Goal: Information Seeking & Learning: Learn about a topic

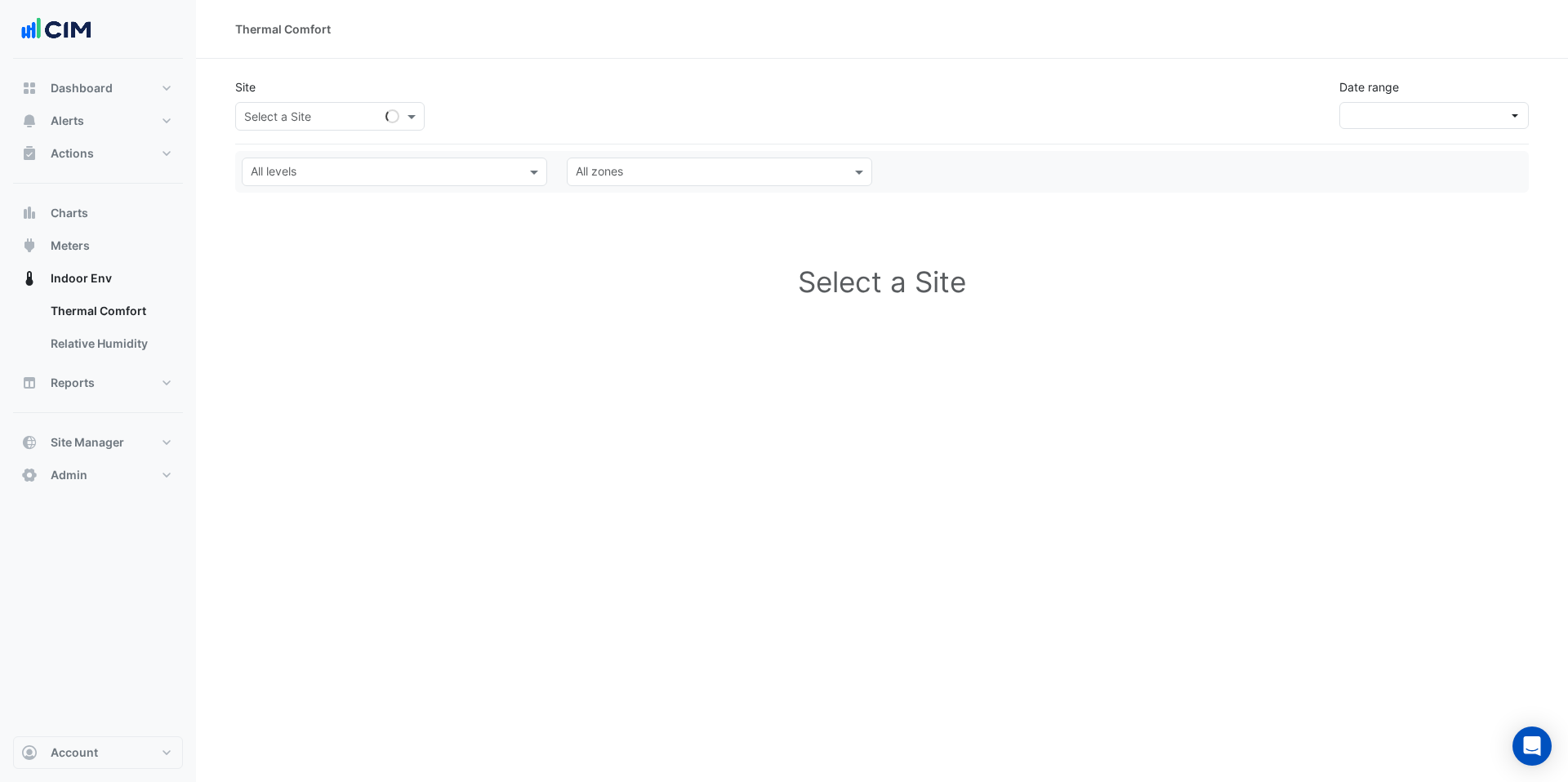
click at [356, 117] on input "text" at bounding box center [313, 117] width 139 height 17
type input "*****"
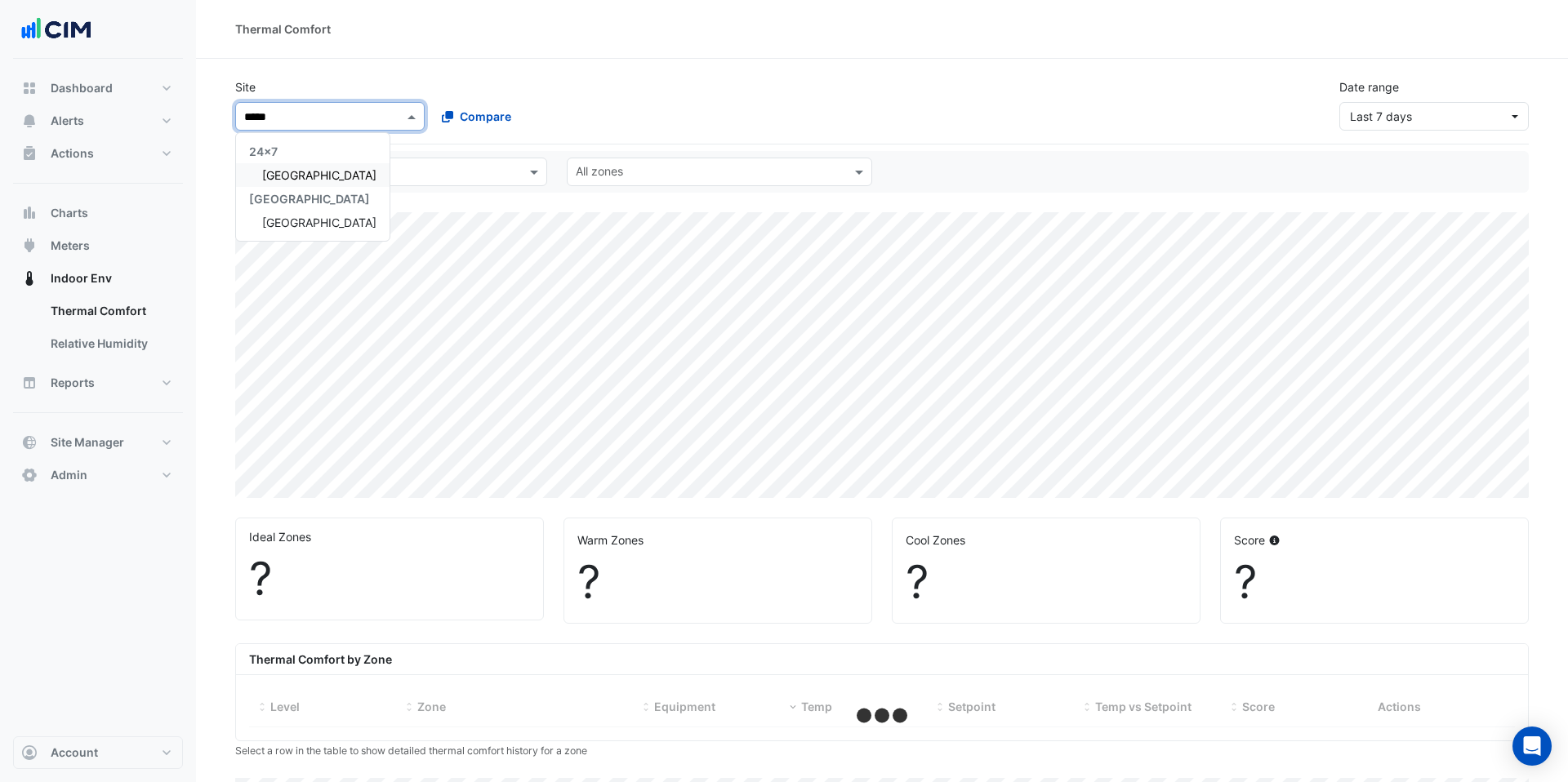
select select "***"
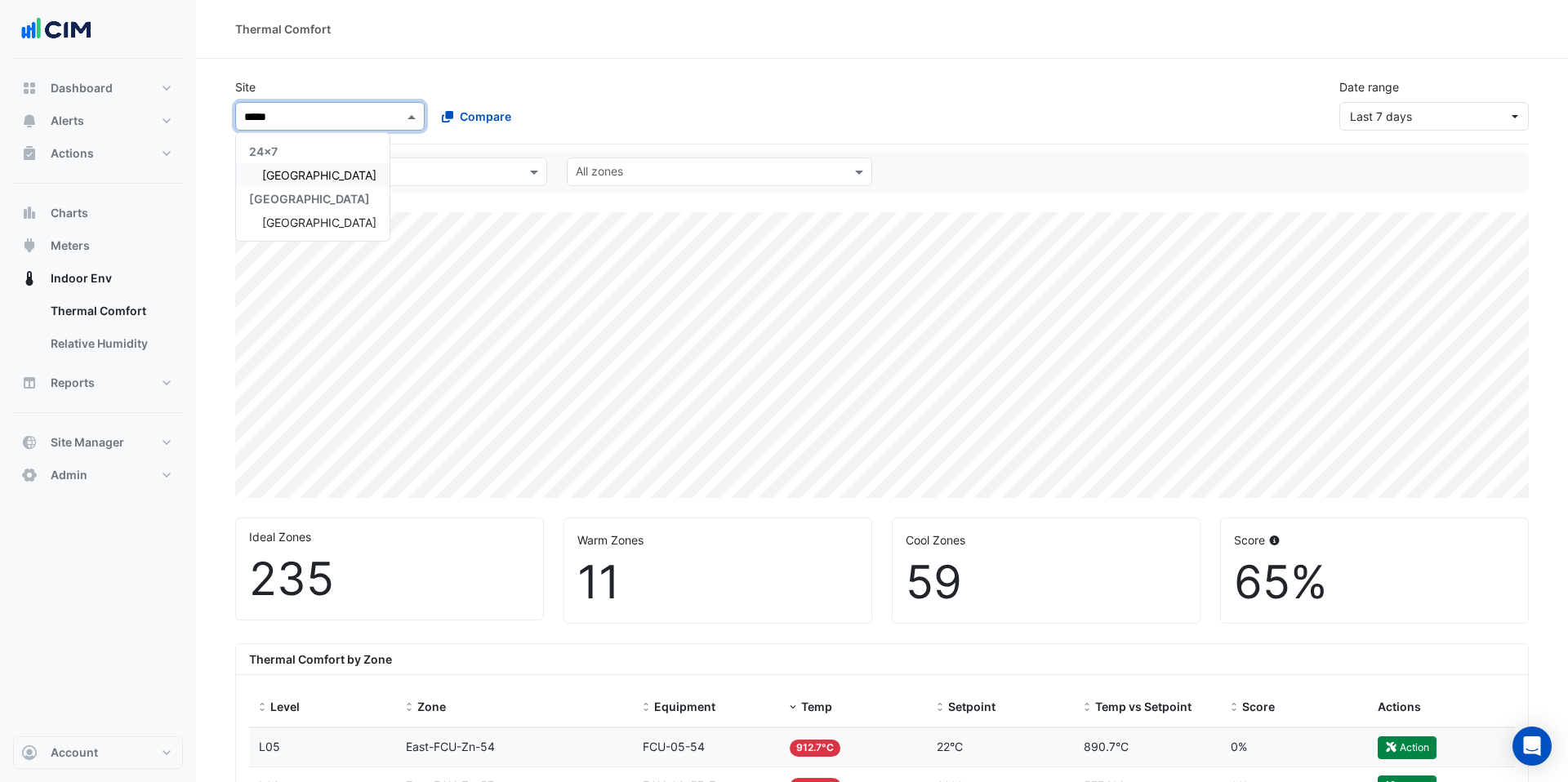
click at [279, 176] on span "Adare Manor" at bounding box center [320, 174] width 114 height 14
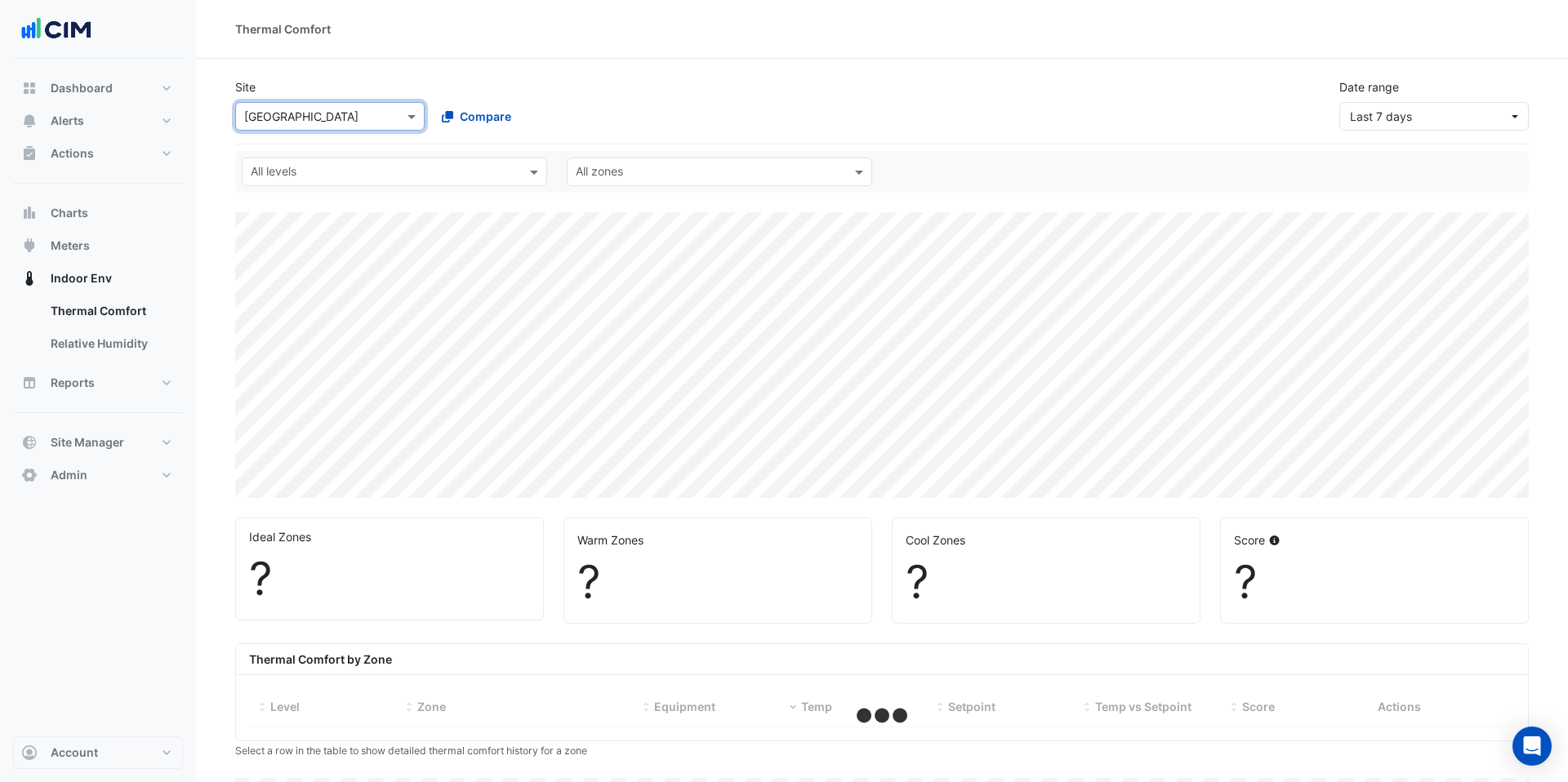
select select "***"
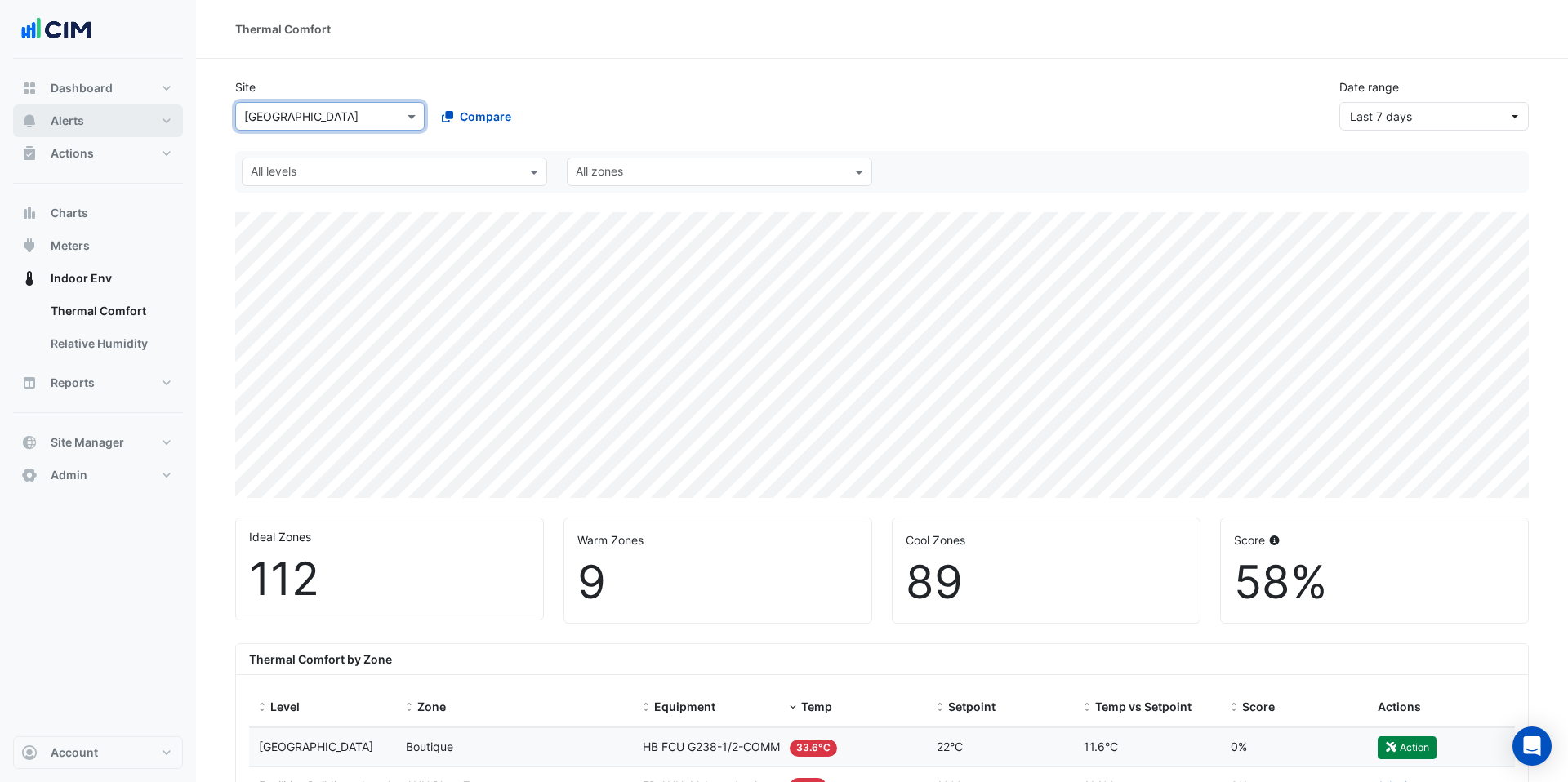
click at [70, 124] on span "Alerts" at bounding box center [67, 121] width 34 height 16
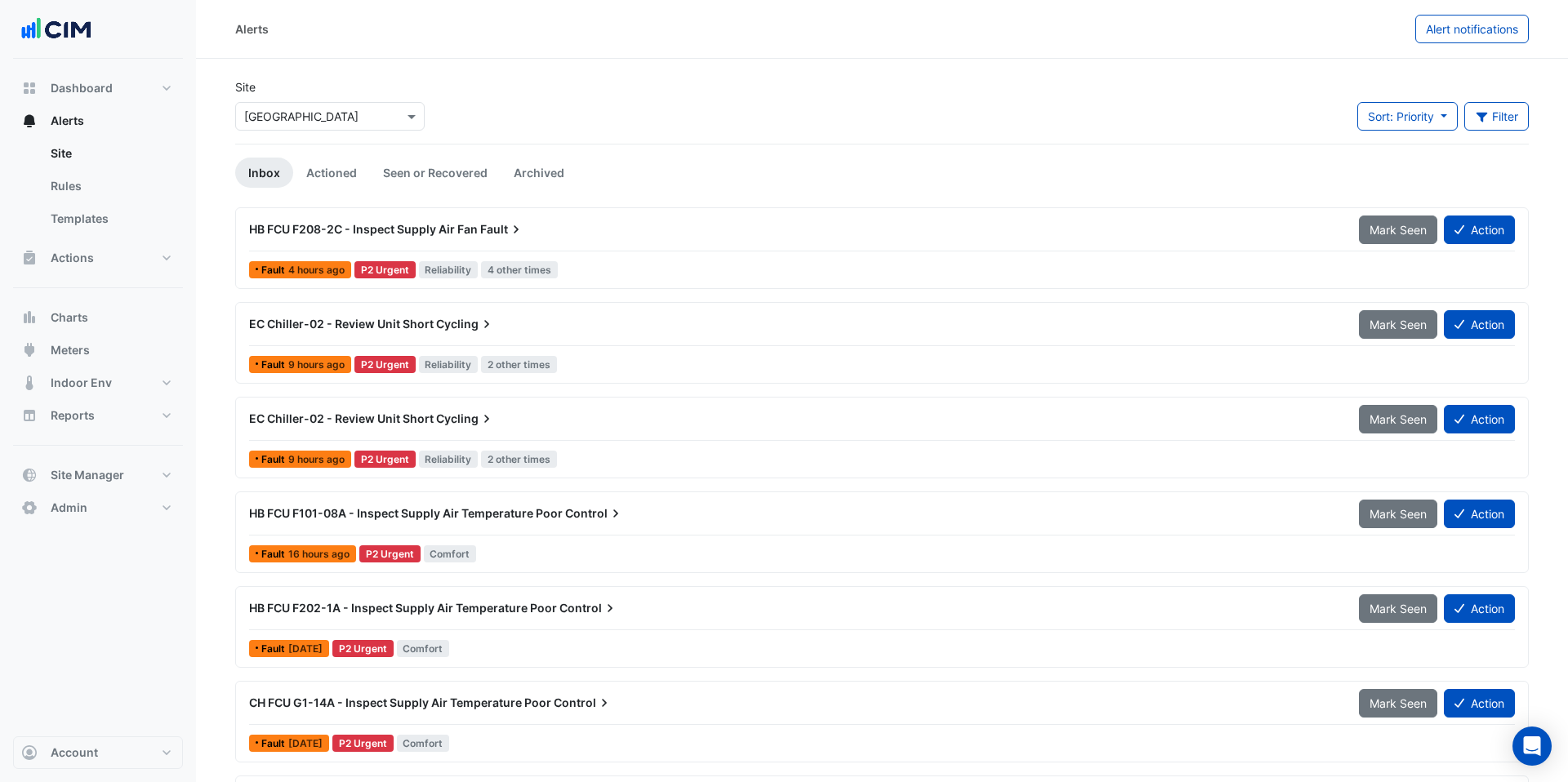
click at [445, 326] on span "Cycling" at bounding box center [465, 324] width 59 height 16
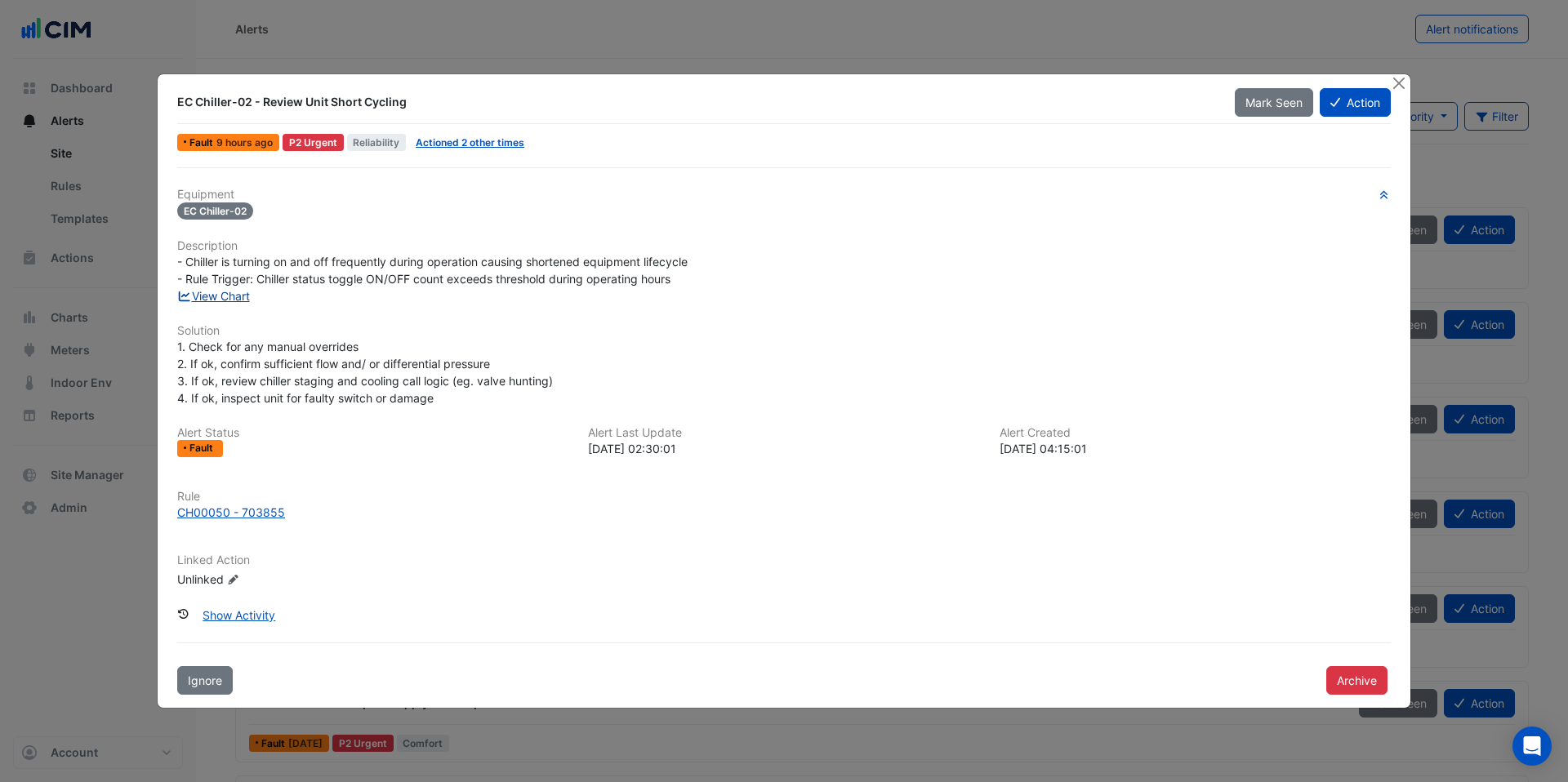
click at [234, 295] on link "View Chart" at bounding box center [213, 295] width 73 height 14
drag, startPoint x: 1399, startPoint y: 84, endPoint x: 1365, endPoint y: 90, distance: 34.5
click at [1398, 85] on button "Close" at bounding box center [1398, 83] width 17 height 17
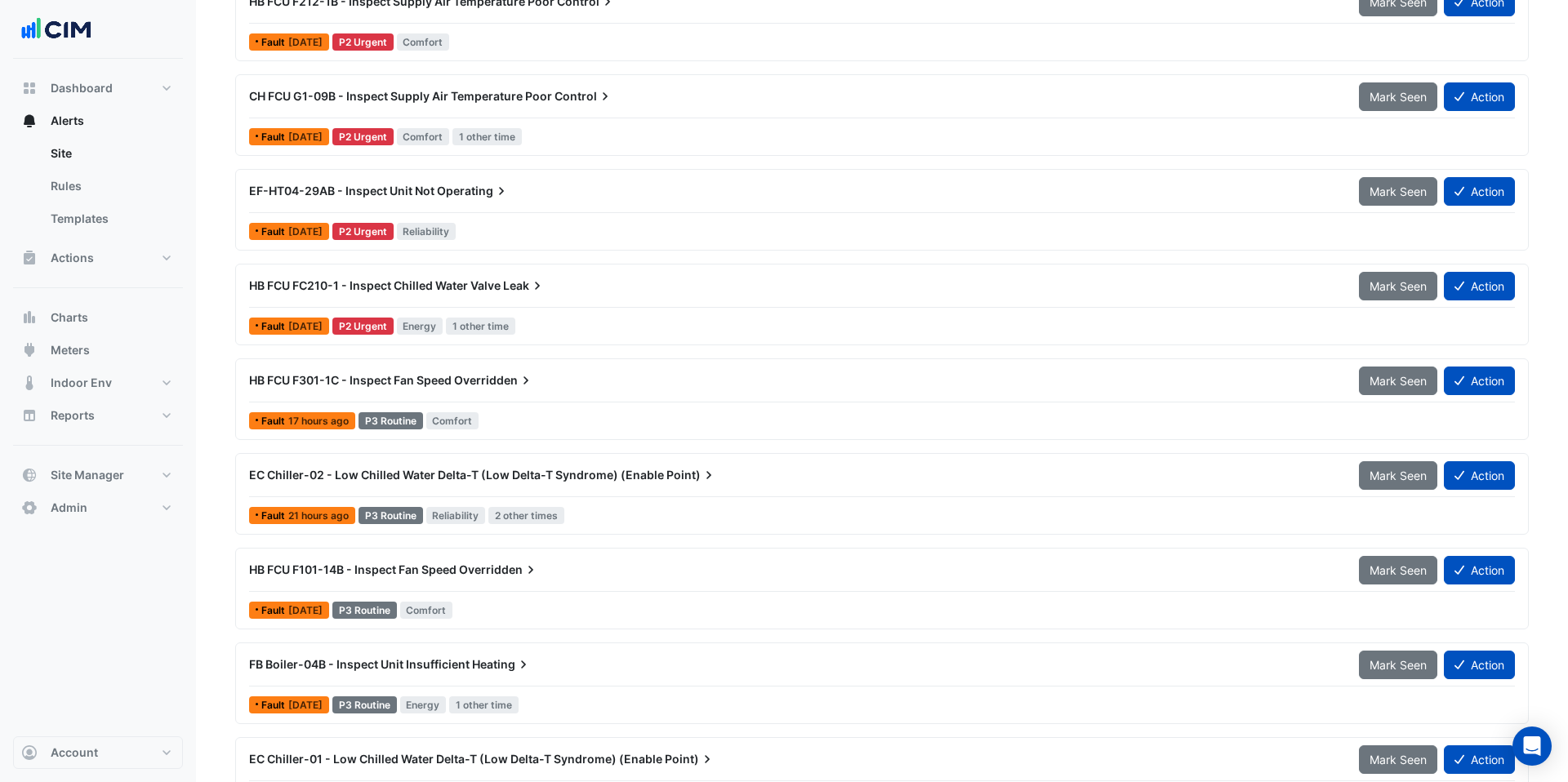
scroll to position [985, 0]
click at [490, 282] on span "HB FCU FC210-1 - Inspect Chilled Water Valve" at bounding box center [374, 286] width 252 height 14
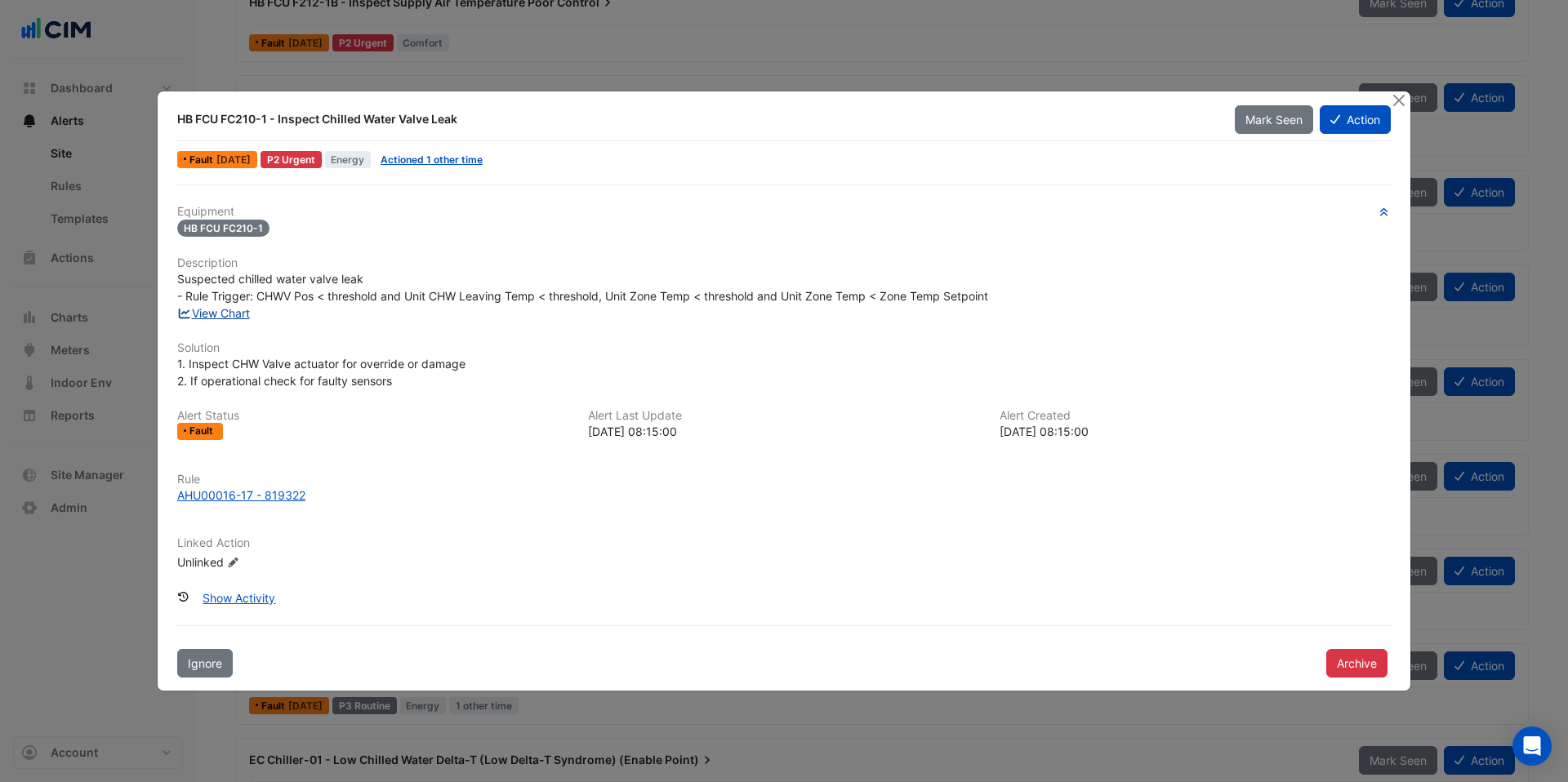
click at [218, 312] on link "View Chart" at bounding box center [213, 312] width 73 height 14
drag, startPoint x: 1400, startPoint y: 102, endPoint x: 1348, endPoint y: 113, distance: 53.2
click at [1400, 102] on button "Close" at bounding box center [1398, 100] width 17 height 17
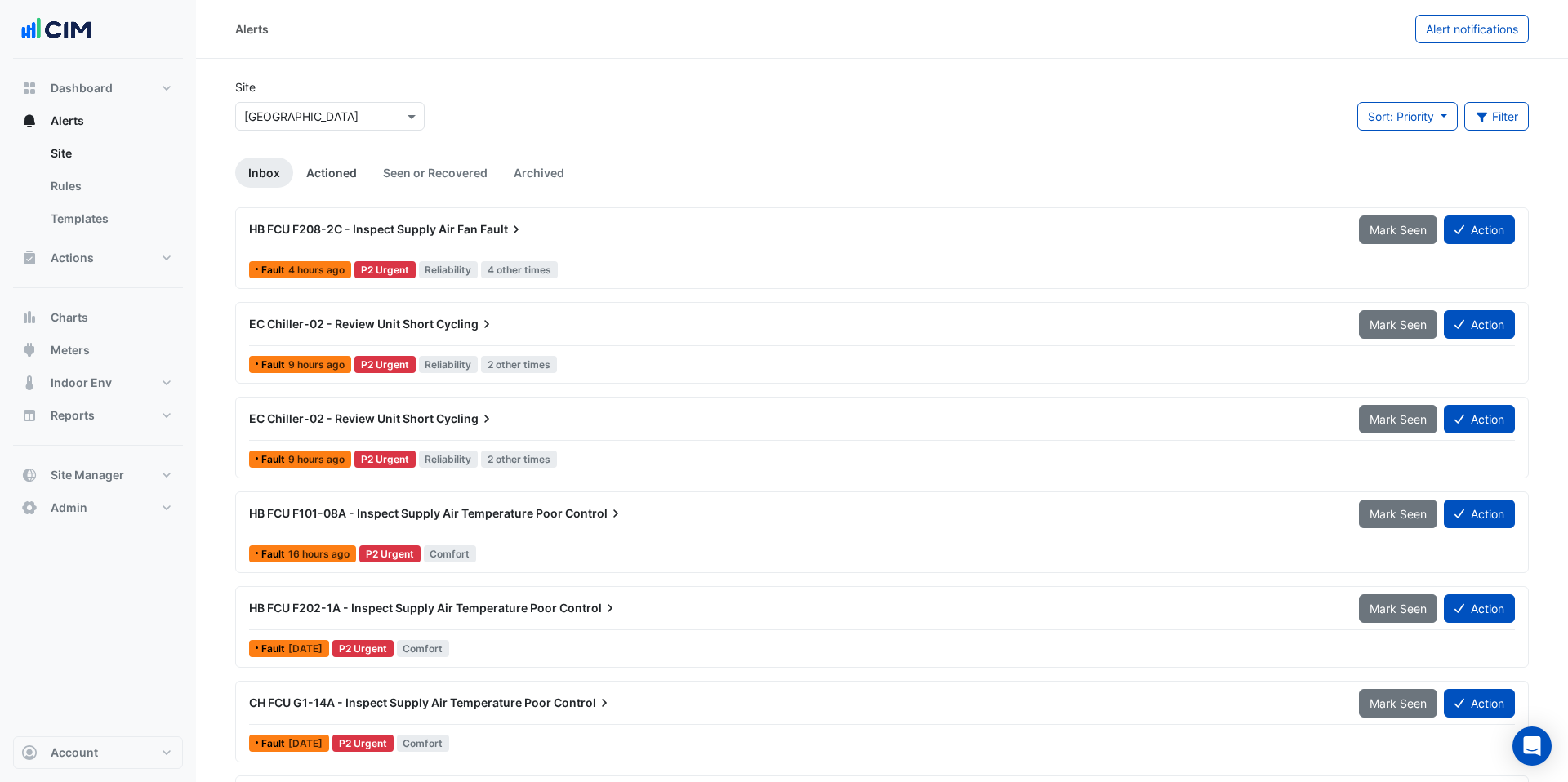
click at [336, 170] on link "Actioned" at bounding box center [332, 173] width 77 height 30
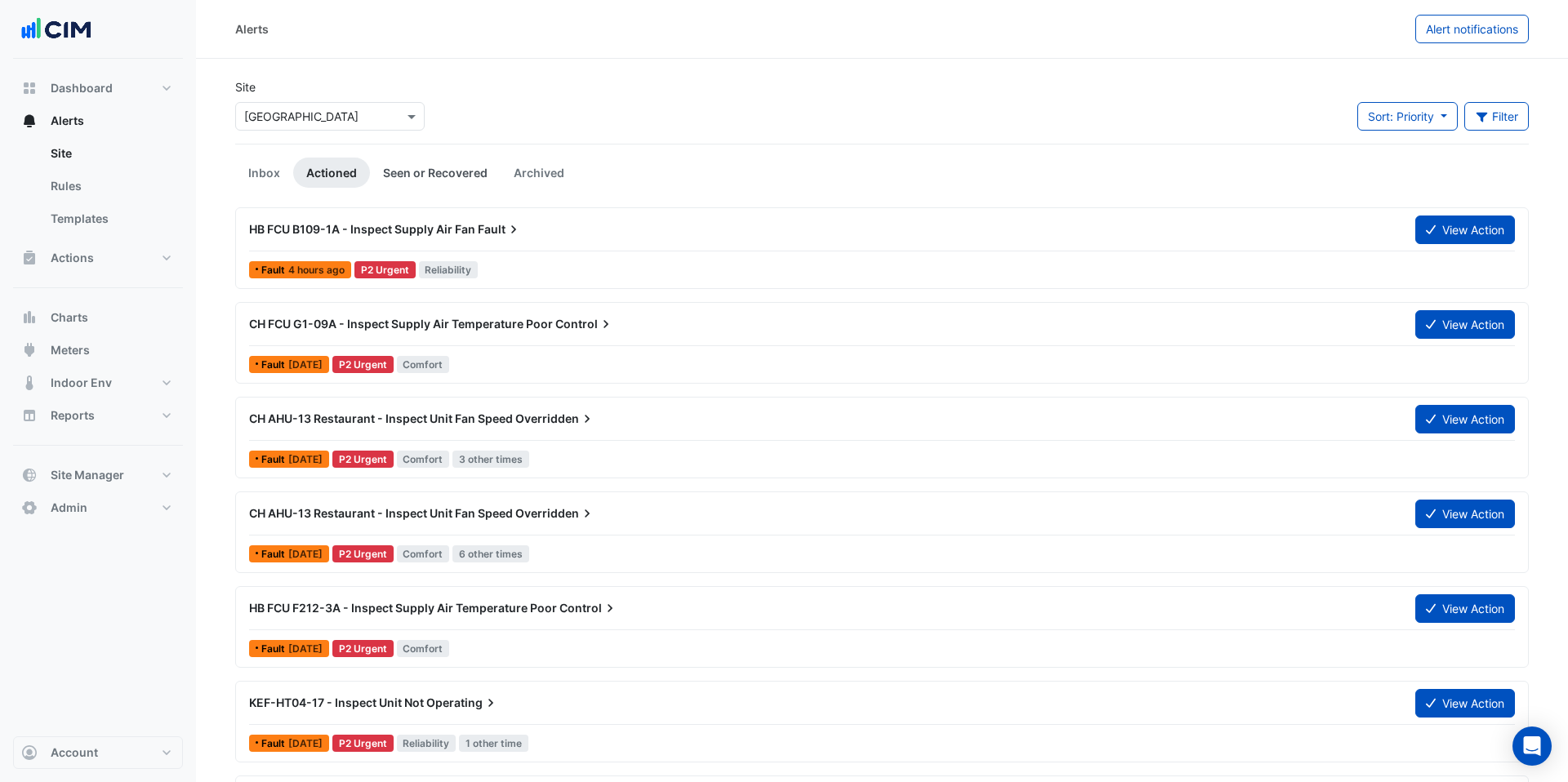
click at [429, 180] on link "Seen or Recovered" at bounding box center [435, 173] width 131 height 30
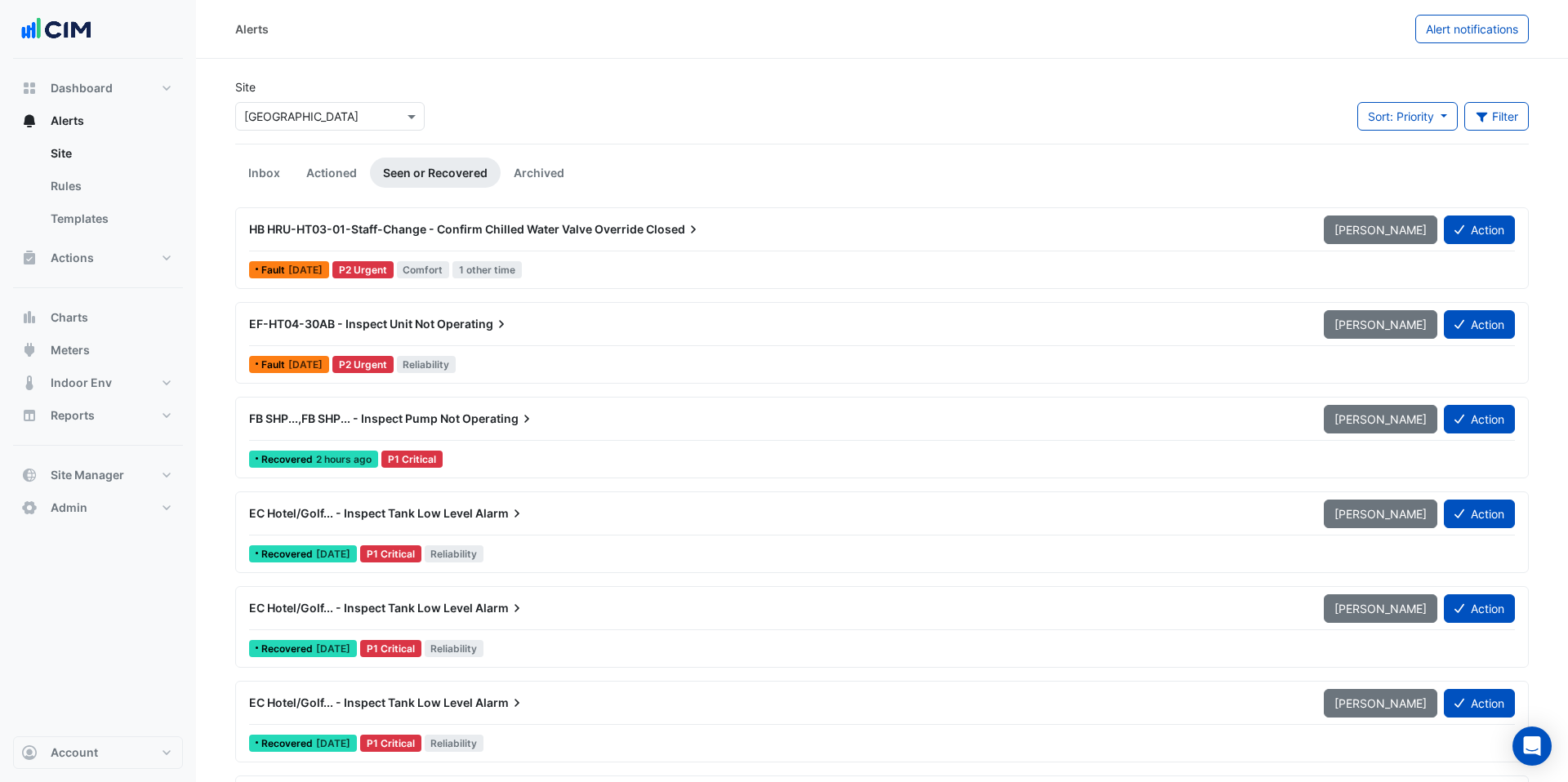
click at [413, 421] on span "FB SHP...,FB SHP... - Inspect Pump Not" at bounding box center [354, 418] width 211 height 14
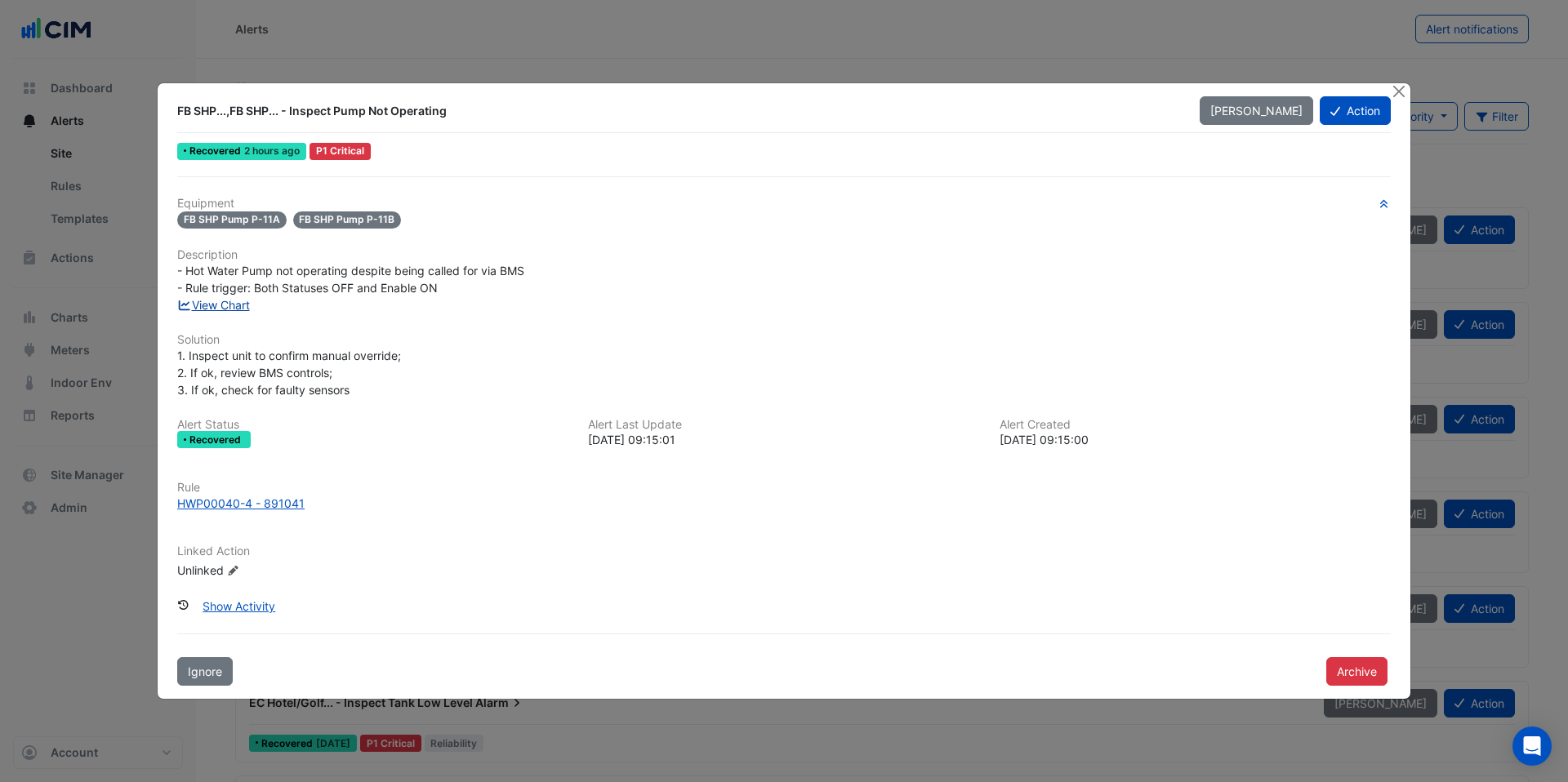
click at [233, 305] on link "View Chart" at bounding box center [213, 304] width 73 height 14
click at [1398, 94] on button "Close" at bounding box center [1398, 92] width 17 height 17
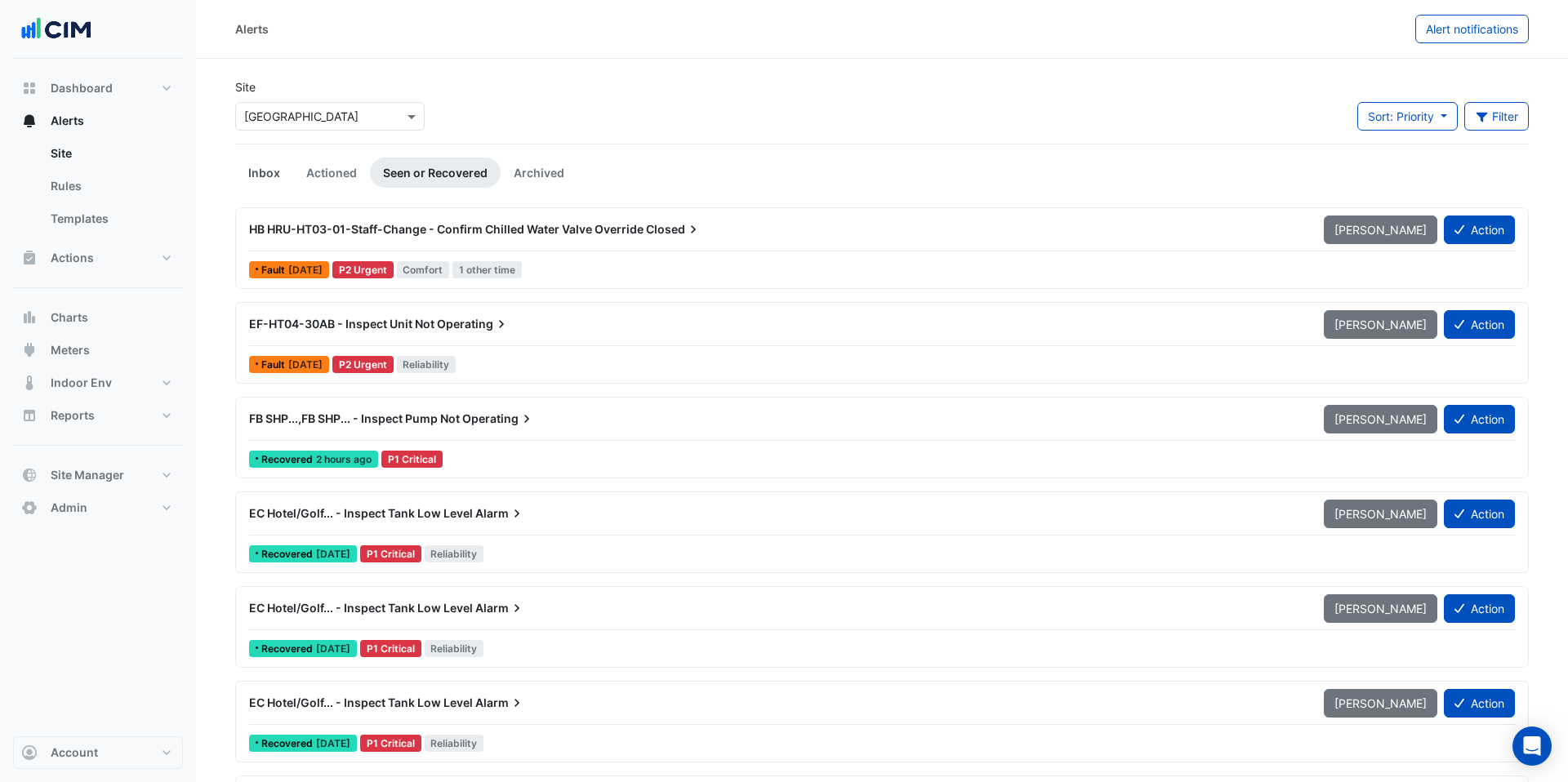
click at [271, 178] on link "Inbox" at bounding box center [264, 173] width 58 height 30
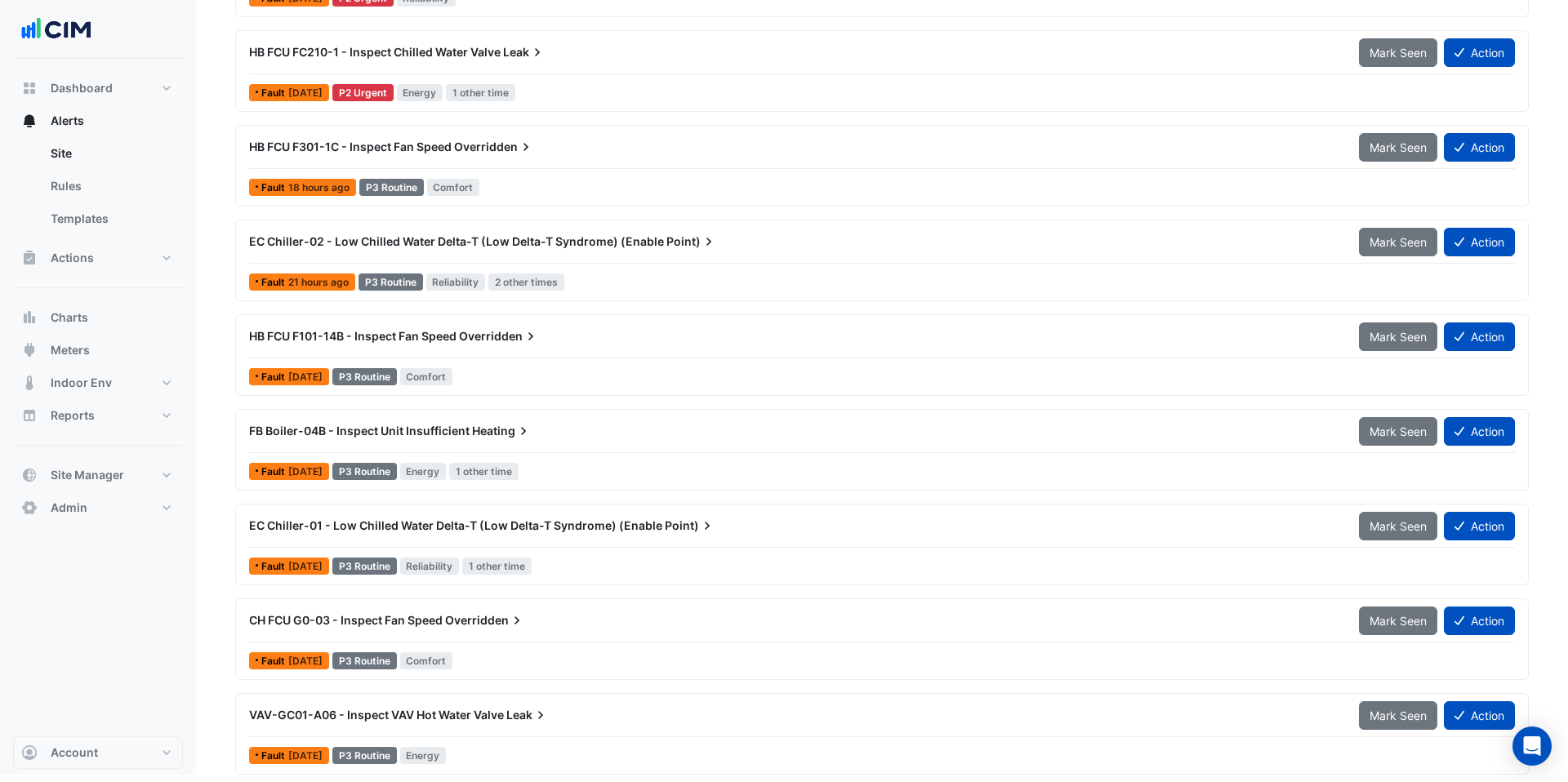
scroll to position [1225, 0]
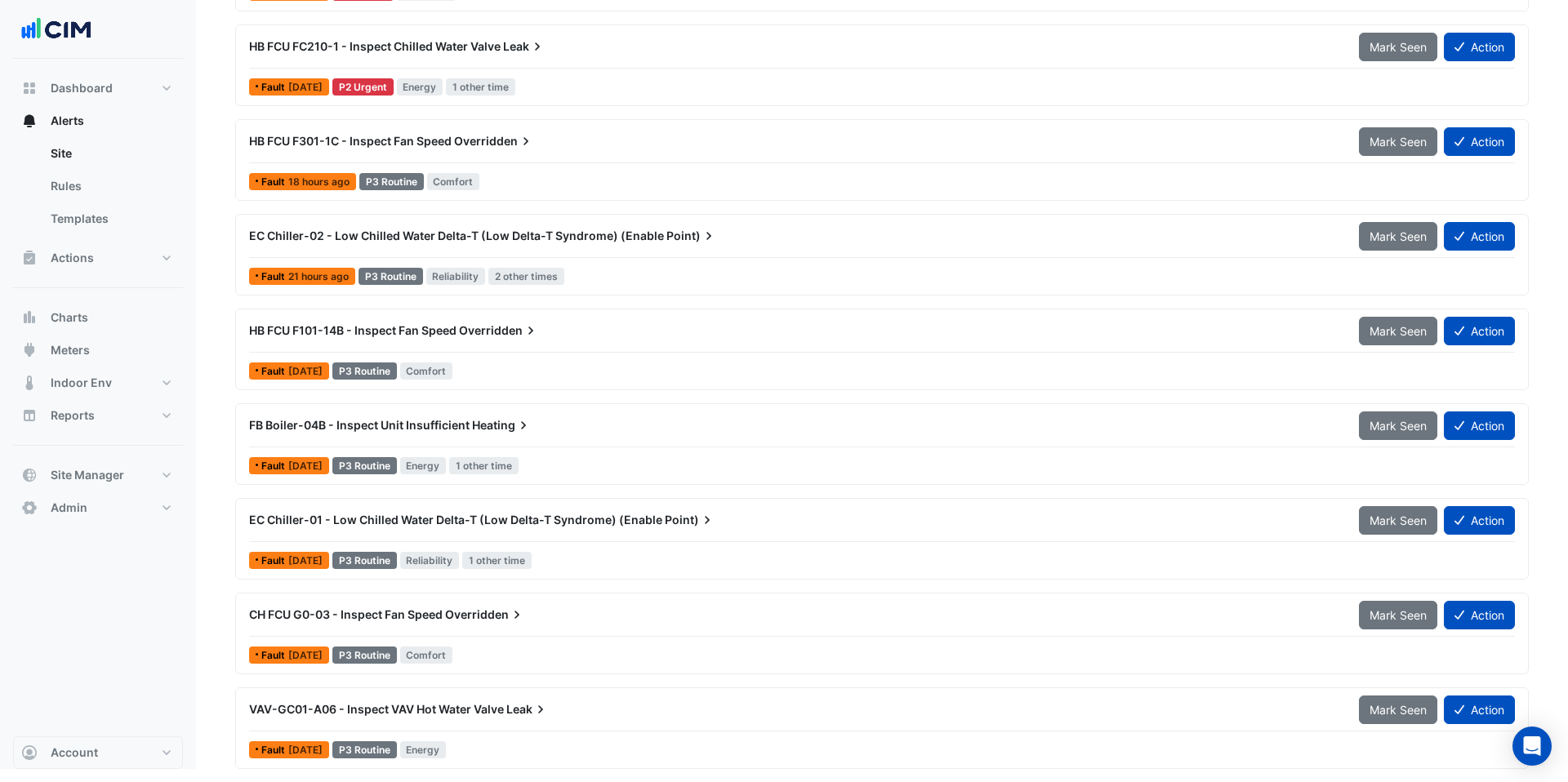
click at [472, 429] on span "Heating" at bounding box center [502, 425] width 60 height 16
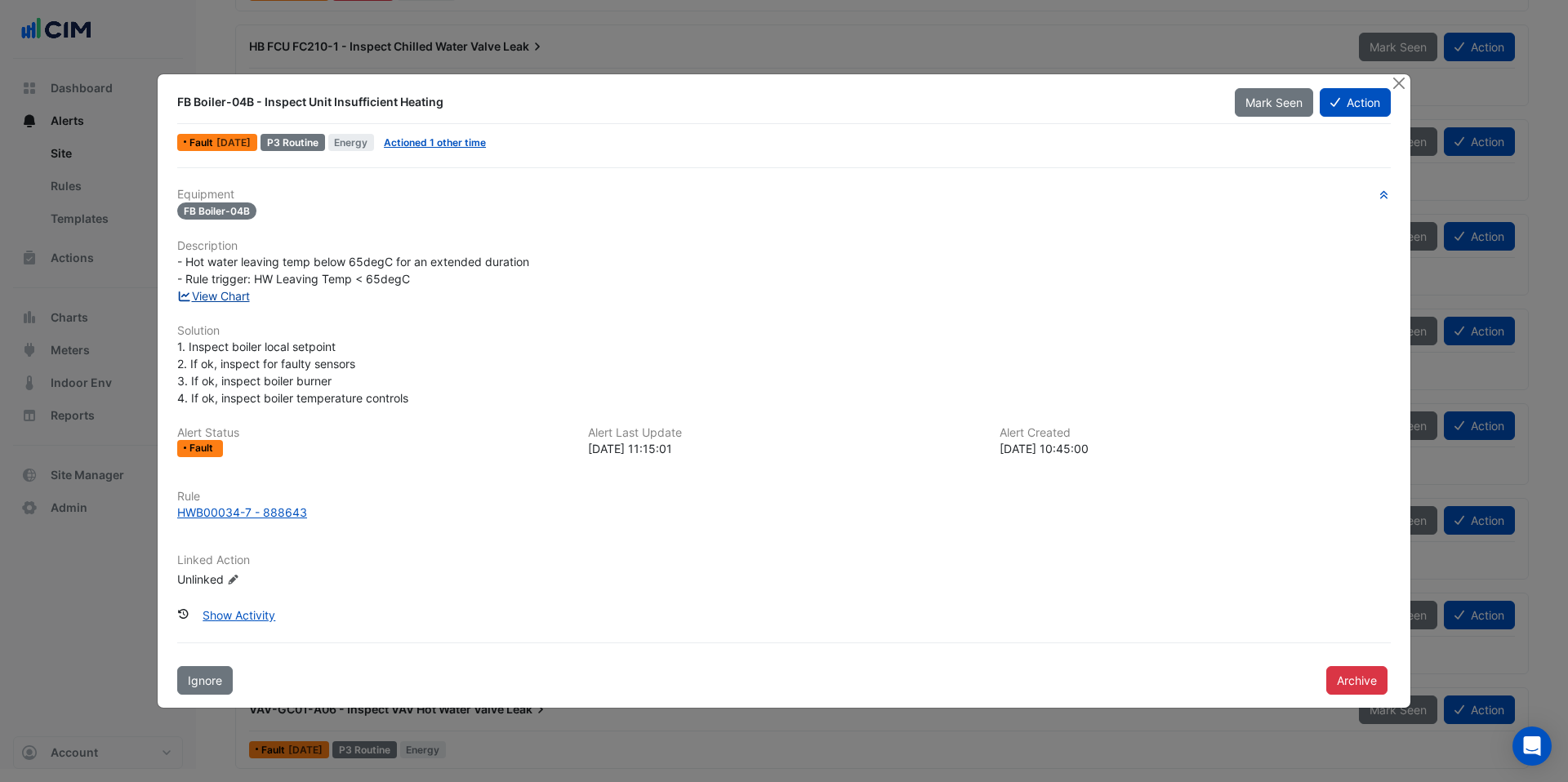
click at [227, 293] on link "View Chart" at bounding box center [213, 295] width 73 height 14
click at [1394, 86] on button "Close" at bounding box center [1398, 83] width 17 height 17
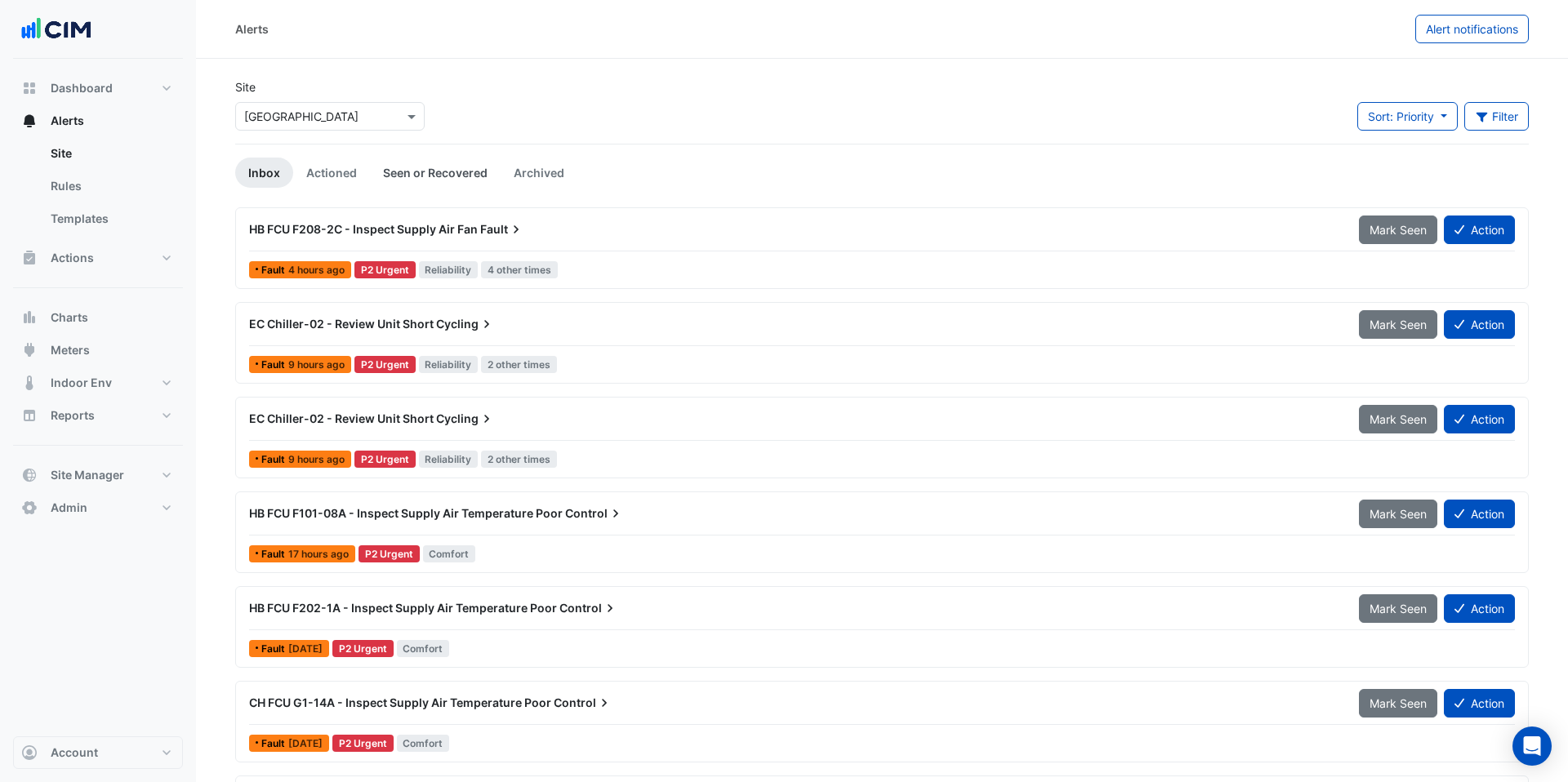
click at [410, 174] on link "Seen or Recovered" at bounding box center [435, 173] width 131 height 30
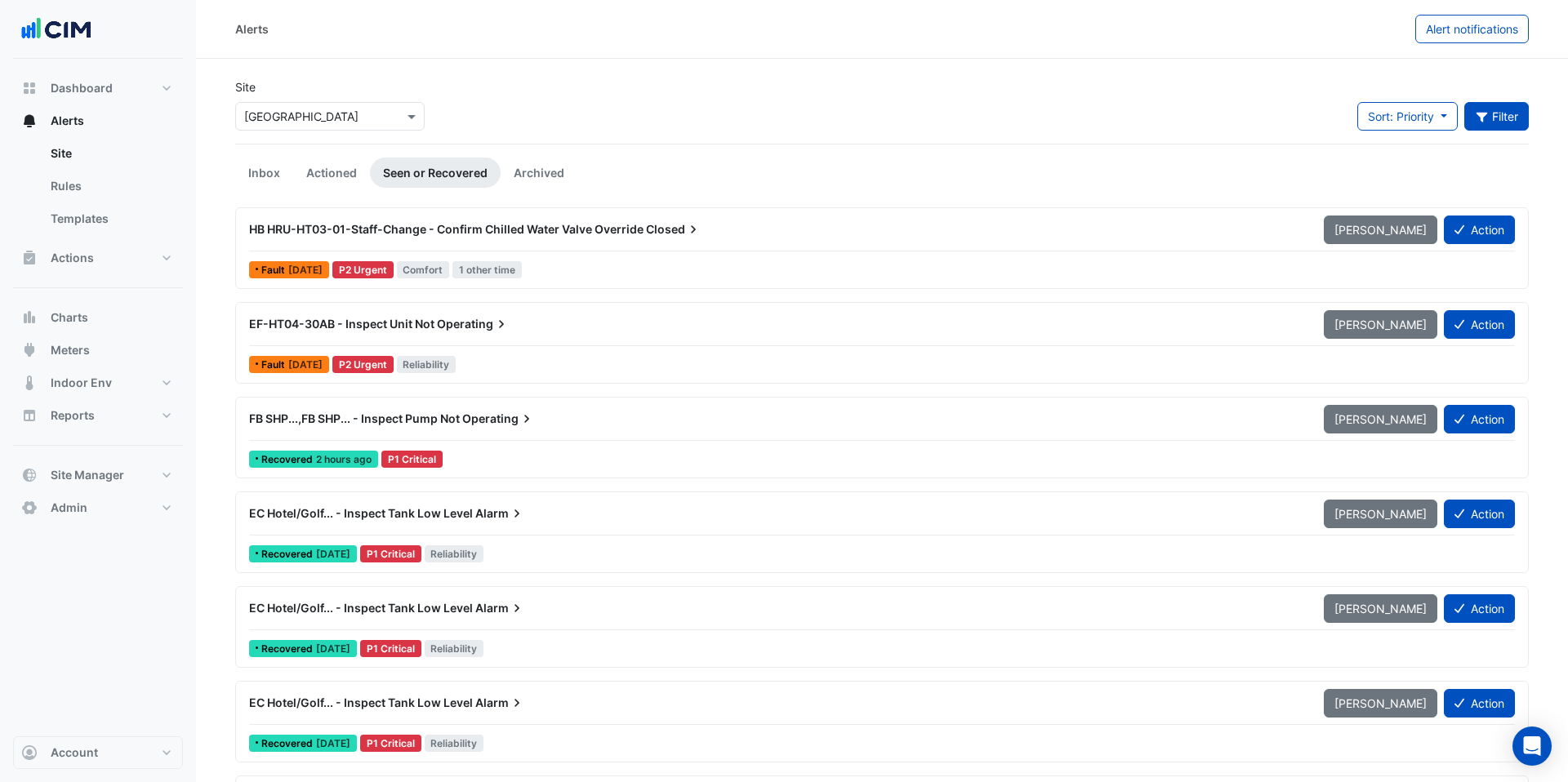
click at [1510, 118] on button "Filter" at bounding box center [1497, 115] width 65 height 28
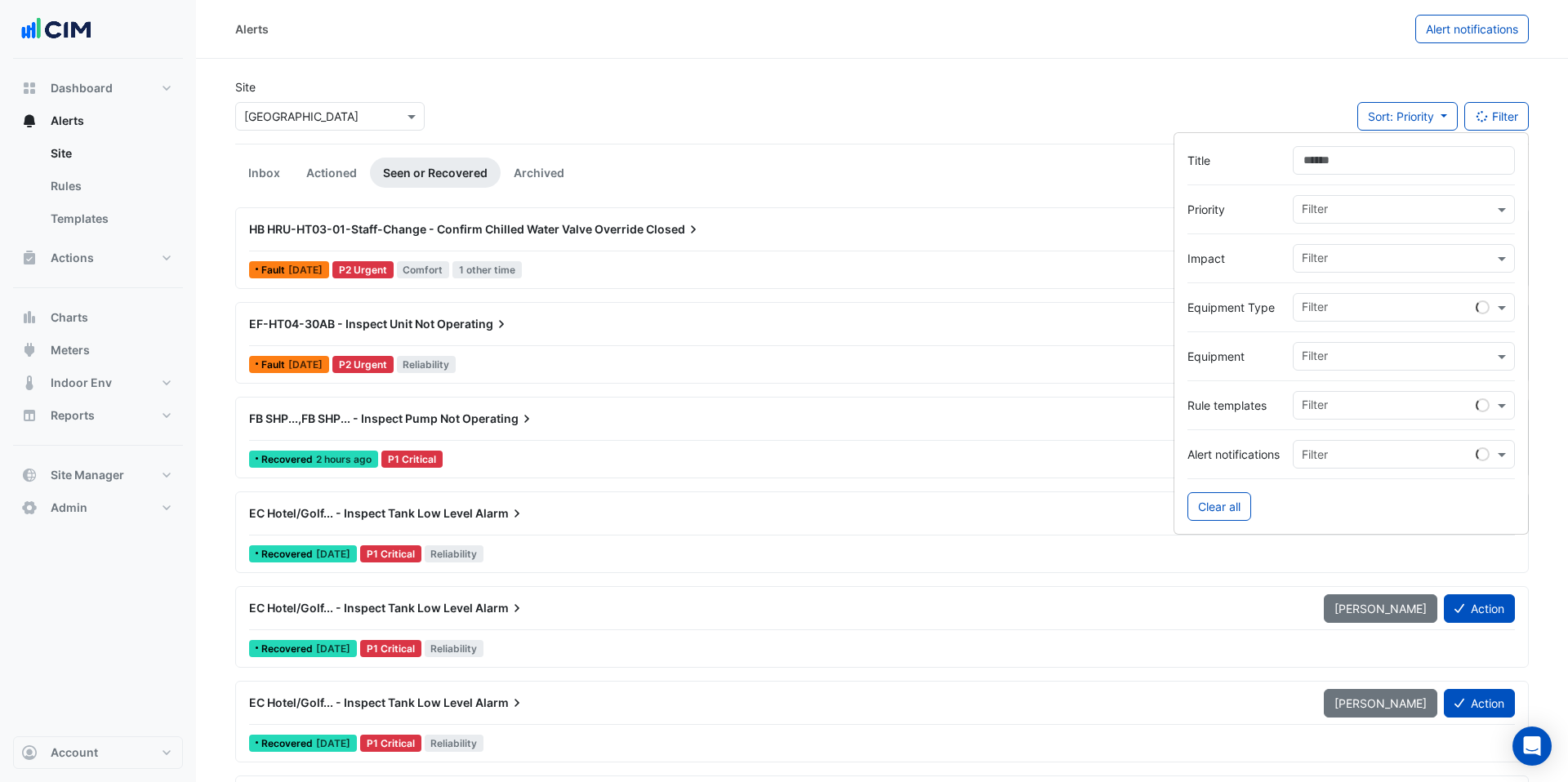
click at [1351, 364] on input "text" at bounding box center [1397, 358] width 192 height 17
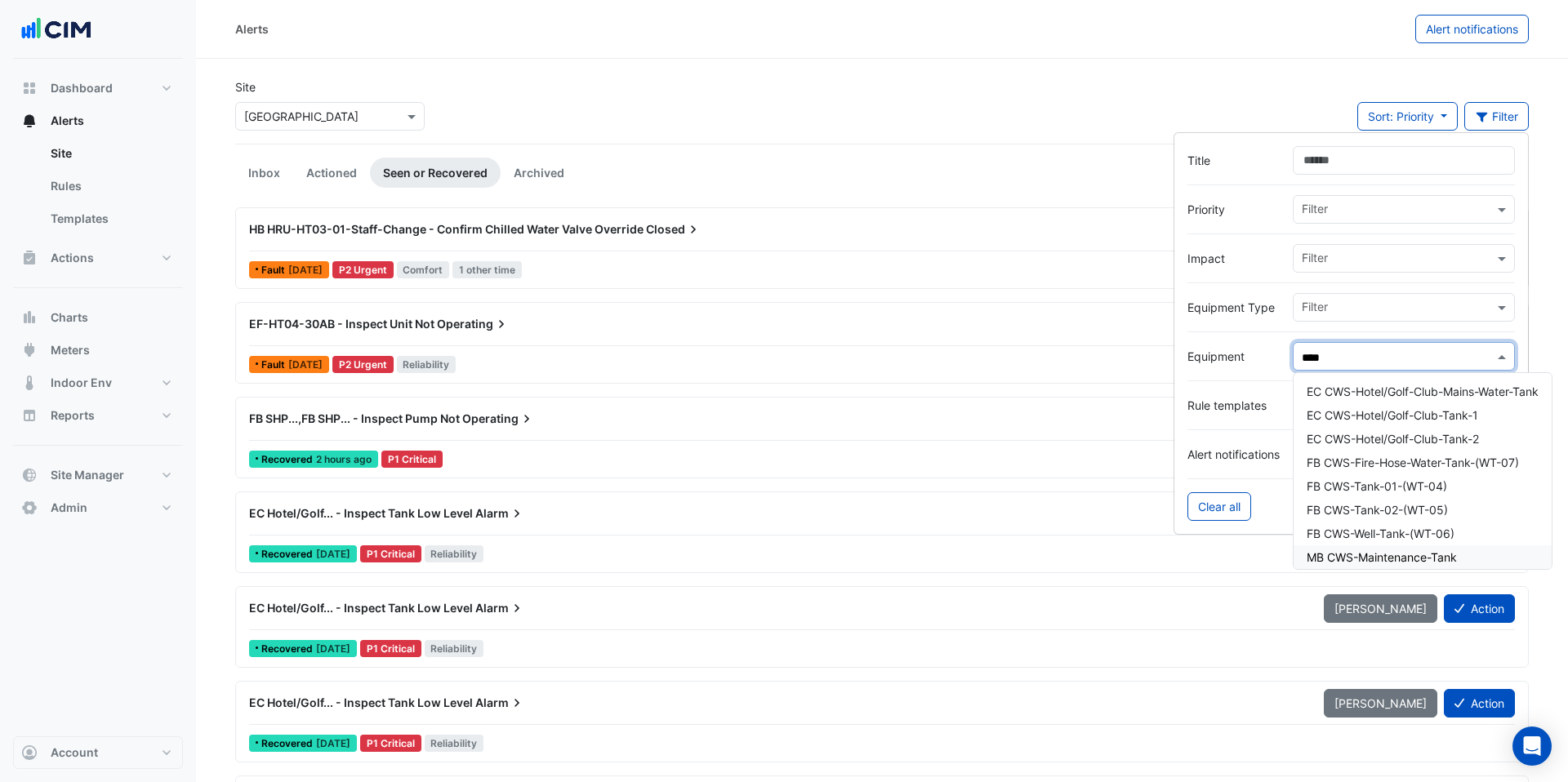
click at [1363, 555] on span "MB CWS-Maintenance-Tank" at bounding box center [1382, 557] width 150 height 14
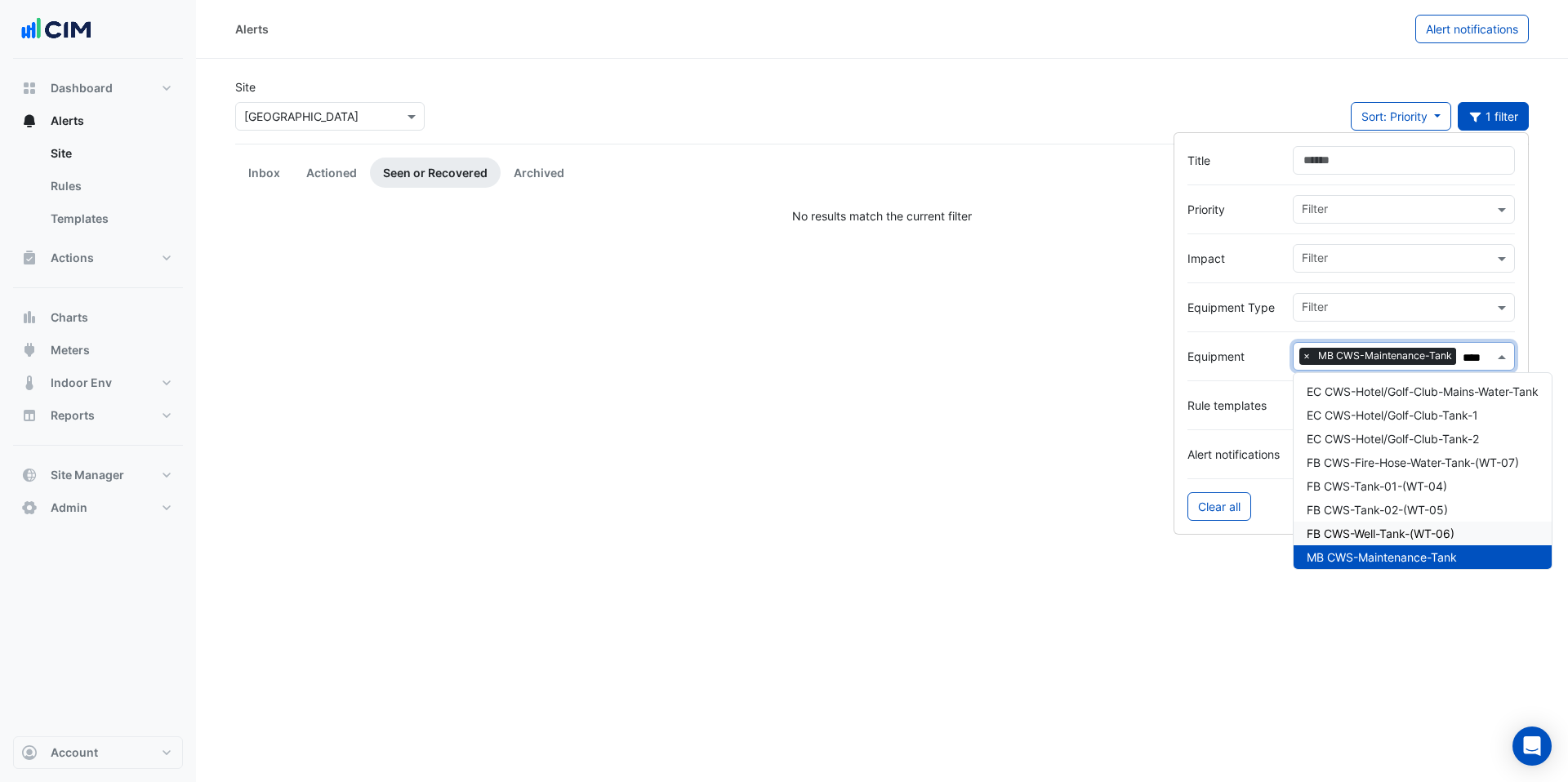
click at [1356, 539] on span "FB CWS-Well-Tank-(WT-06)" at bounding box center [1381, 533] width 148 height 14
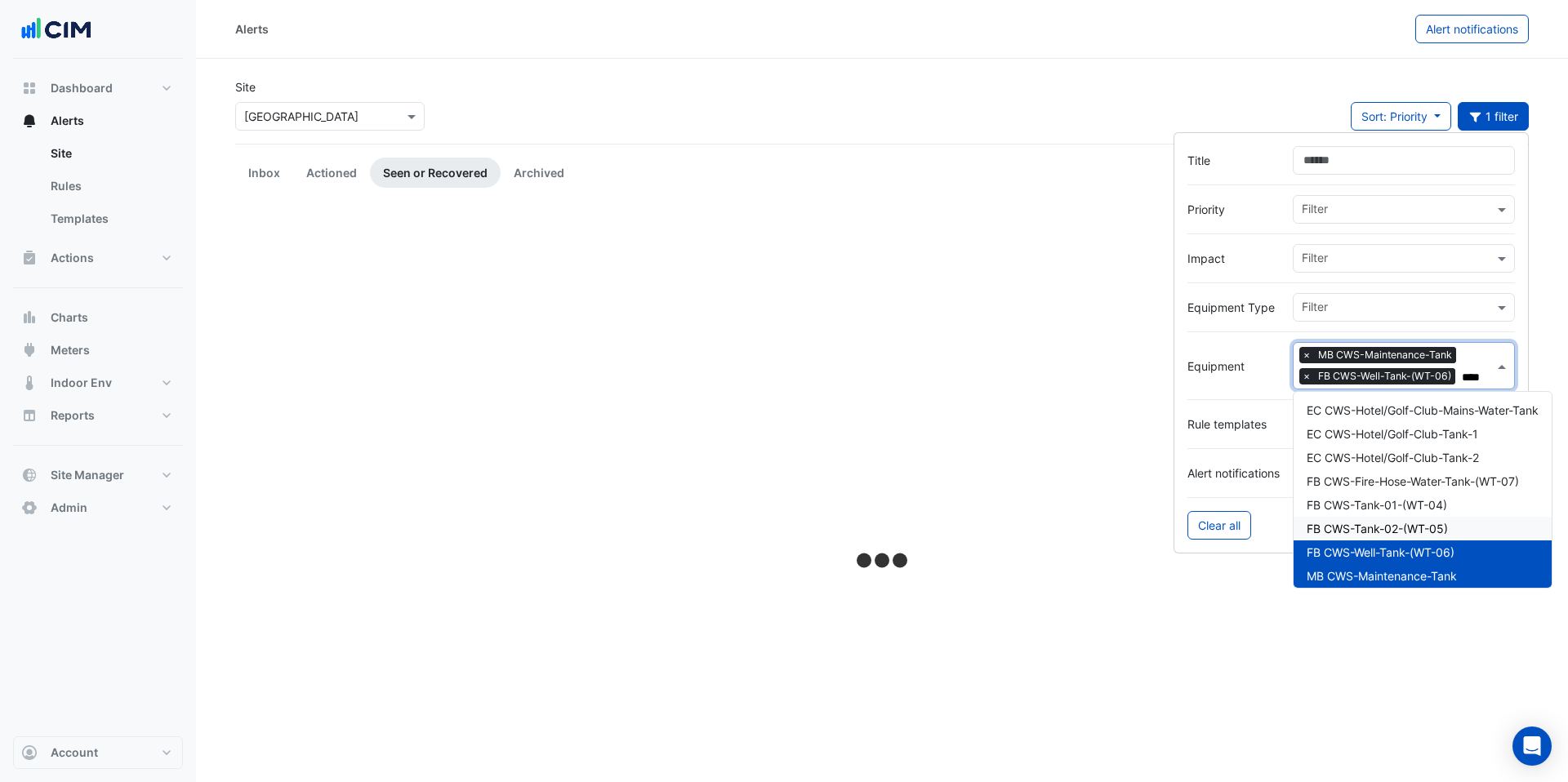
click at [1361, 527] on span "FB CWS-Tank-02-(WT-05)" at bounding box center [1378, 529] width 142 height 14
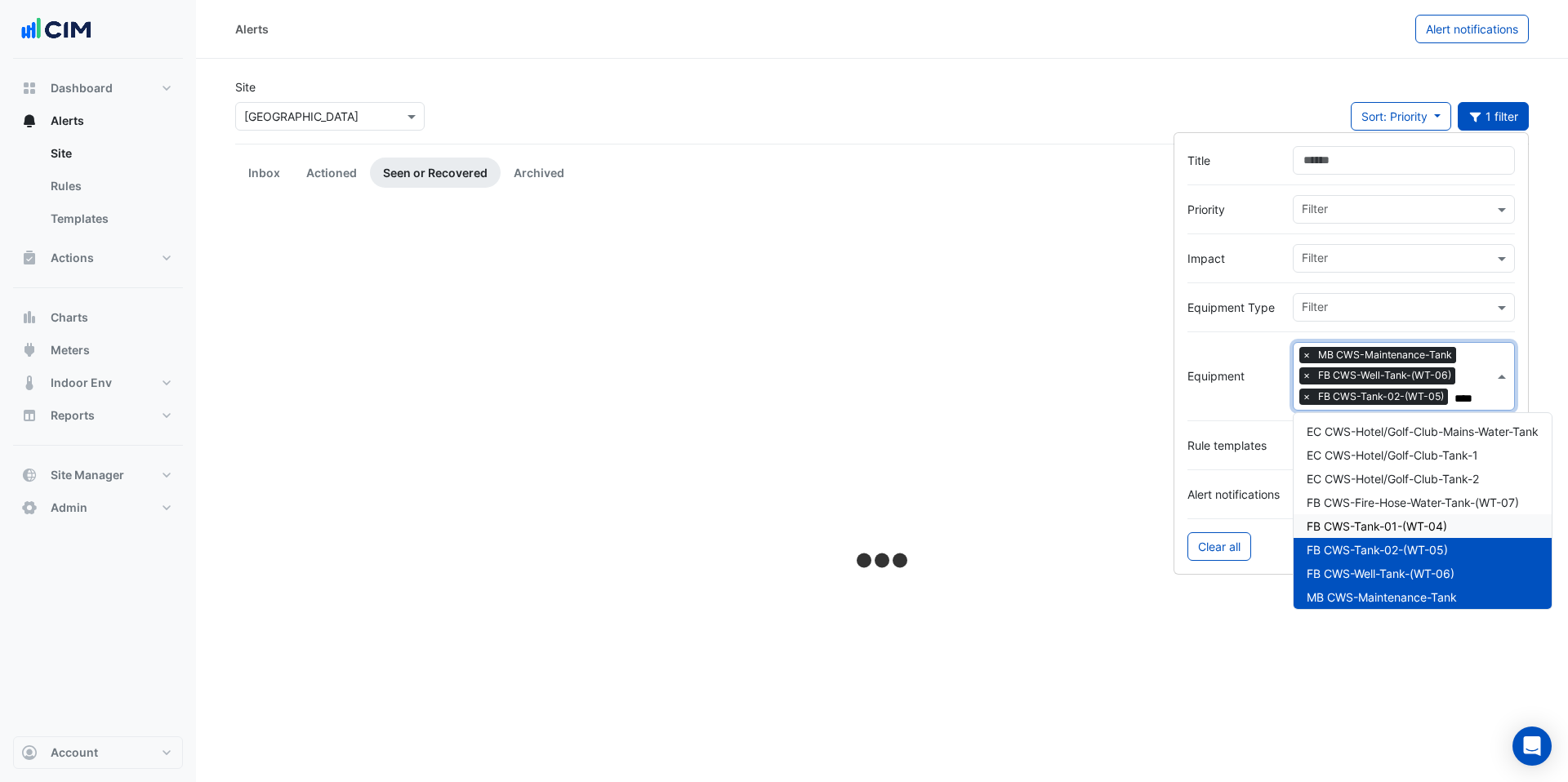
click at [1359, 520] on span "FB CWS-Tank-01-(WT-04)" at bounding box center [1377, 526] width 141 height 14
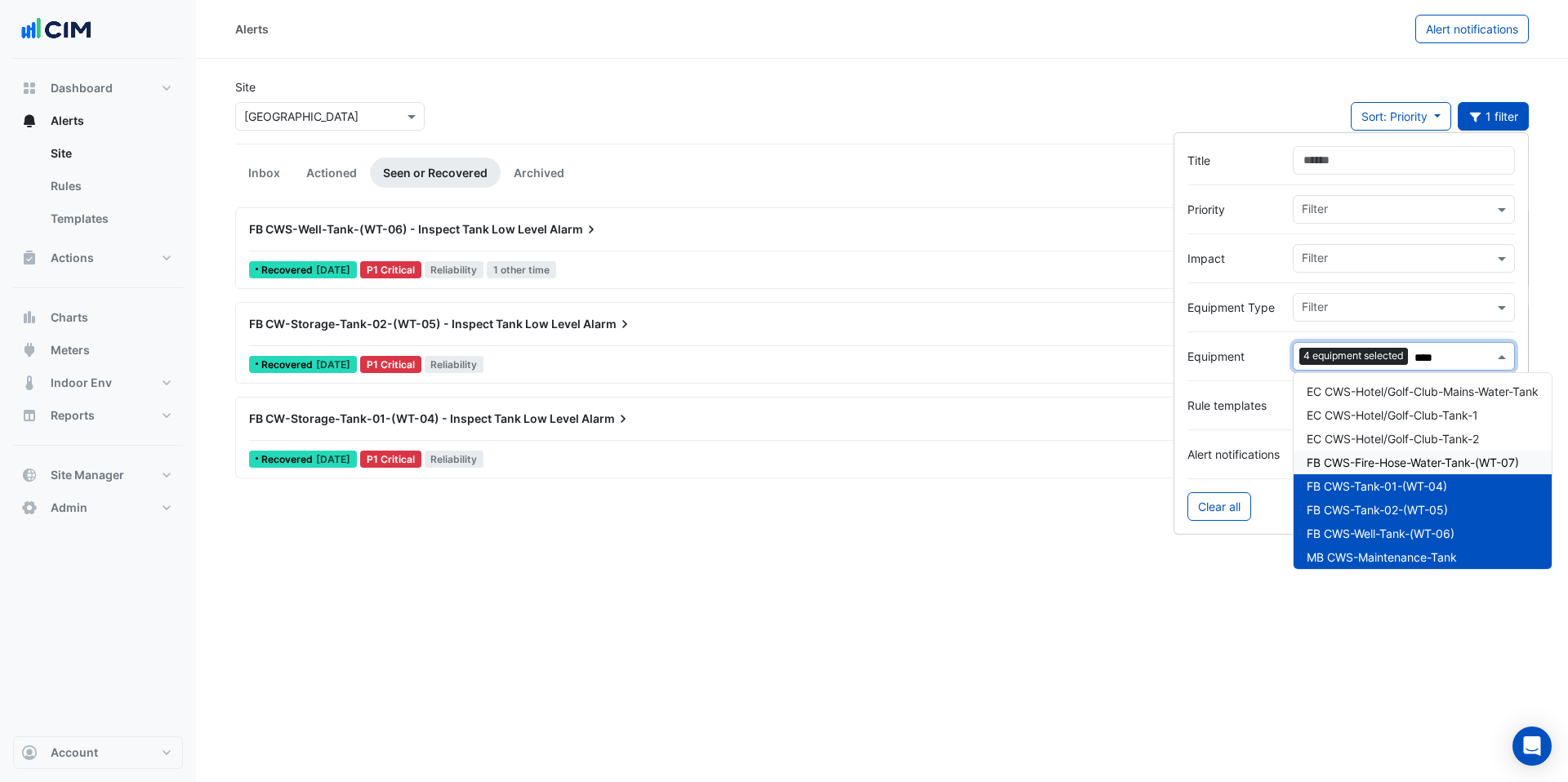
click at [1356, 463] on span "FB CWS-Fire-Hose-Water-Tank-(WT-07)" at bounding box center [1414, 462] width 213 height 14
type input "****"
click at [564, 421] on span "FB CW-Storage-Tank-01-(WT-04) - Inspect Tank Low Level" at bounding box center [413, 418] width 330 height 14
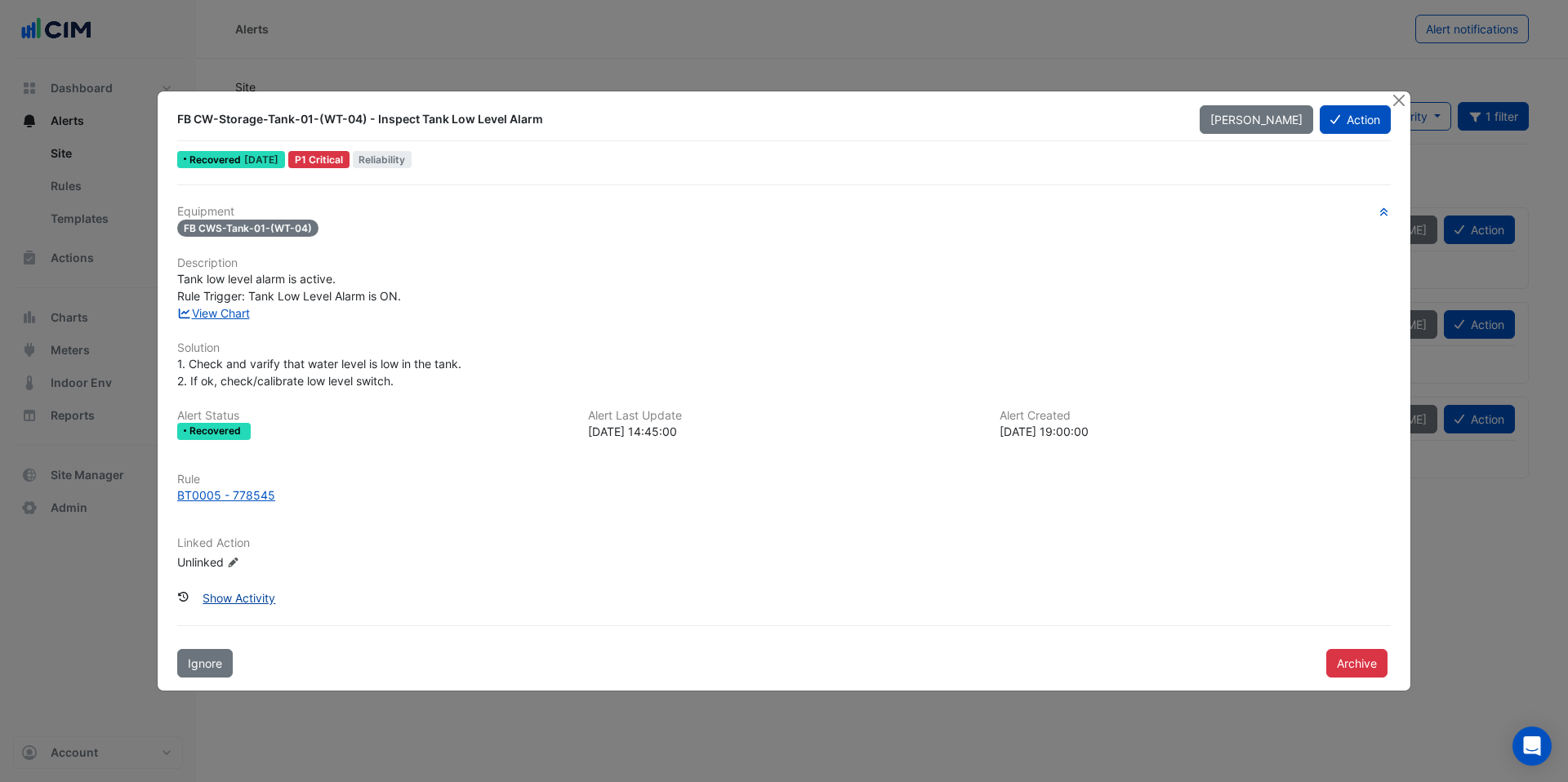
click at [239, 599] on button "Show Activity" at bounding box center [238, 598] width 94 height 28
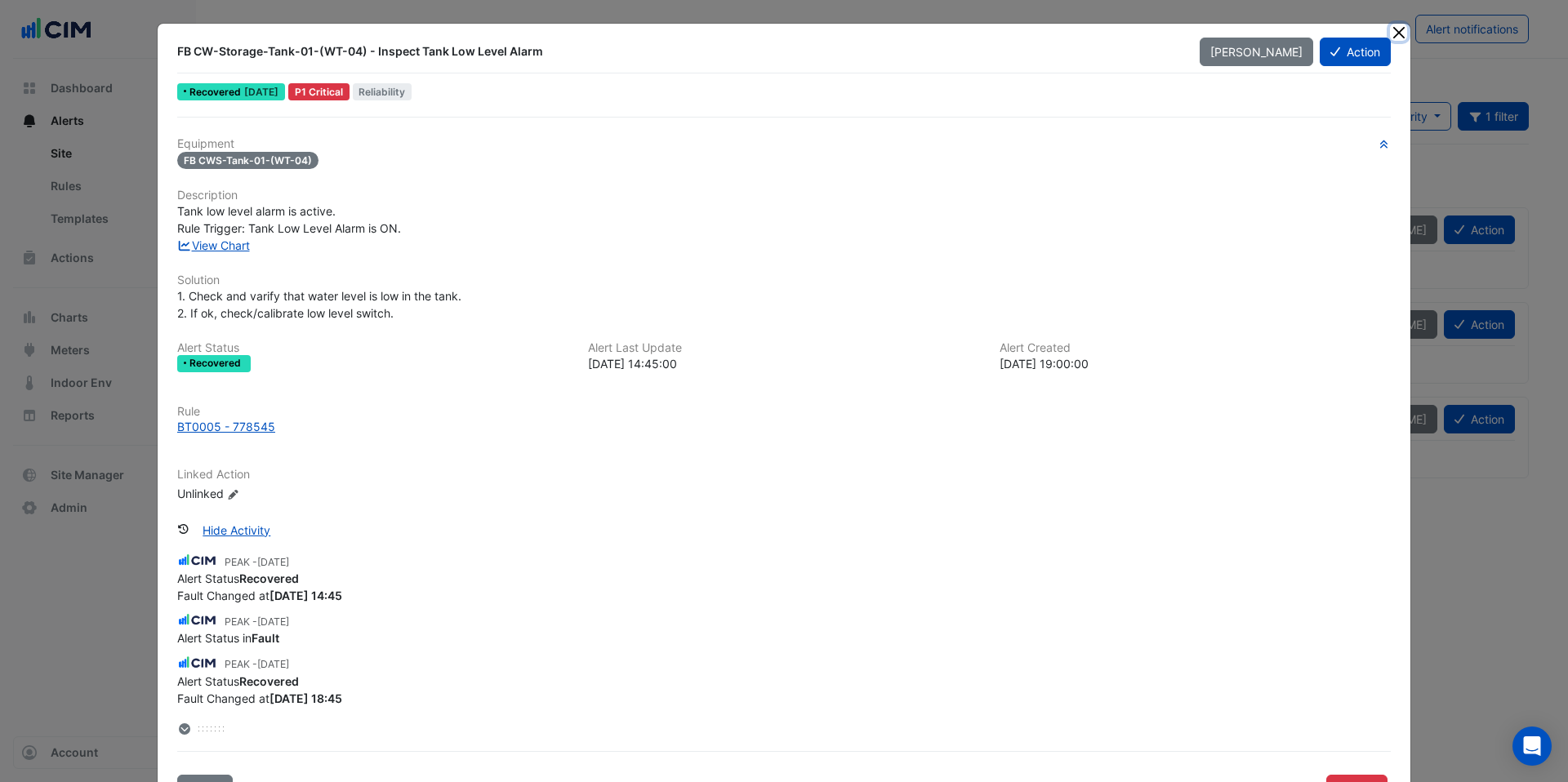
click at [1398, 38] on button "Close" at bounding box center [1398, 32] width 17 height 17
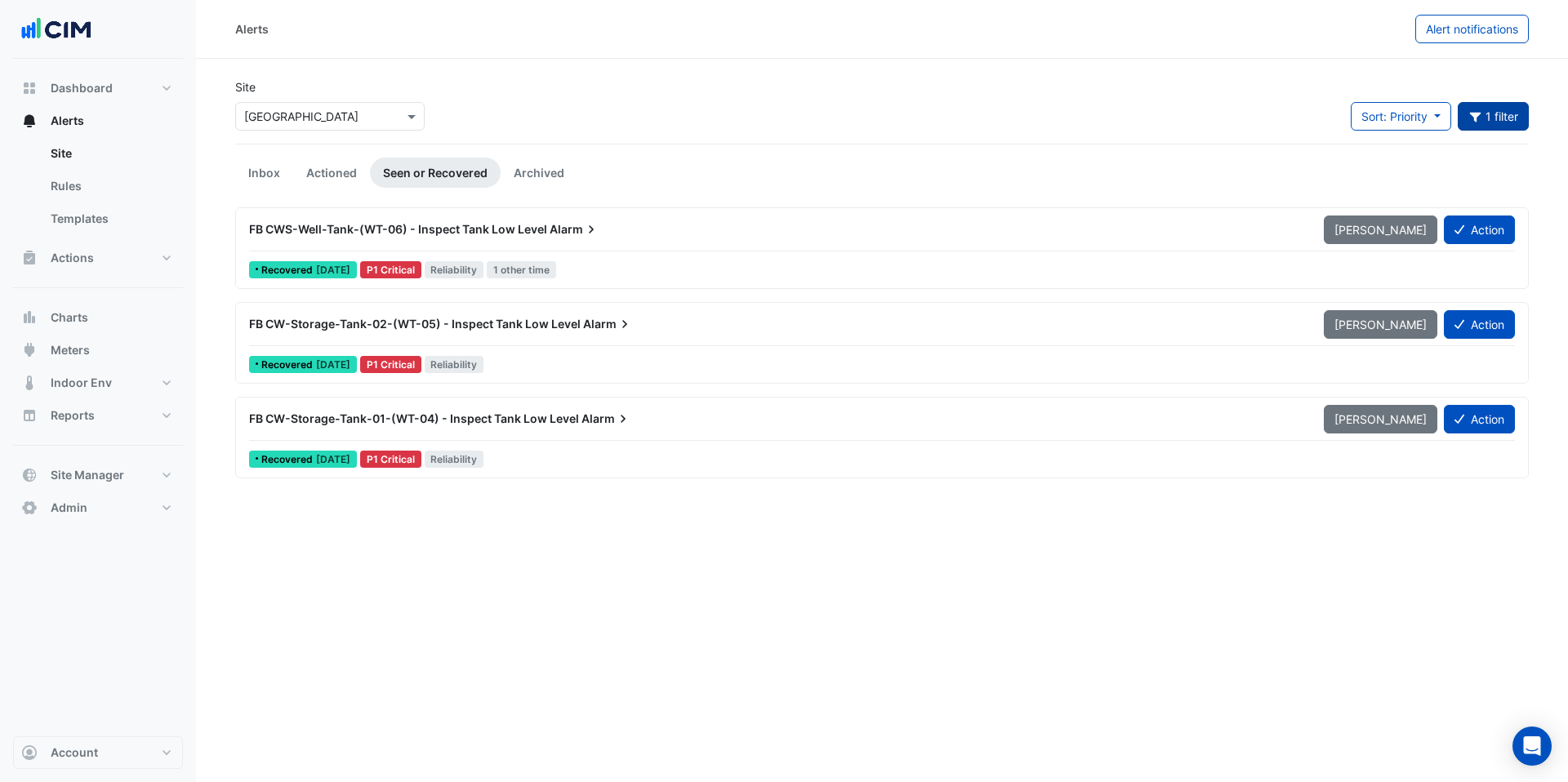
click at [1512, 118] on button "1 filter" at bounding box center [1494, 115] width 72 height 28
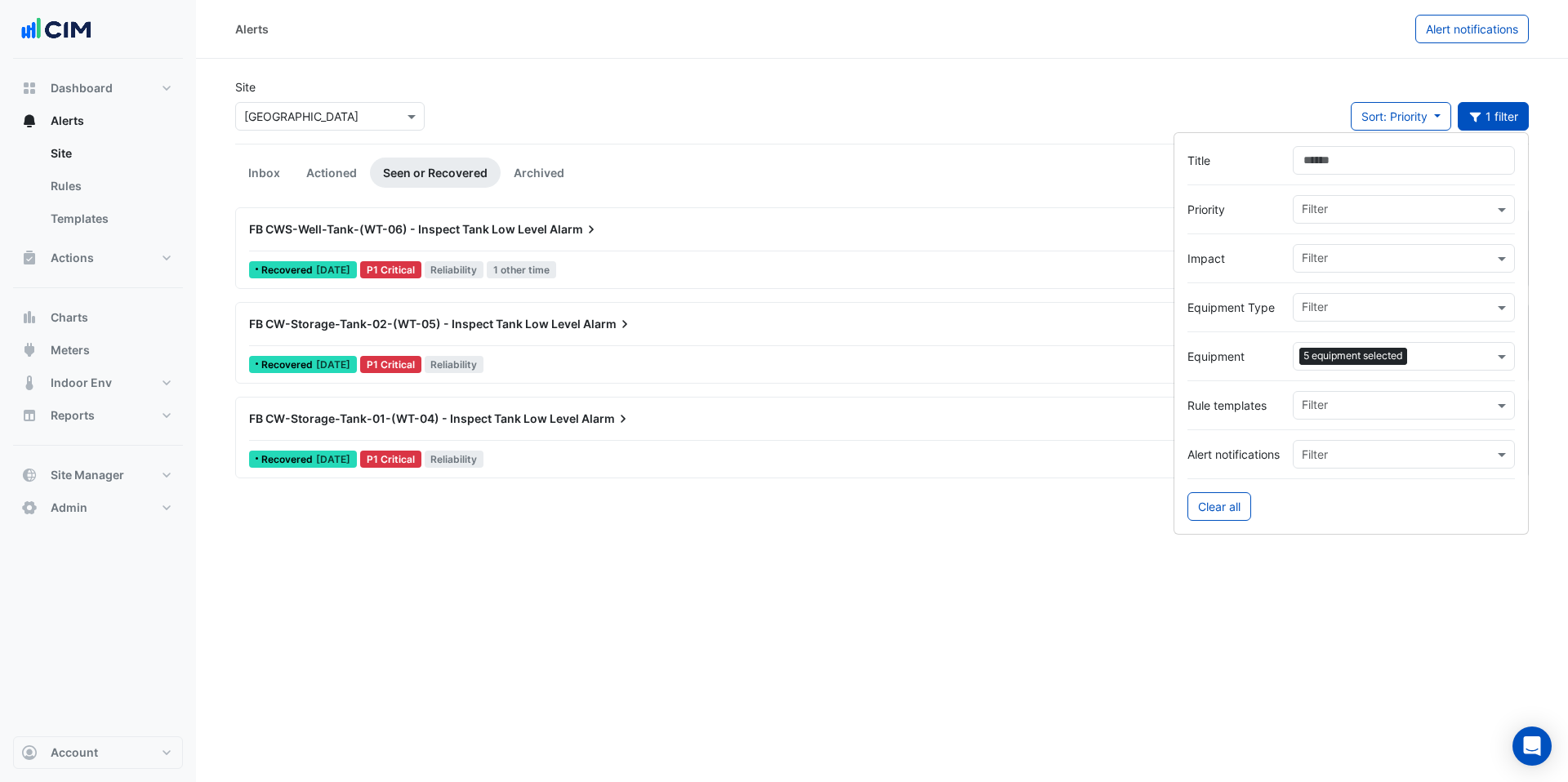
click at [1434, 357] on input "text" at bounding box center [1454, 358] width 80 height 17
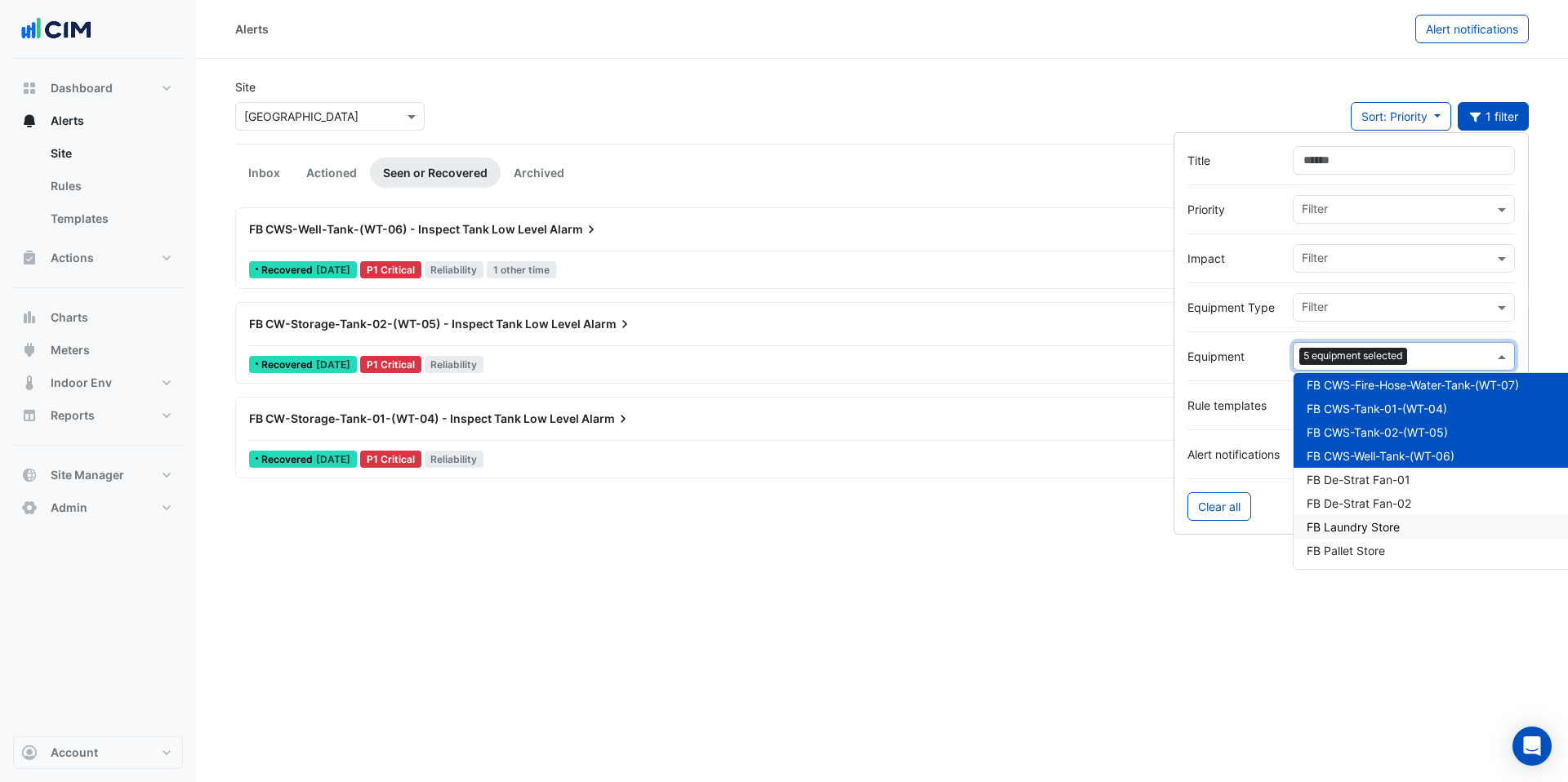
scroll to position [0, 12]
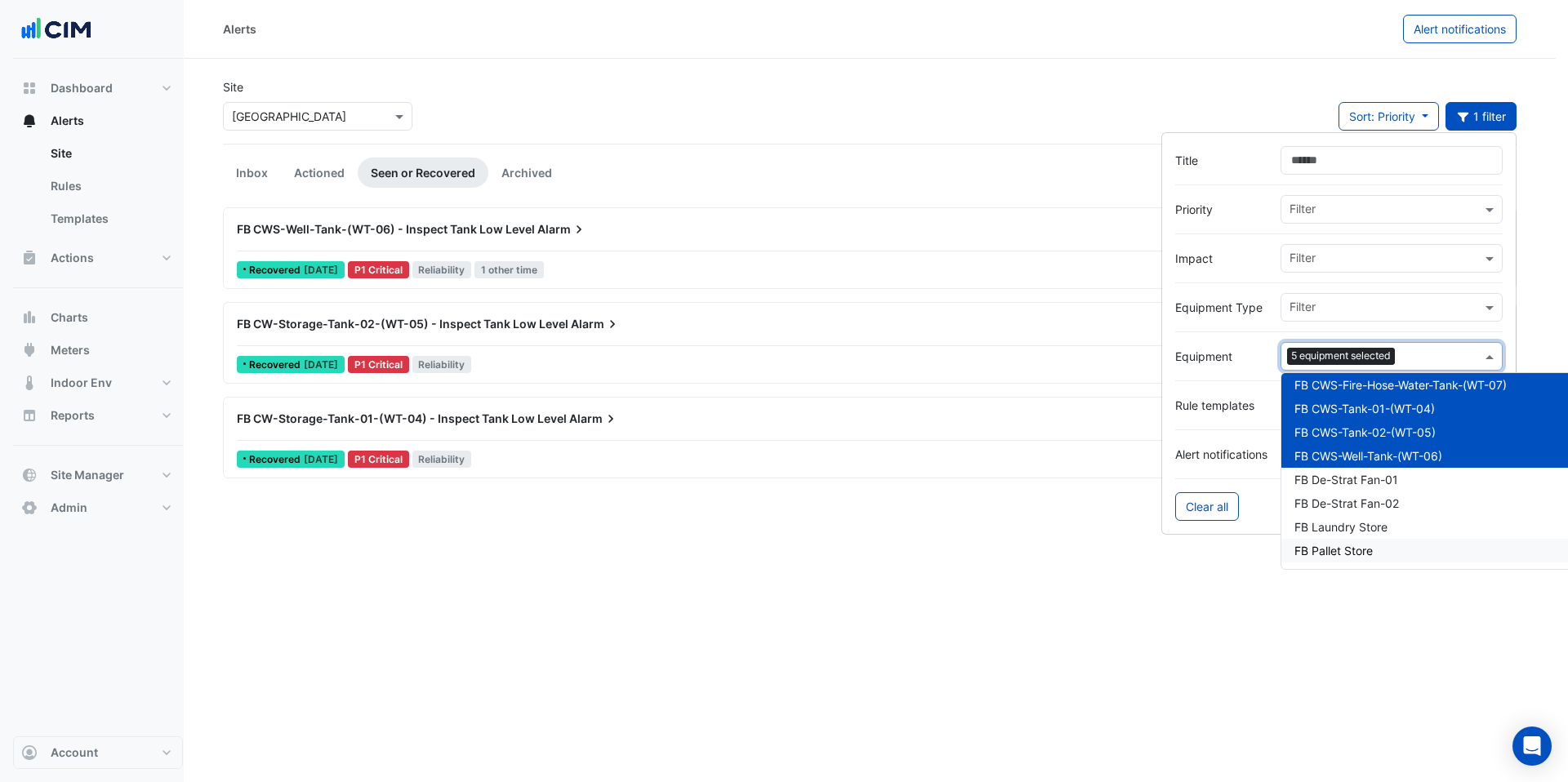
click at [1349, 548] on span "FB Pallet Store" at bounding box center [1334, 550] width 78 height 14
click at [1353, 531] on span "FB Laundry Store" at bounding box center [1341, 527] width 94 height 14
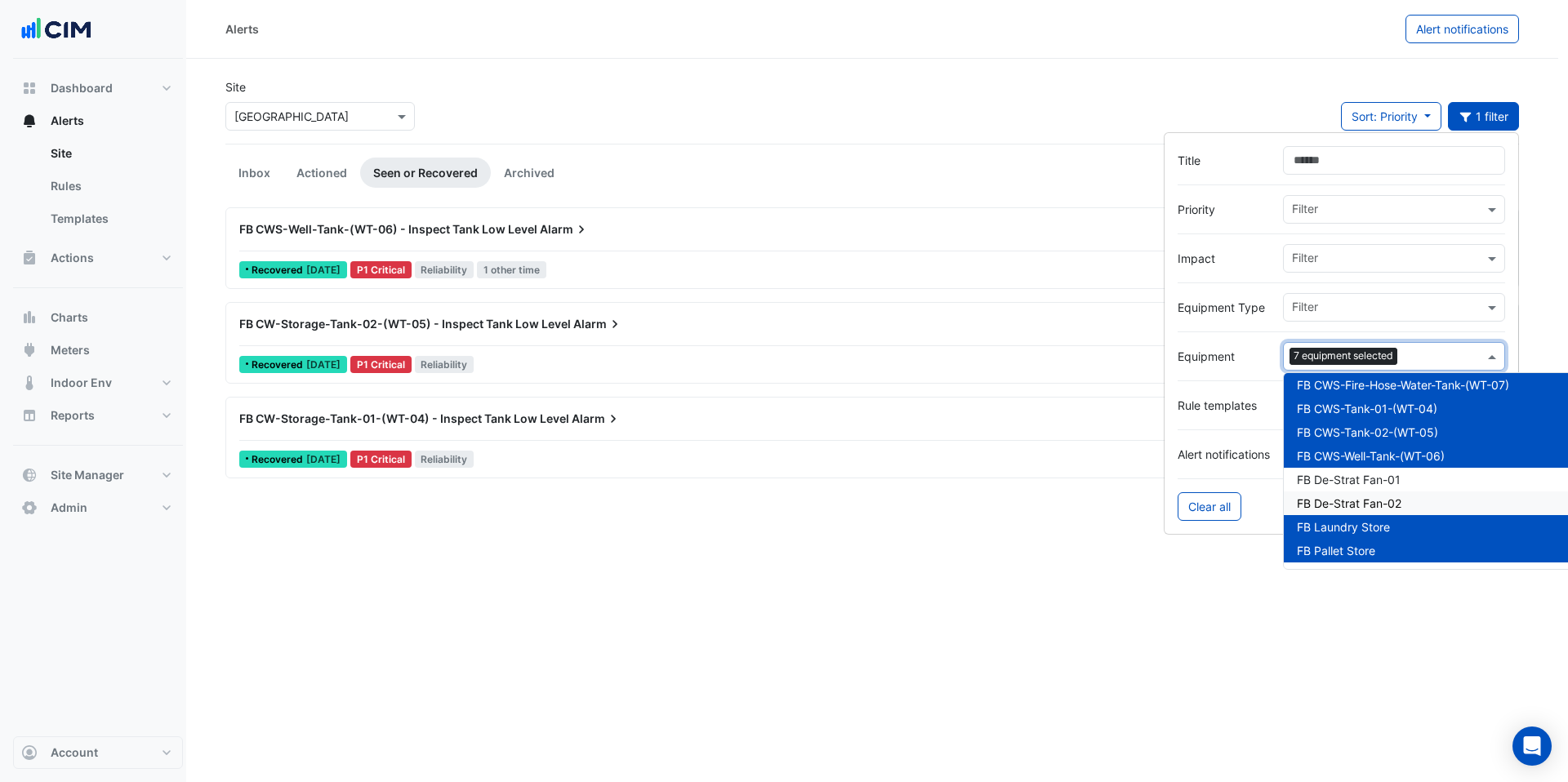
scroll to position [0, 12]
click at [262, 175] on link "Inbox" at bounding box center [253, 173] width 58 height 30
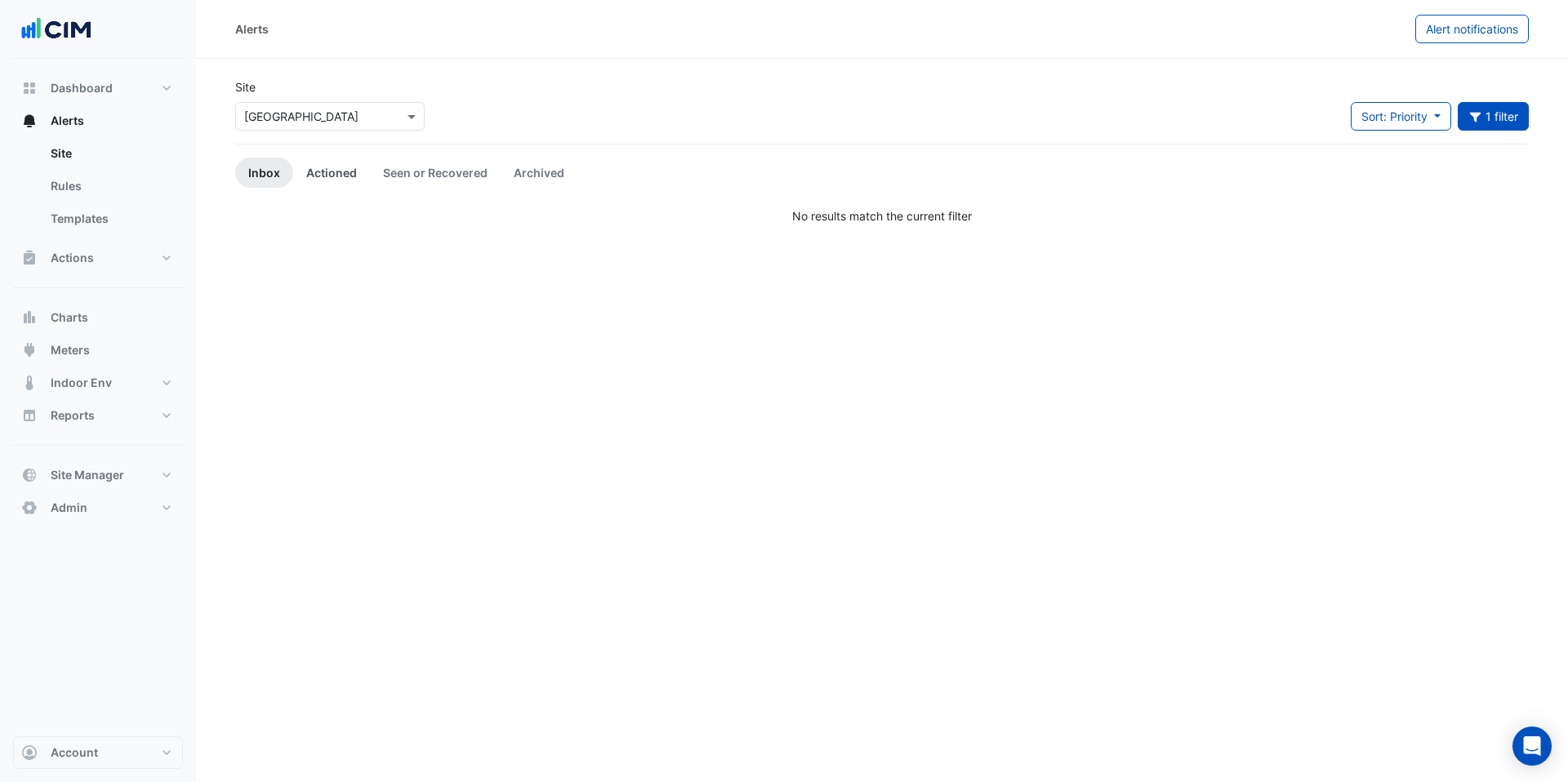
click at [332, 174] on link "Actioned" at bounding box center [332, 173] width 77 height 30
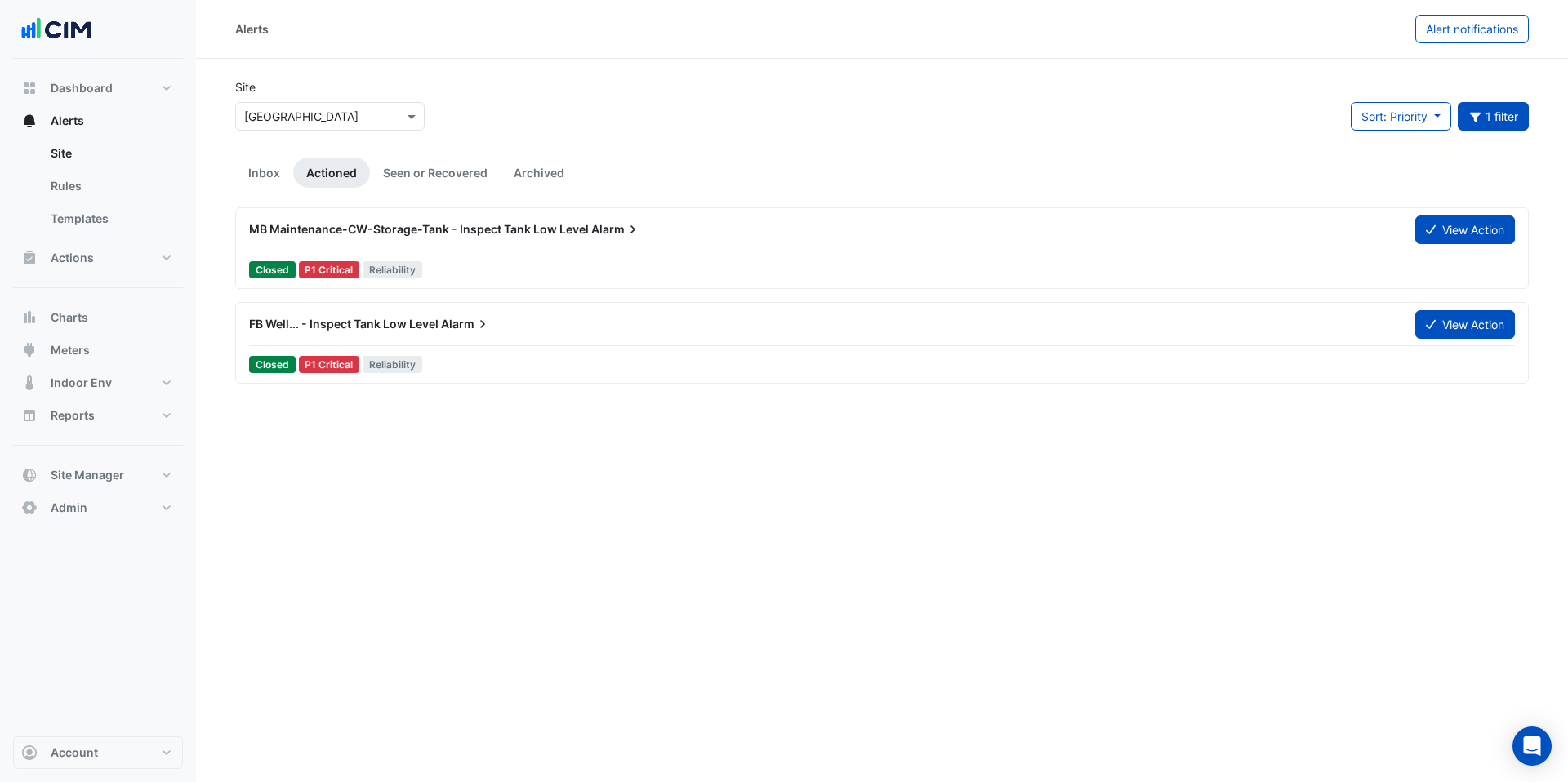
click at [507, 231] on span "MB Maintenance-CW-Storage-Tank - Inspect Tank Low Level" at bounding box center [419, 229] width 340 height 14
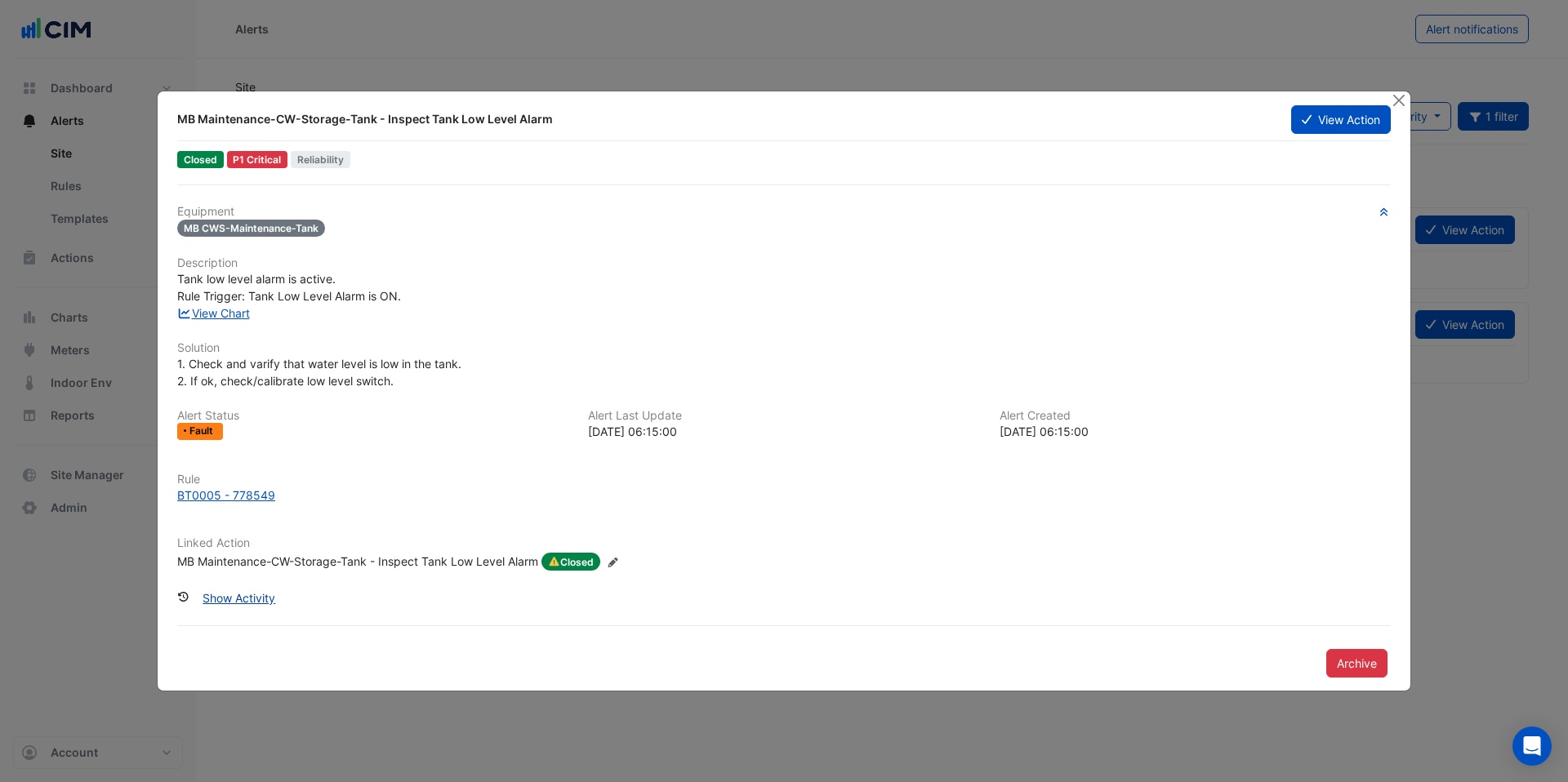
click at [231, 597] on button "Show Activity" at bounding box center [238, 598] width 94 height 28
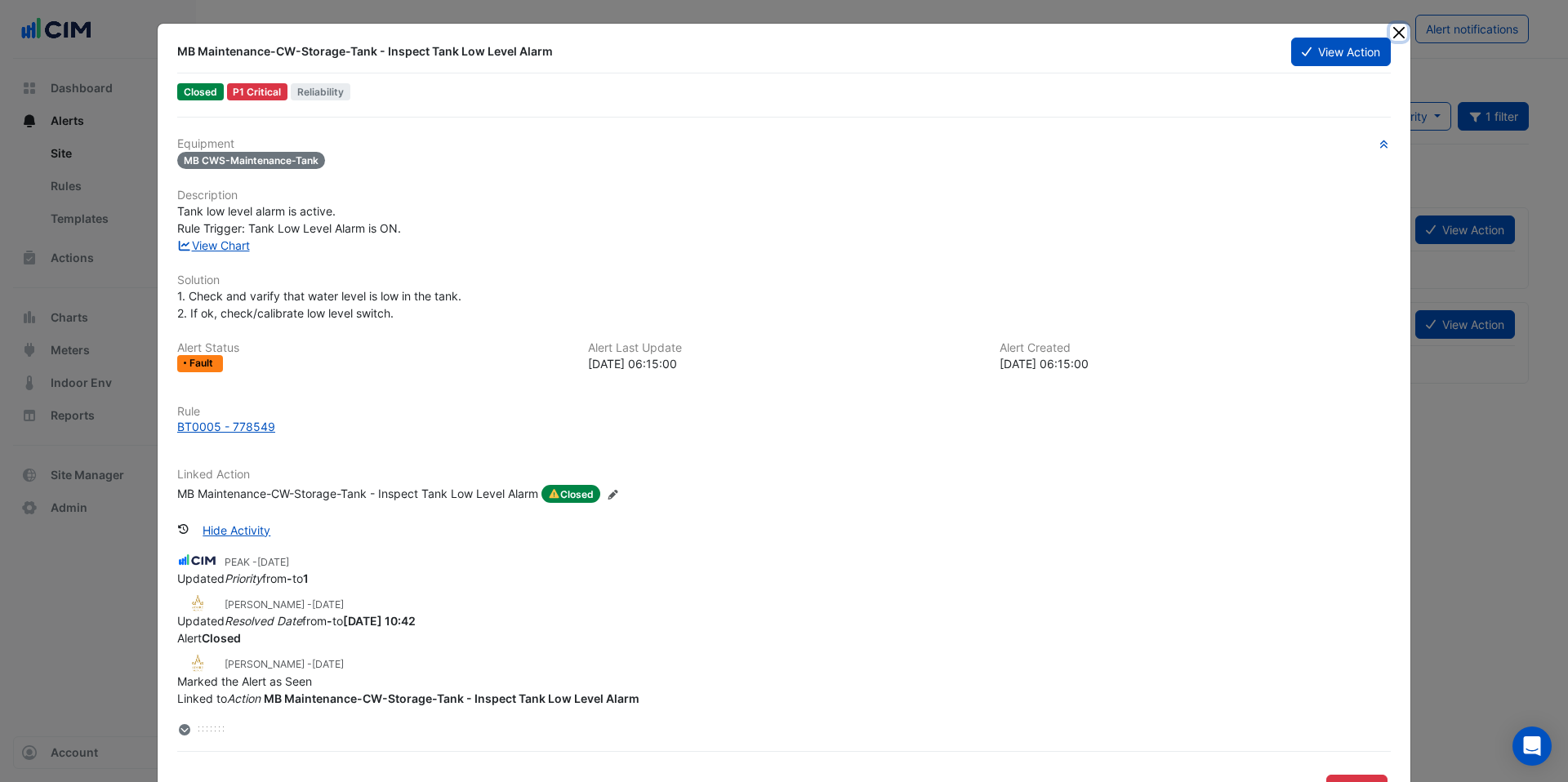
click at [1400, 35] on button "Close" at bounding box center [1398, 32] width 17 height 17
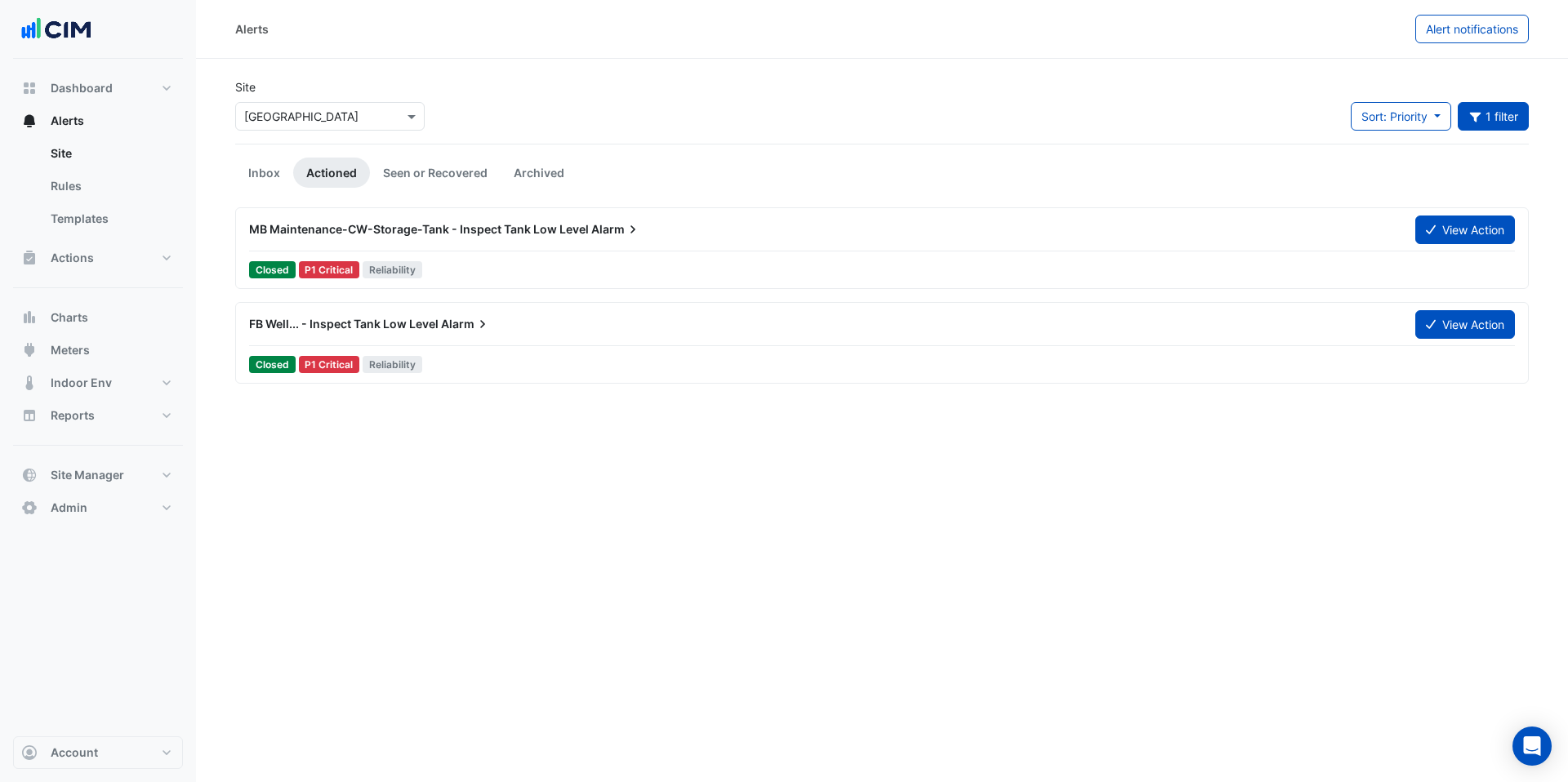
click at [413, 336] on div "FB Well... - Inspect Tank Low Level Alarm" at bounding box center [822, 324] width 1166 height 29
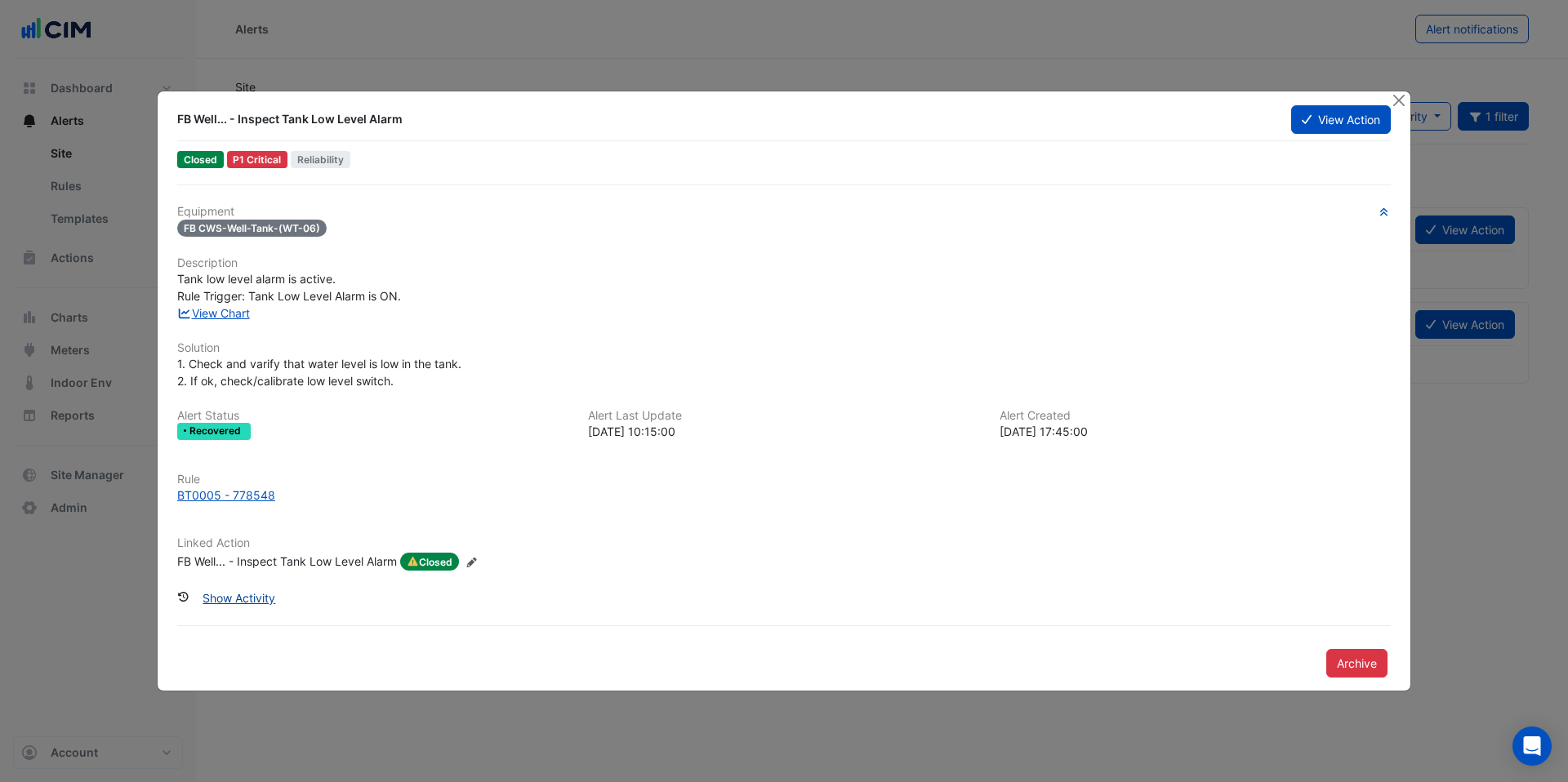
click at [262, 597] on button "Show Activity" at bounding box center [238, 598] width 94 height 28
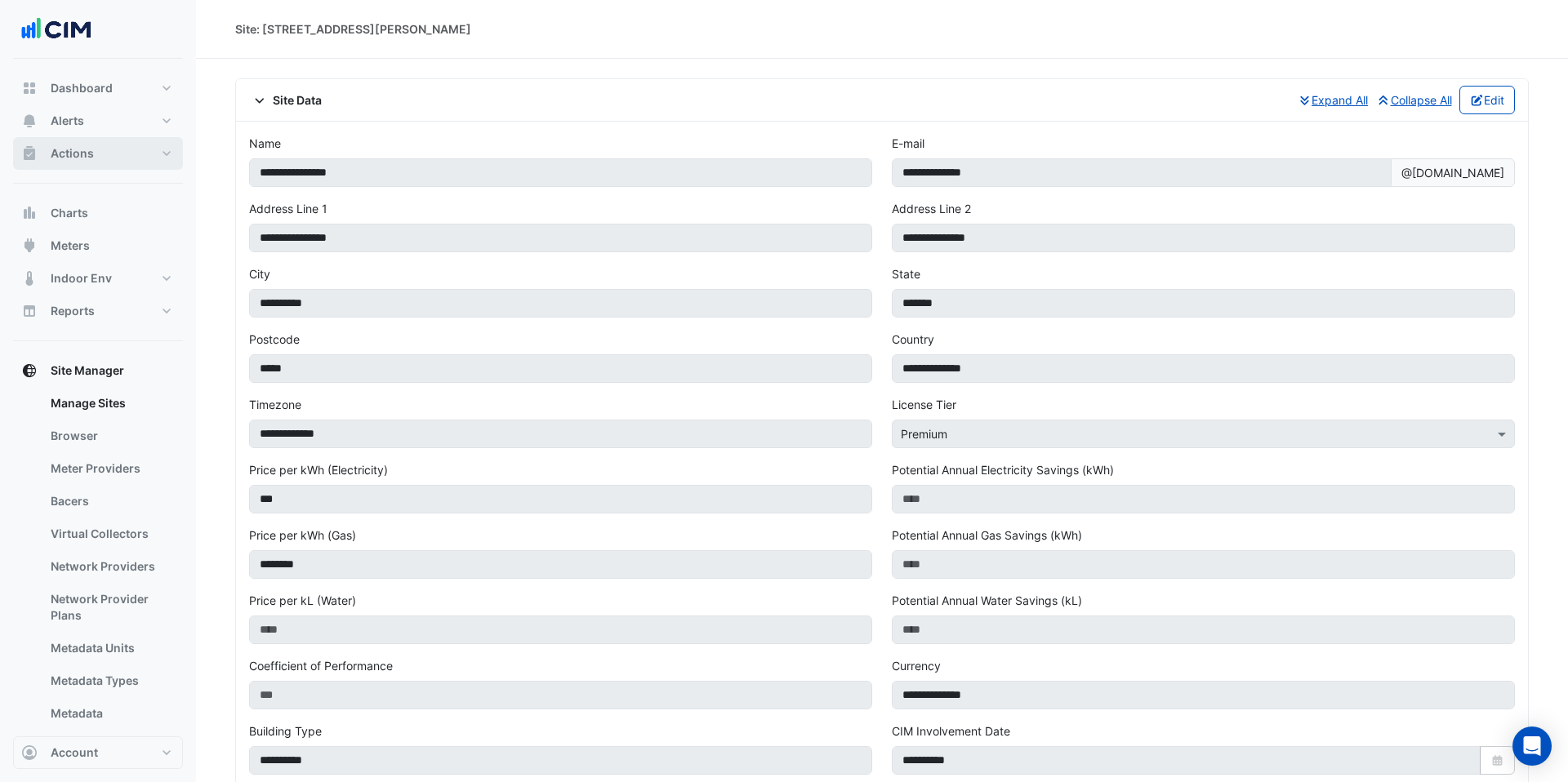
click at [99, 154] on button "Actions" at bounding box center [97, 153] width 170 height 33
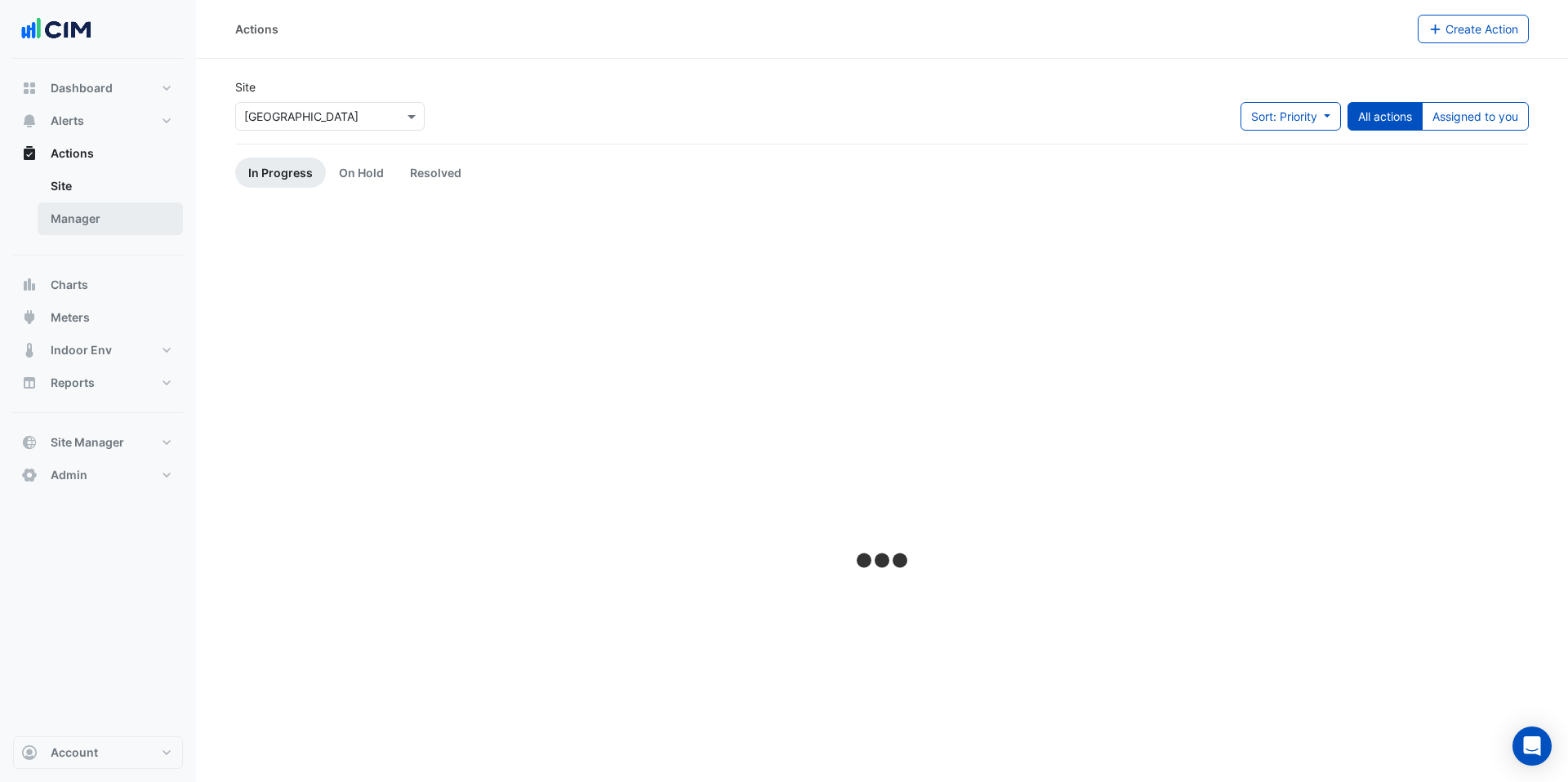
drag, startPoint x: 77, startPoint y: 217, endPoint x: 170, endPoint y: 204, distance: 93.9
click at [77, 217] on link "Manager" at bounding box center [110, 219] width 145 height 33
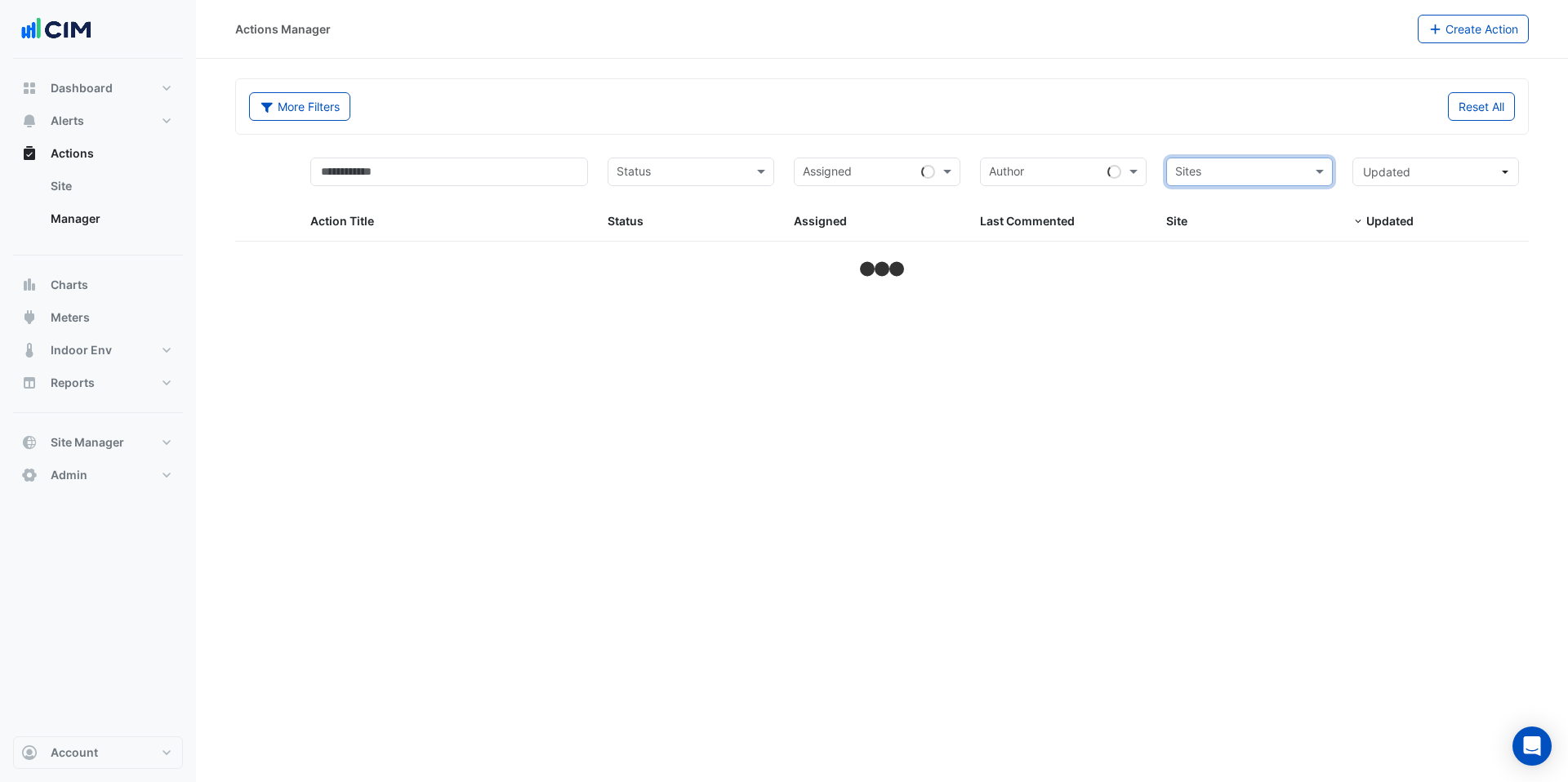
click at [1244, 173] on input "text" at bounding box center [1240, 173] width 130 height 19
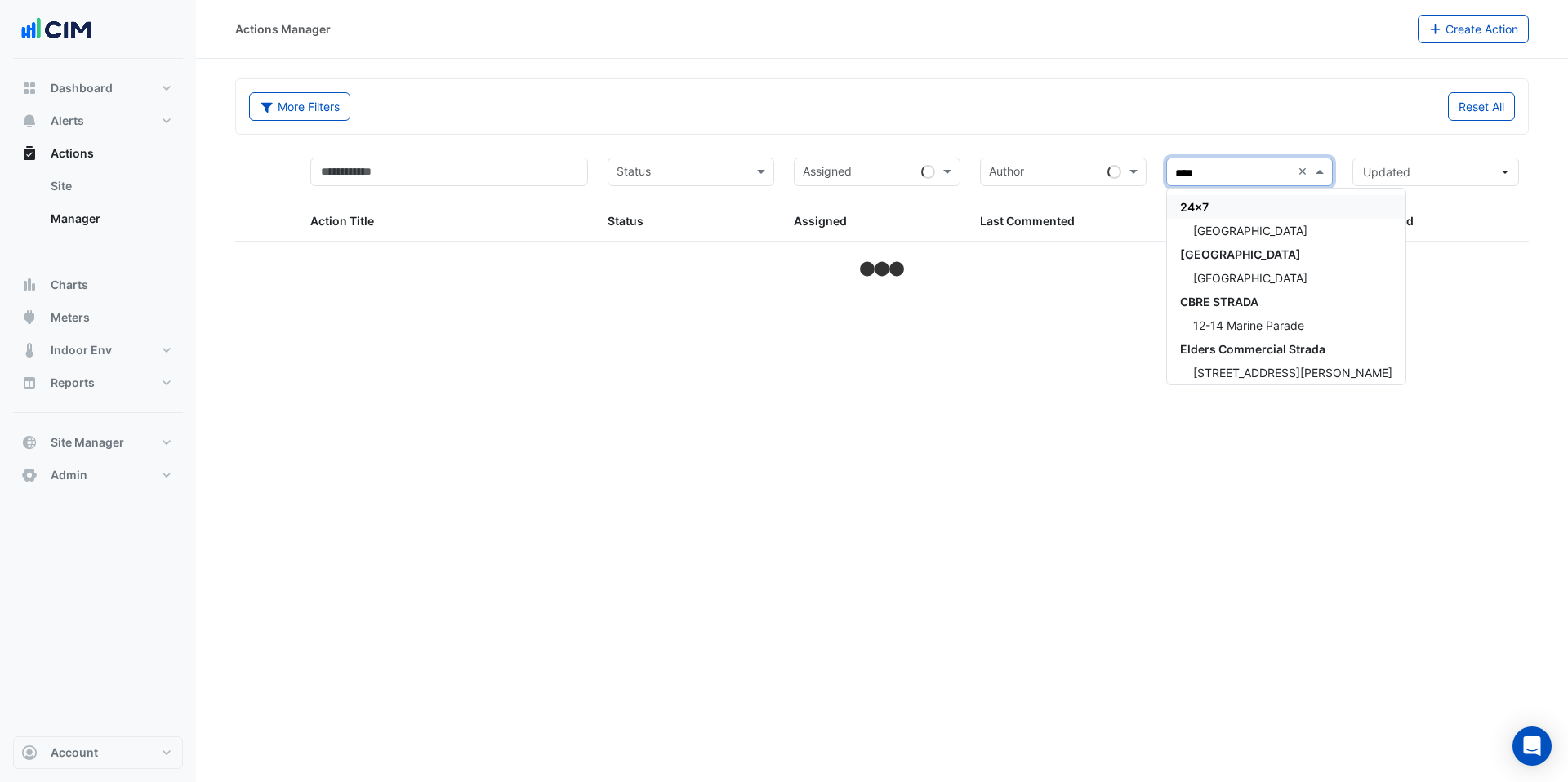
type input "*****"
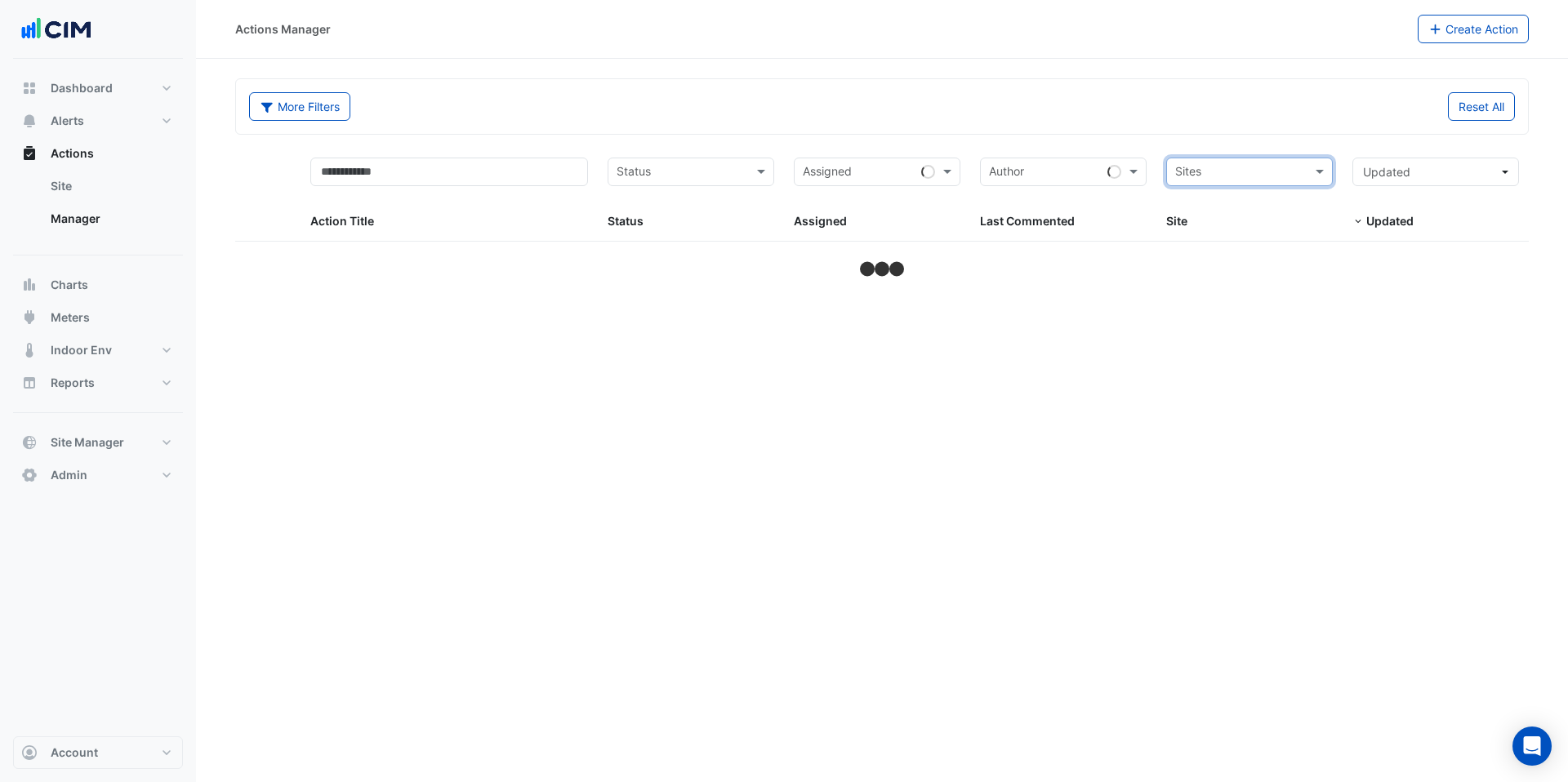
click at [1269, 171] on input "text" at bounding box center [1240, 173] width 130 height 19
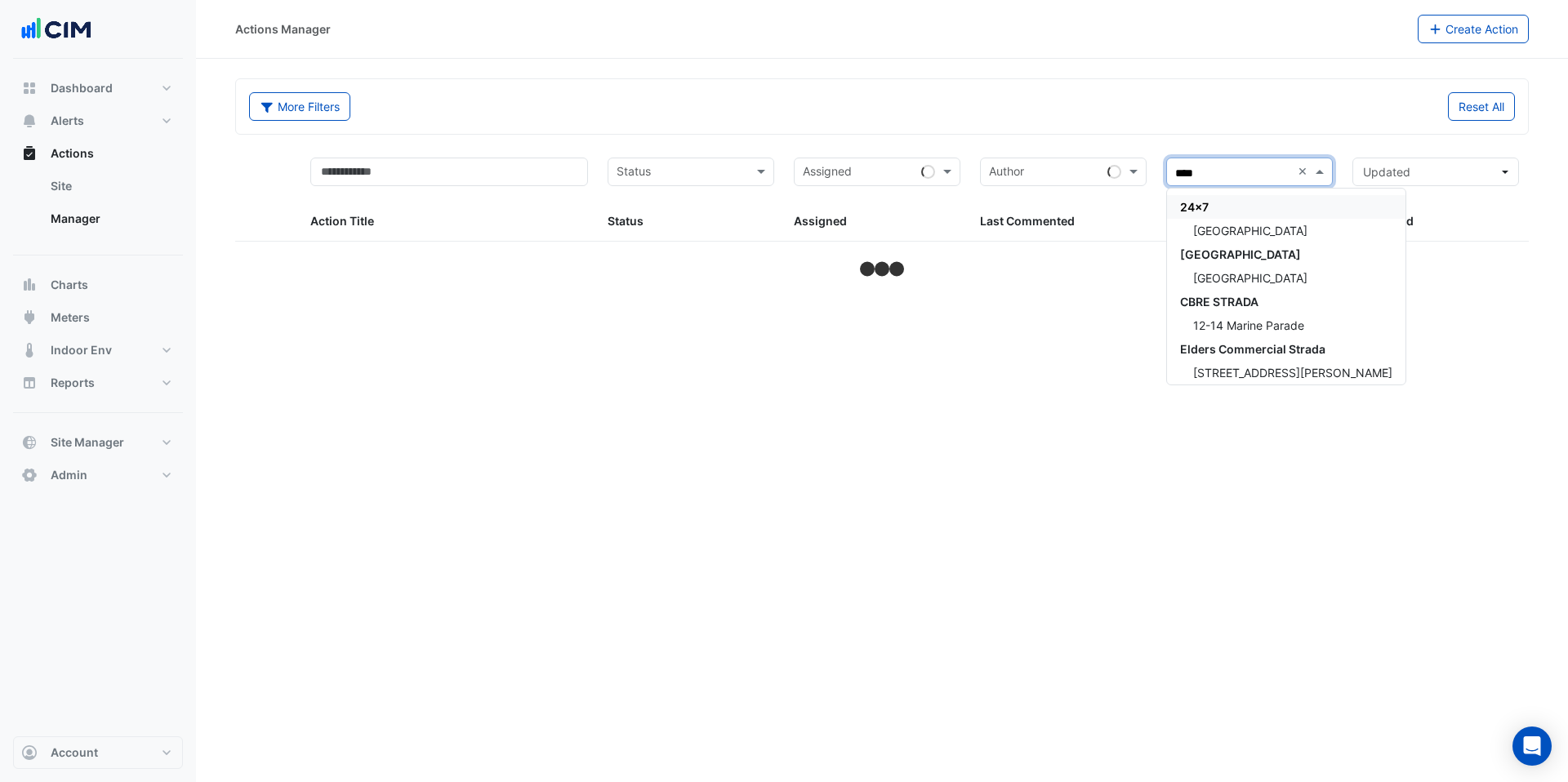
type input "*****"
click at [1242, 233] on span "Adare Manor" at bounding box center [1251, 230] width 114 height 14
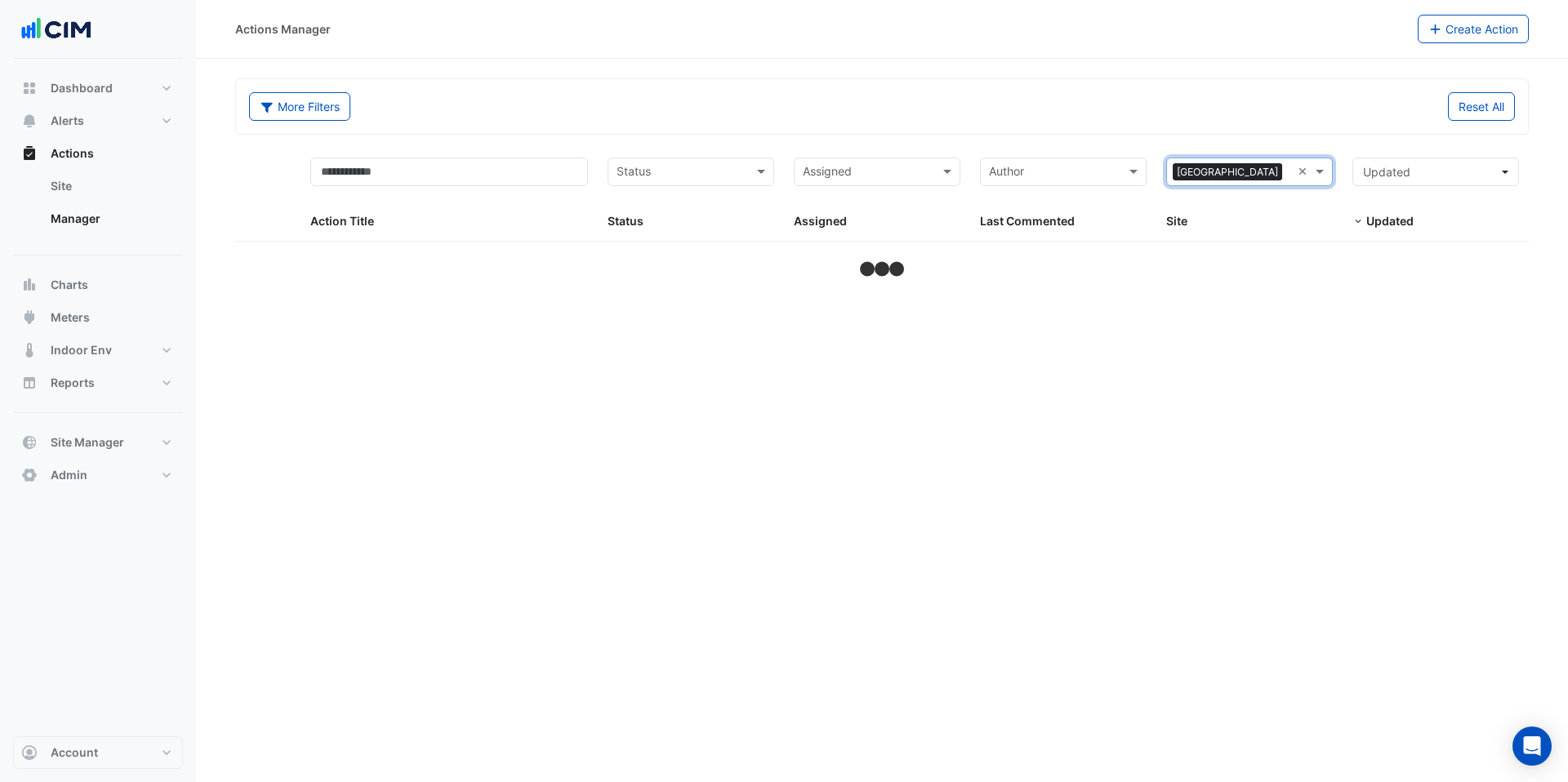
select select "***"
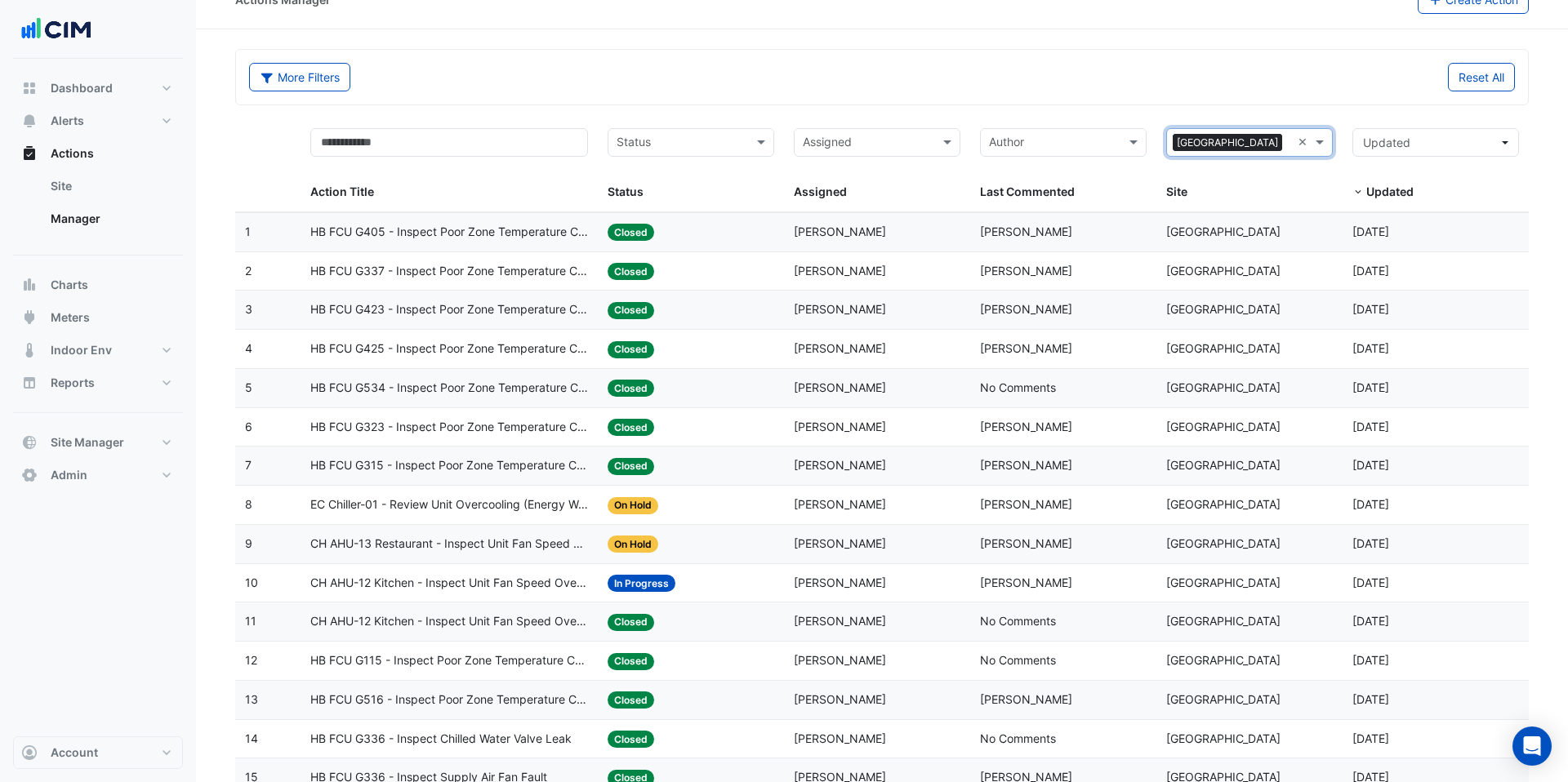
scroll to position [21, 0]
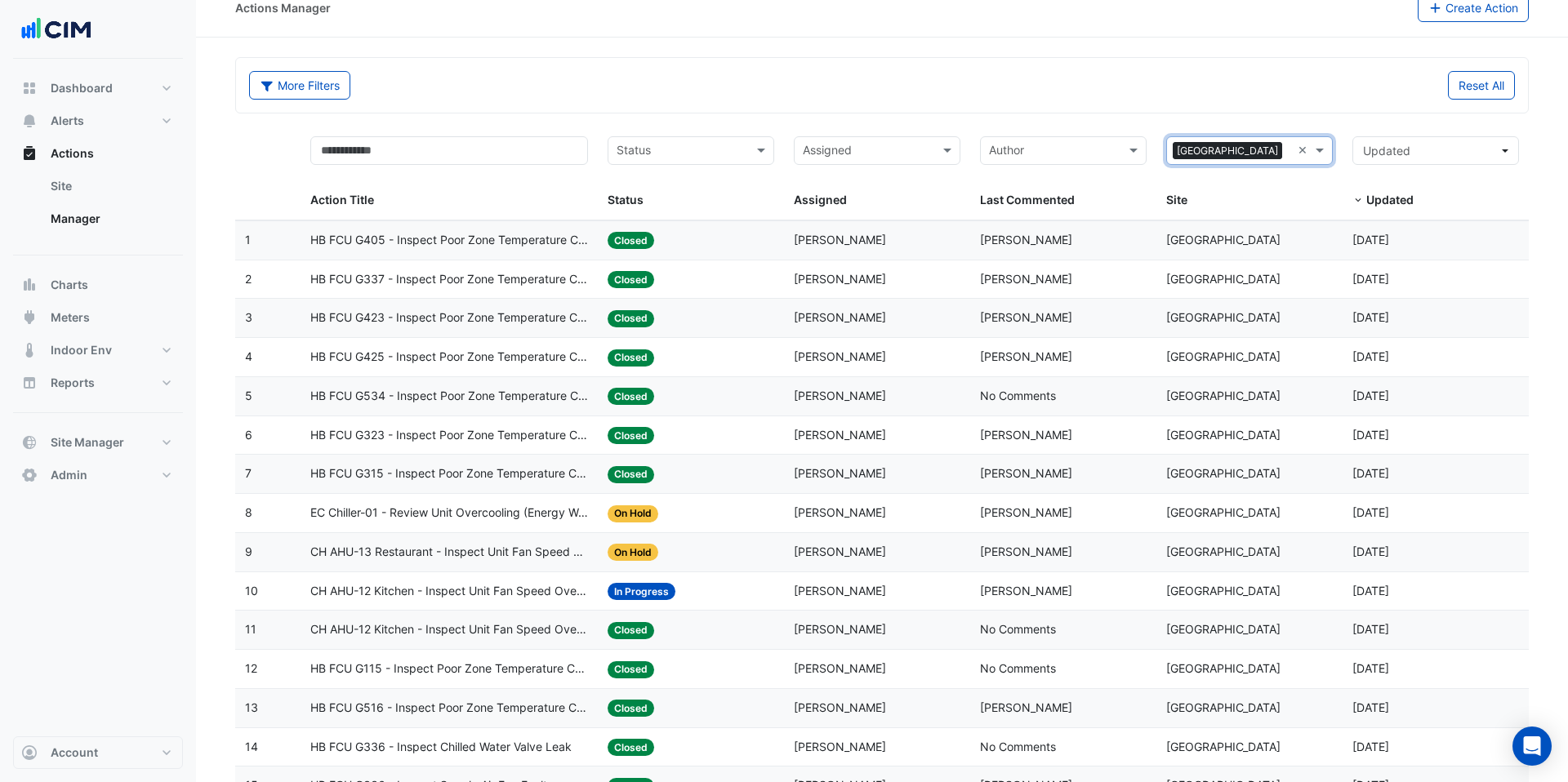
click at [693, 161] on div at bounding box center [680, 153] width 133 height 22
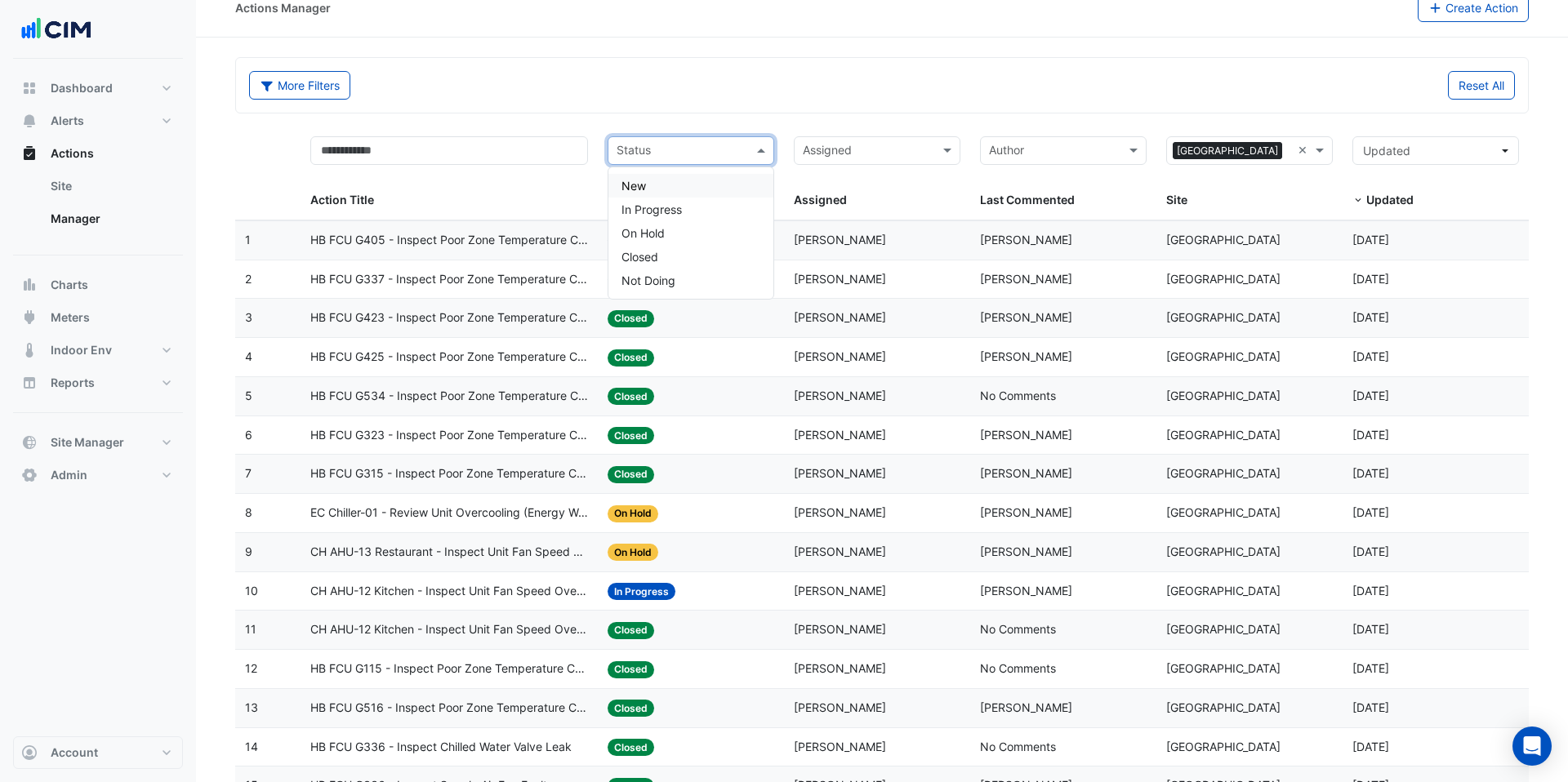
click at [660, 189] on div "New" at bounding box center [691, 186] width 165 height 24
click at [678, 155] on input "text" at bounding box center [691, 152] width 83 height 19
click at [671, 206] on span "In Progress" at bounding box center [651, 209] width 61 height 14
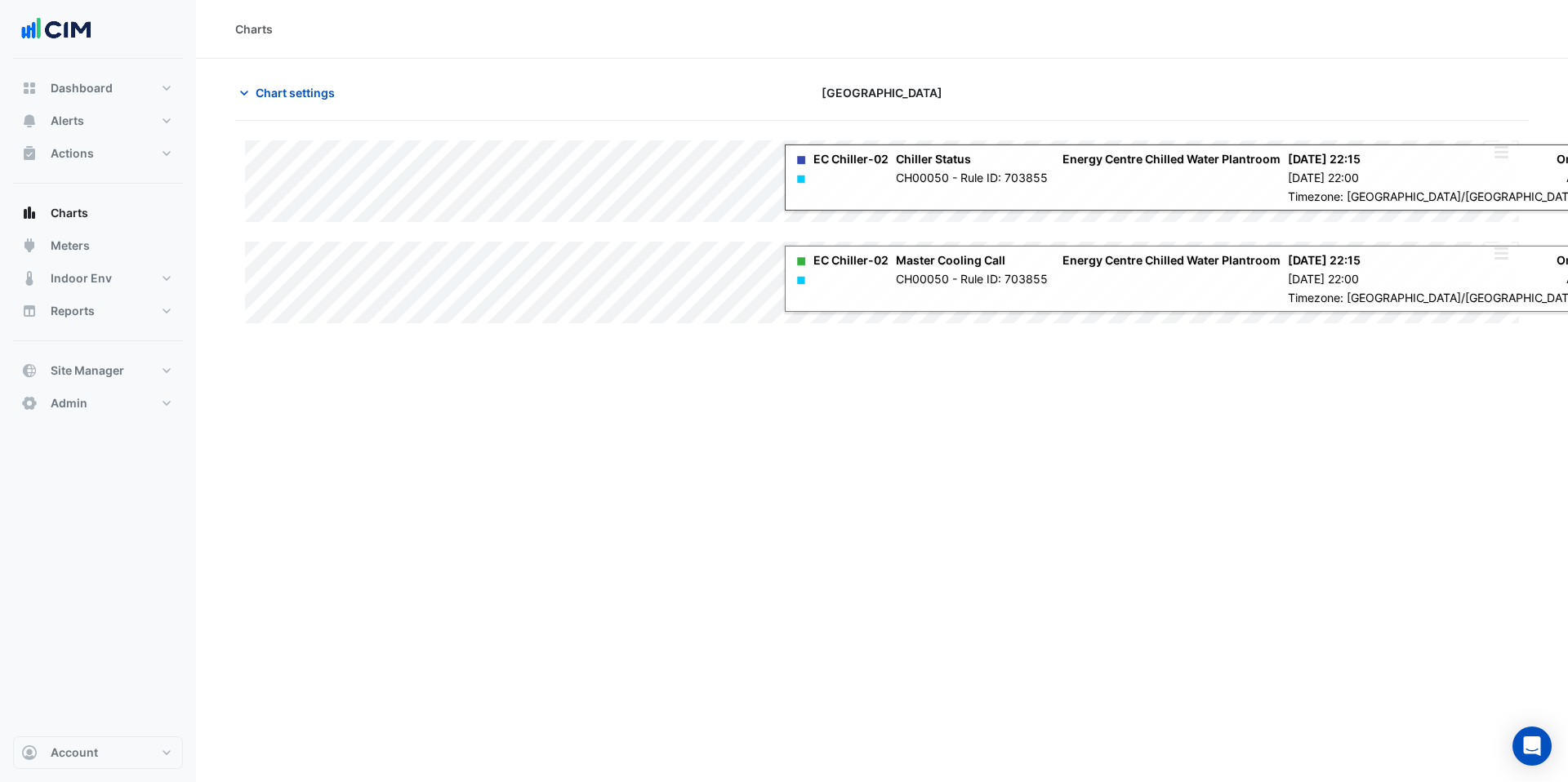
type input "**********"
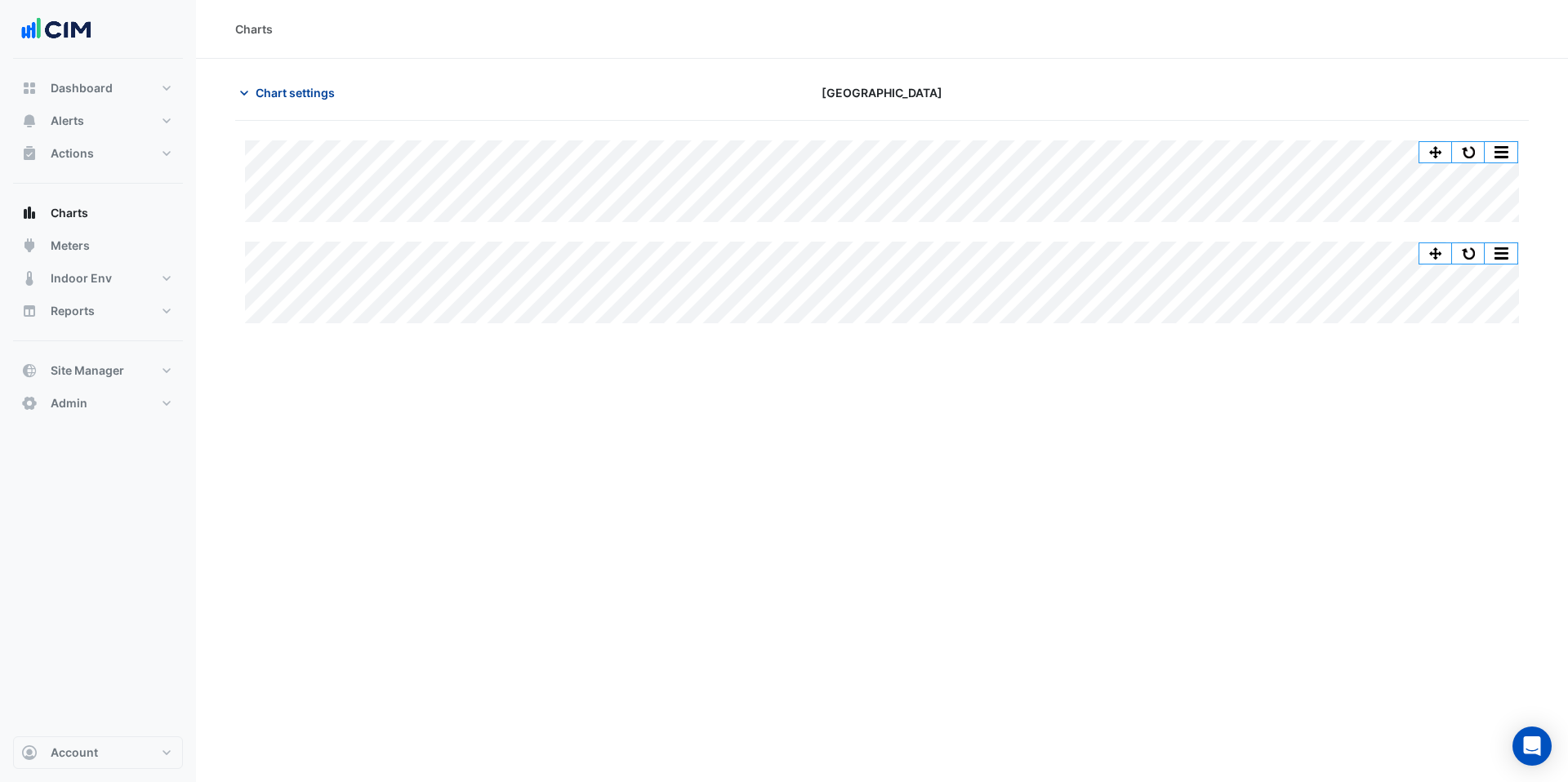
click at [296, 95] on span "Chart settings" at bounding box center [294, 93] width 79 height 17
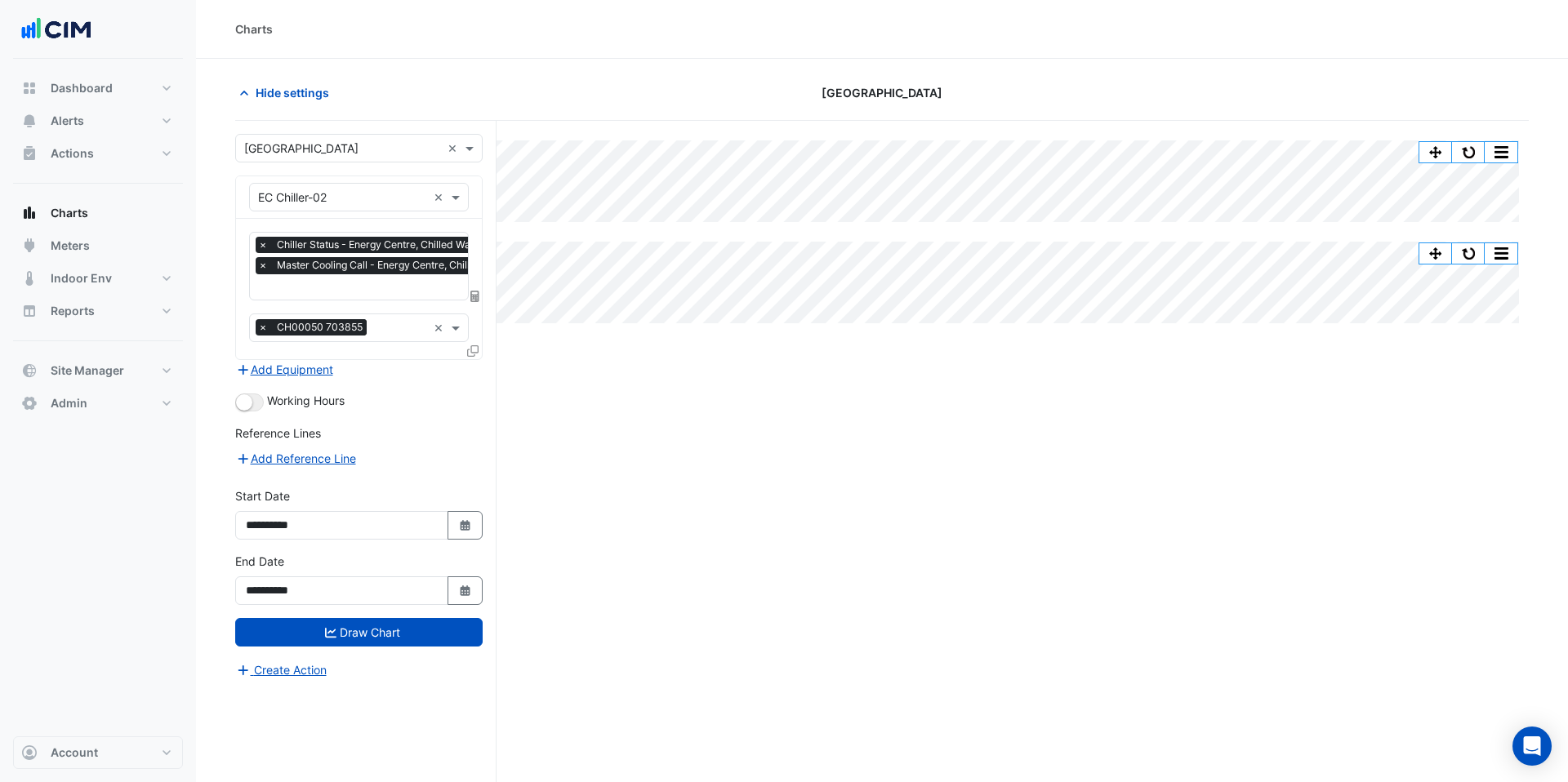
click at [352, 285] on input "text" at bounding box center [414, 288] width 313 height 17
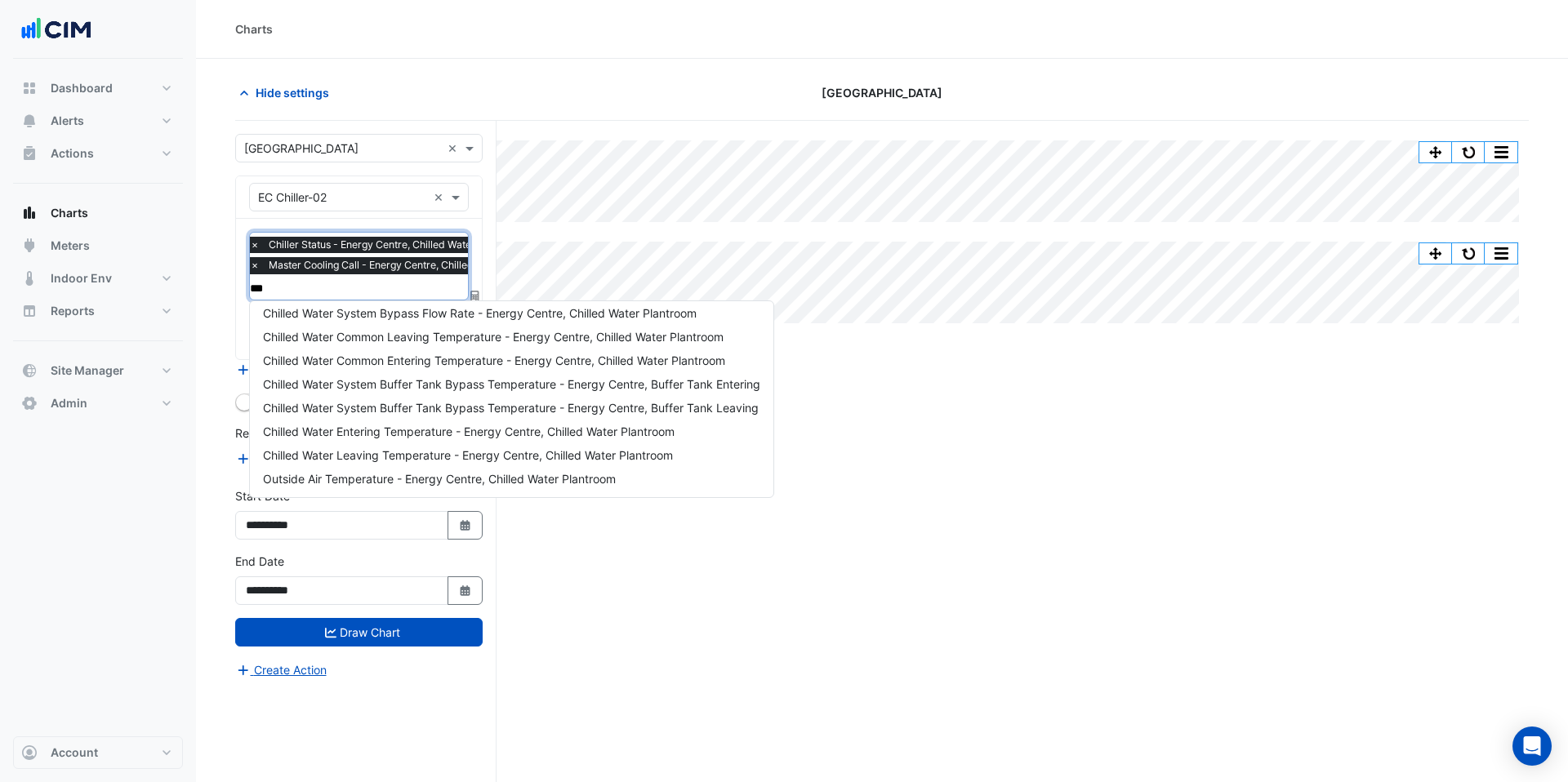
type input "****"
click at [362, 316] on span "Chilled Water Leaving Temperature Setpoint - Energy Centre, Chilled Water Plant…" at bounding box center [492, 312] width 458 height 14
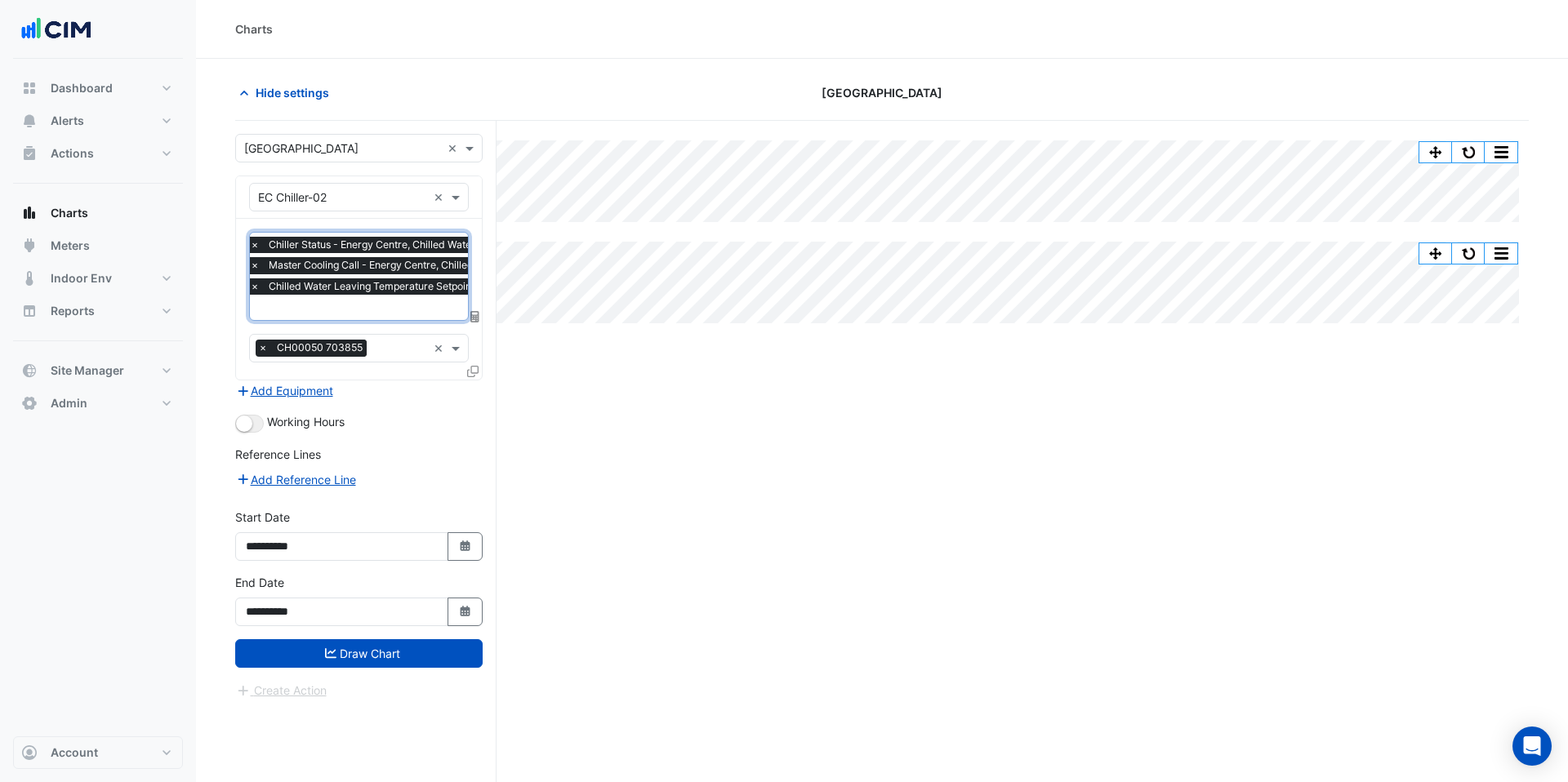
click at [361, 306] on input "text" at bounding box center [463, 309] width 428 height 17
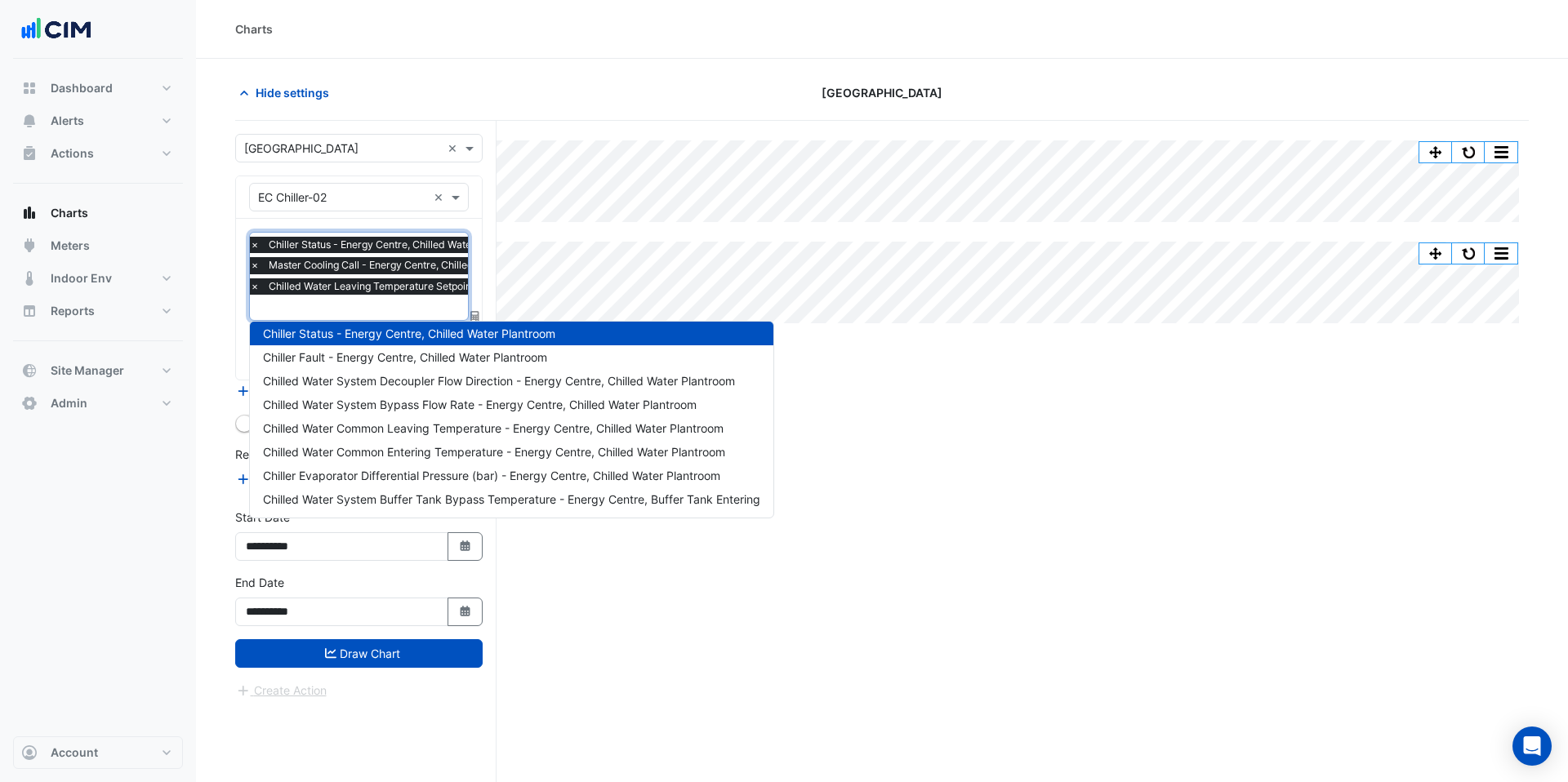
scroll to position [56, 0]
click at [389, 430] on span "Chilled Water Common Leaving Temperature - Energy Centre, Chilled Water Plantro…" at bounding box center [493, 425] width 461 height 14
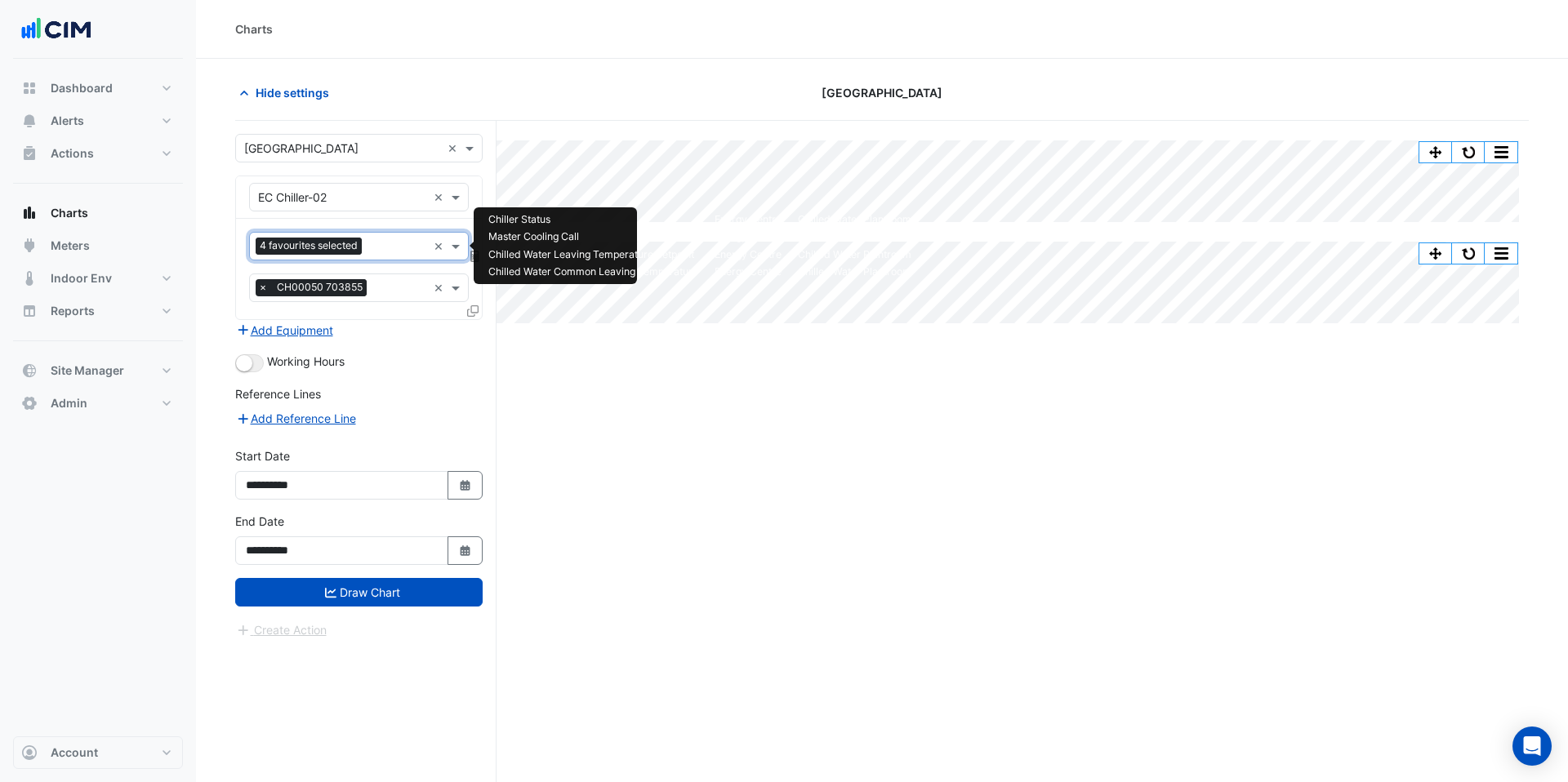
click at [390, 252] on input "text" at bounding box center [398, 247] width 59 height 17
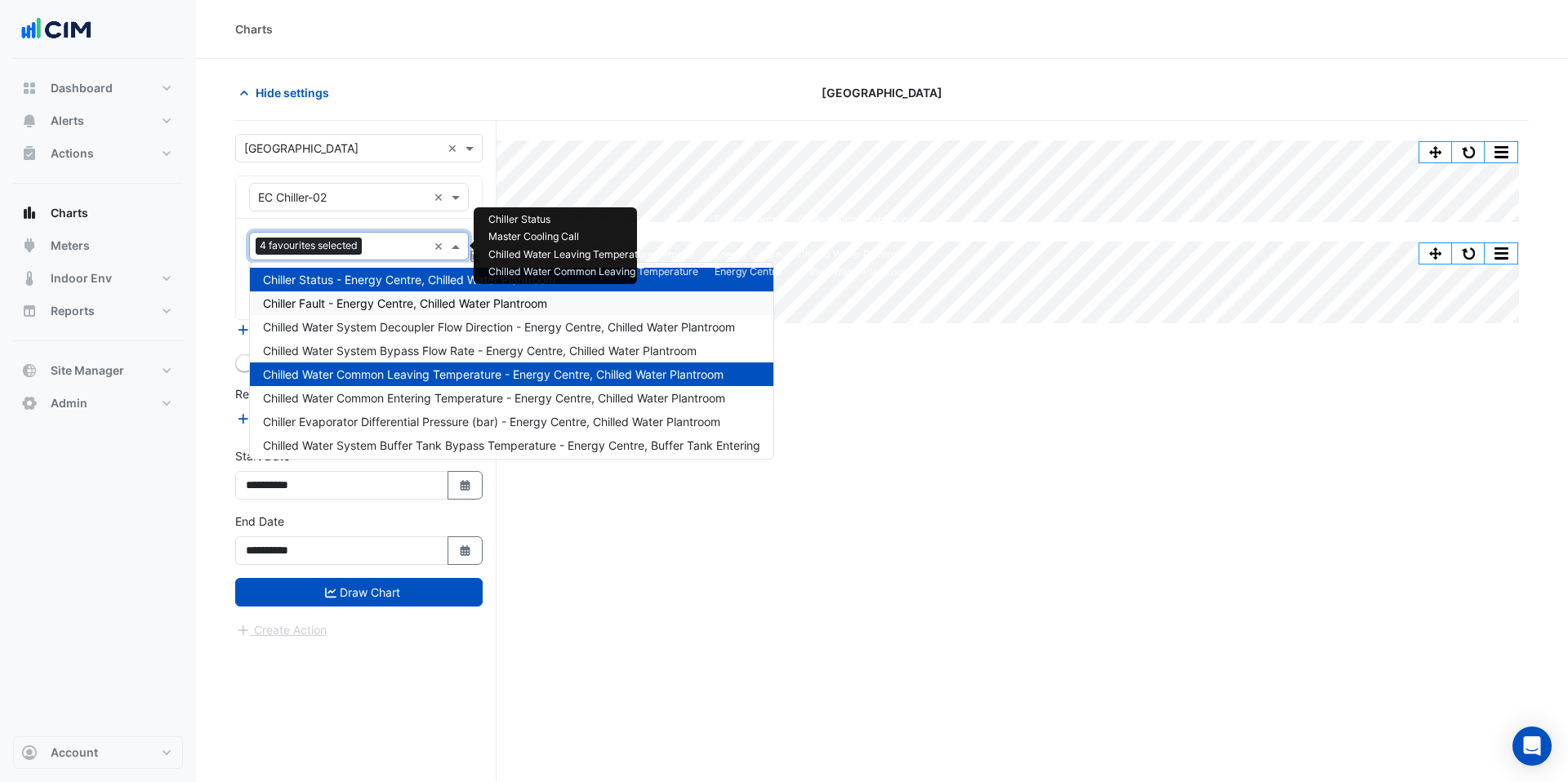
scroll to position [52, 0]
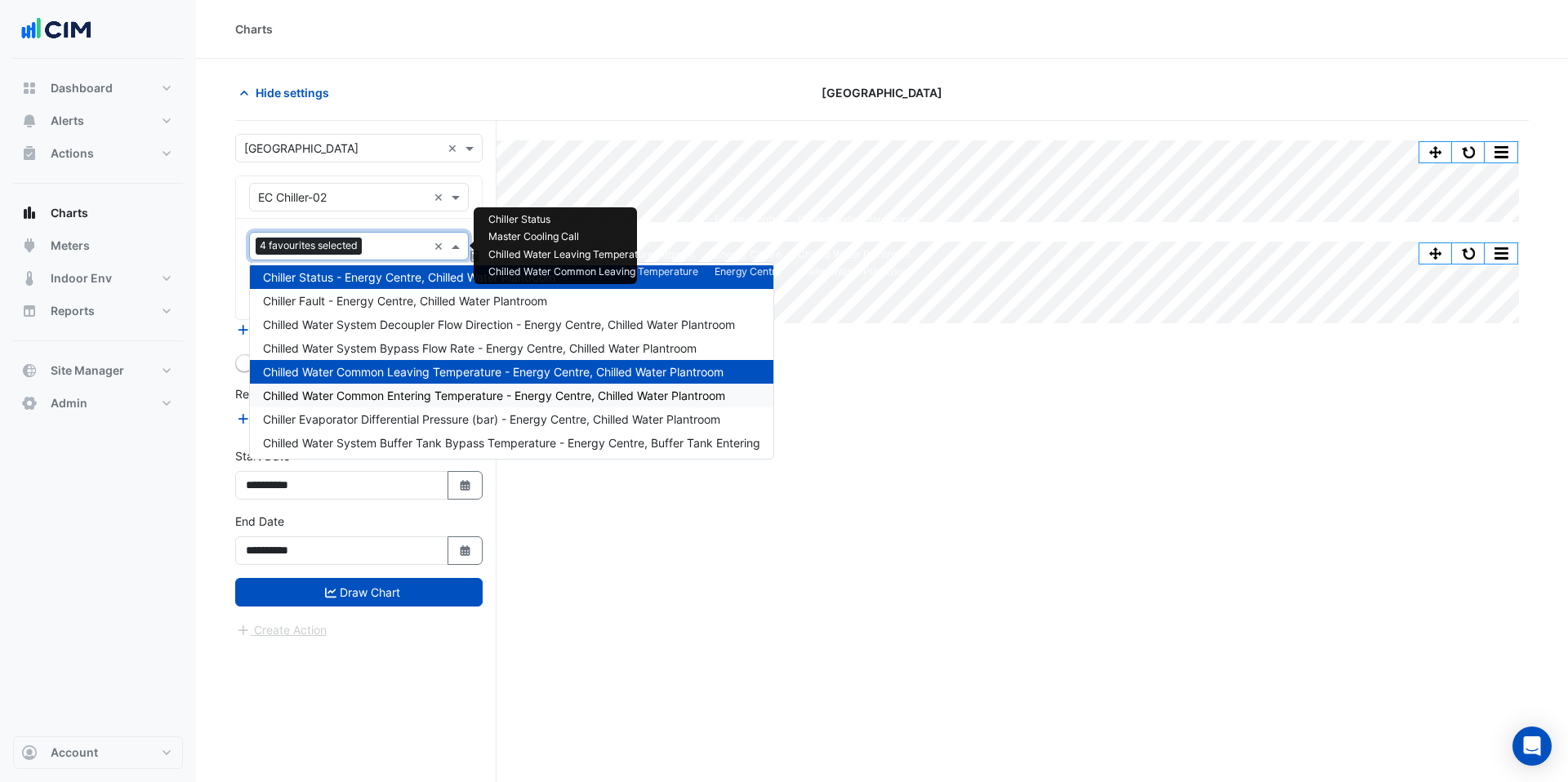
click at [408, 397] on span "Chilled Water Common Entering Temperature - Energy Centre, Chilled Water Plantr…" at bounding box center [494, 395] width 462 height 14
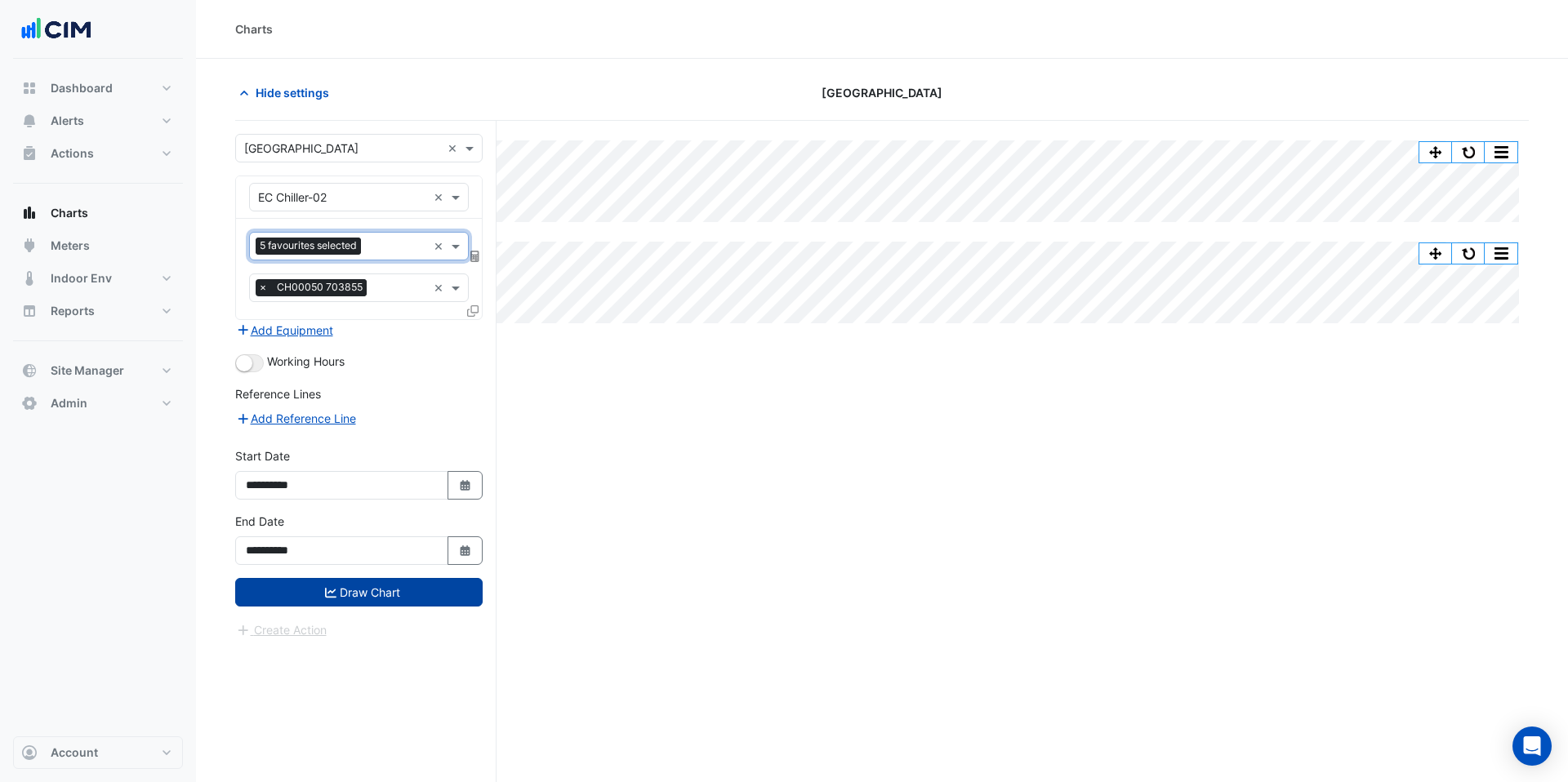
click at [414, 599] on button "Draw Chart" at bounding box center [359, 592] width 247 height 28
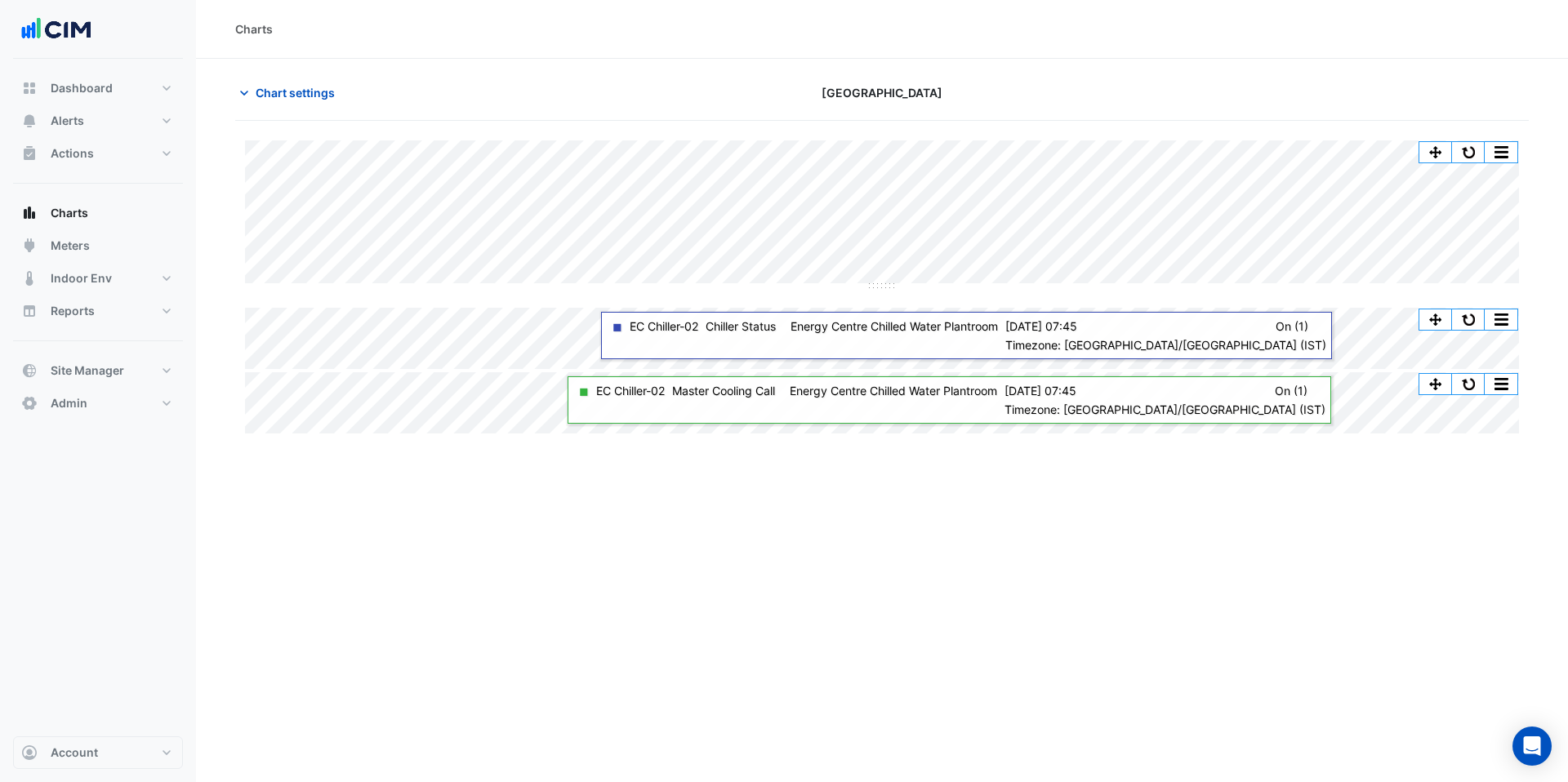
drag, startPoint x: 127, startPoint y: 39, endPoint x: 519, endPoint y: 17, distance: 392.6
click at [142, 37] on div at bounding box center [97, 29] width 170 height 59
click at [316, 91] on span "Chart settings" at bounding box center [294, 93] width 79 height 17
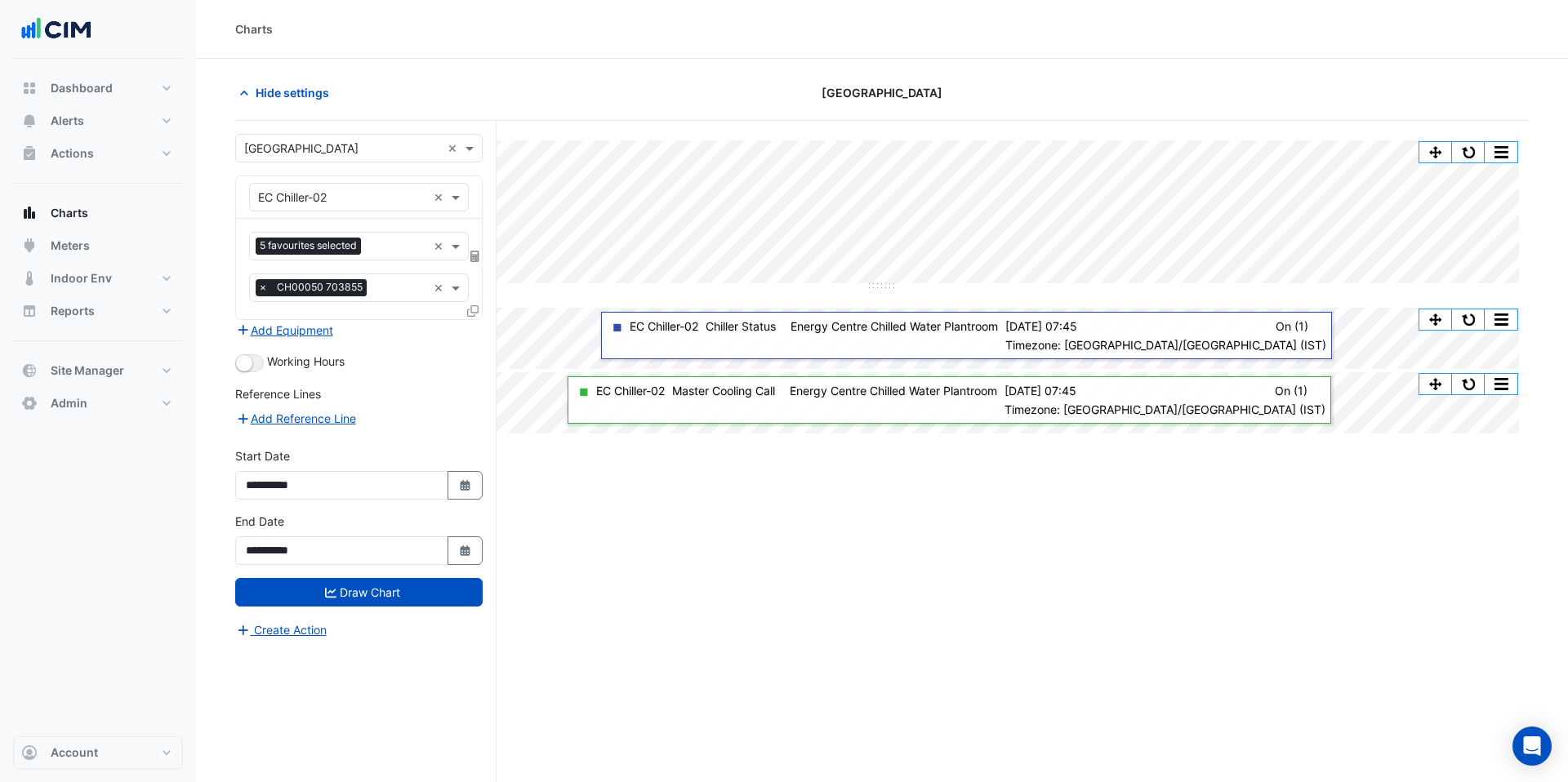
drag, startPoint x: 437, startPoint y: 198, endPoint x: 393, endPoint y: 197, distance: 44.0
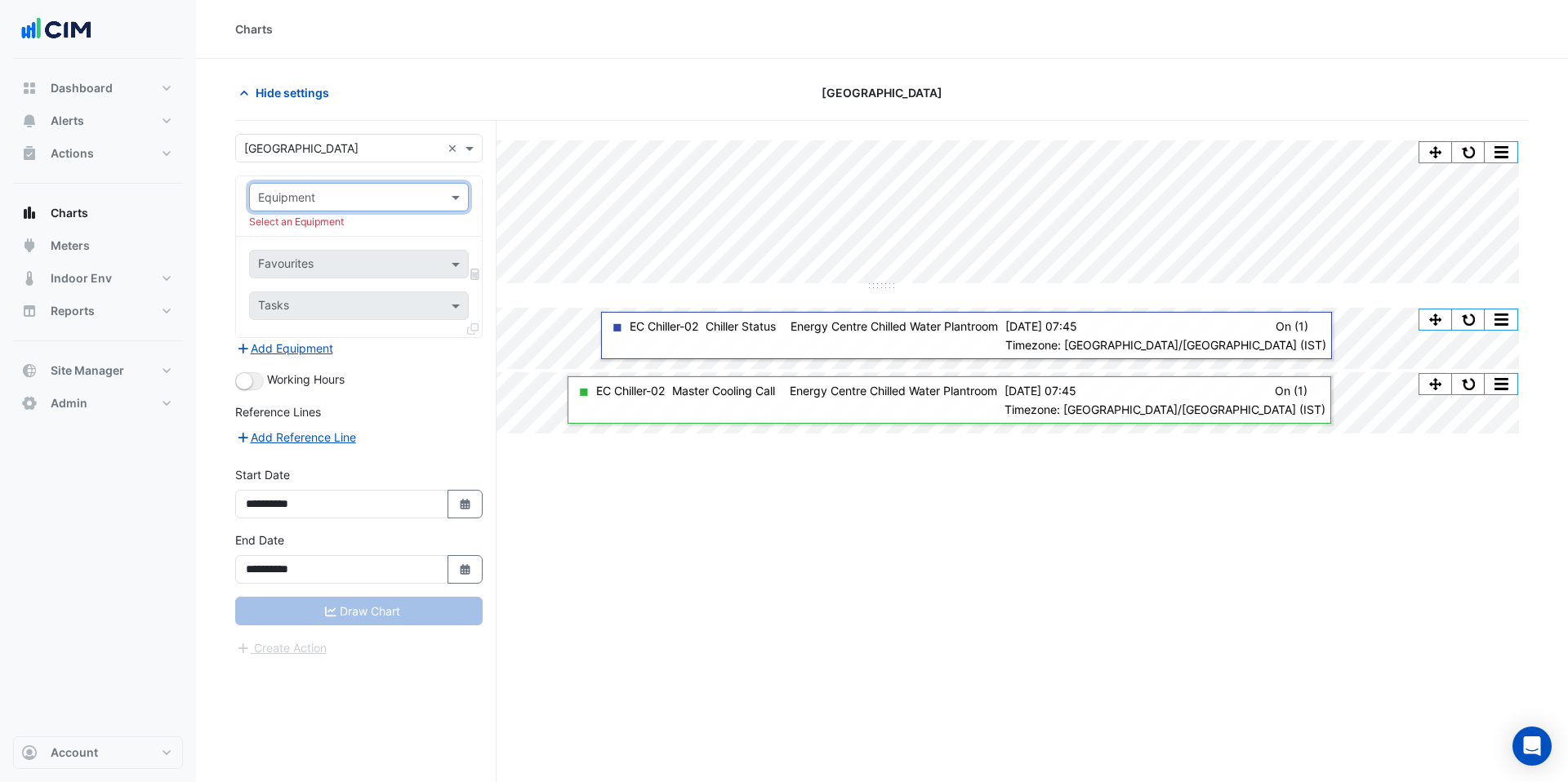
click at [391, 197] on input "text" at bounding box center [342, 198] width 169 height 17
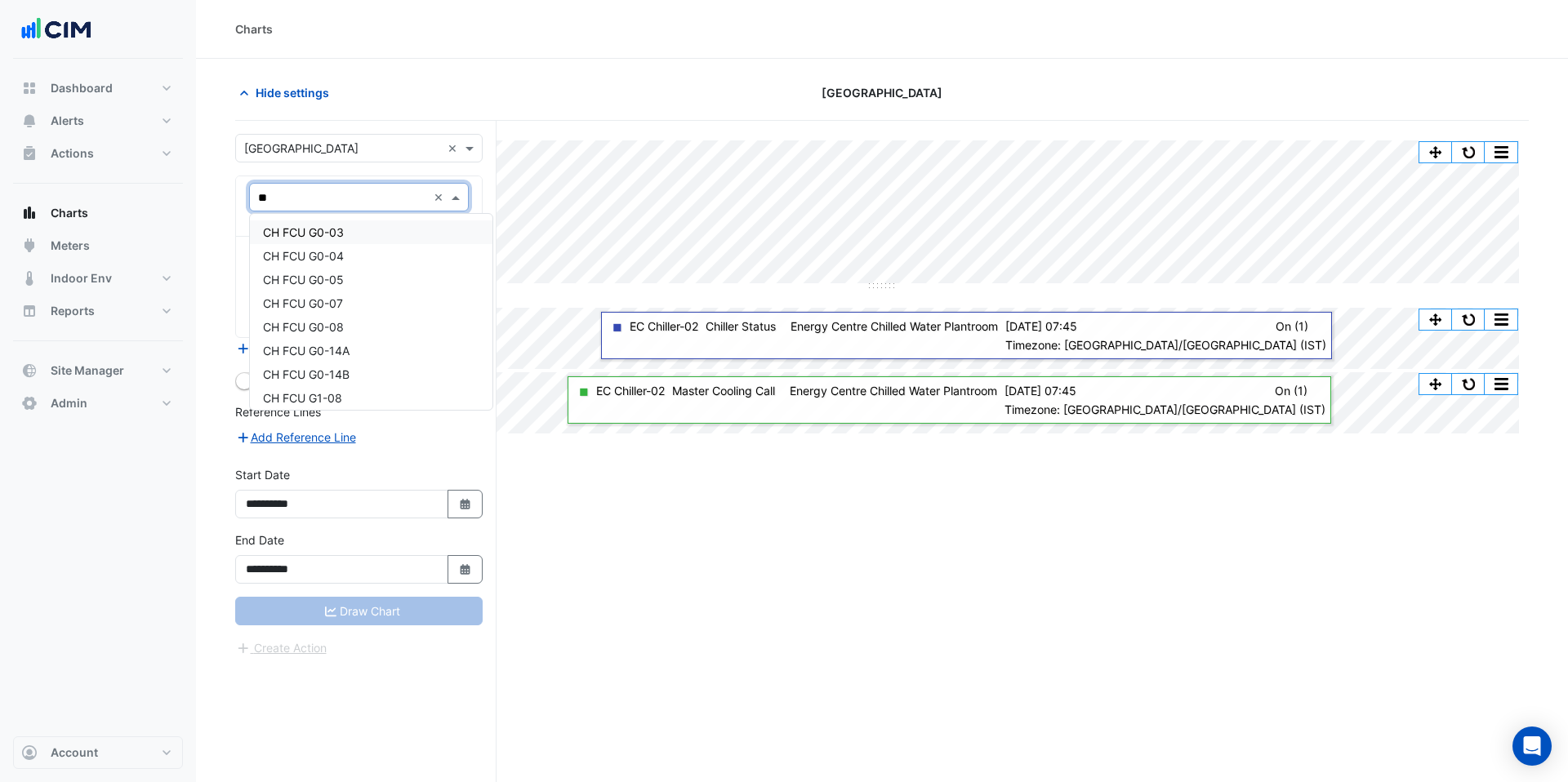
type input "**"
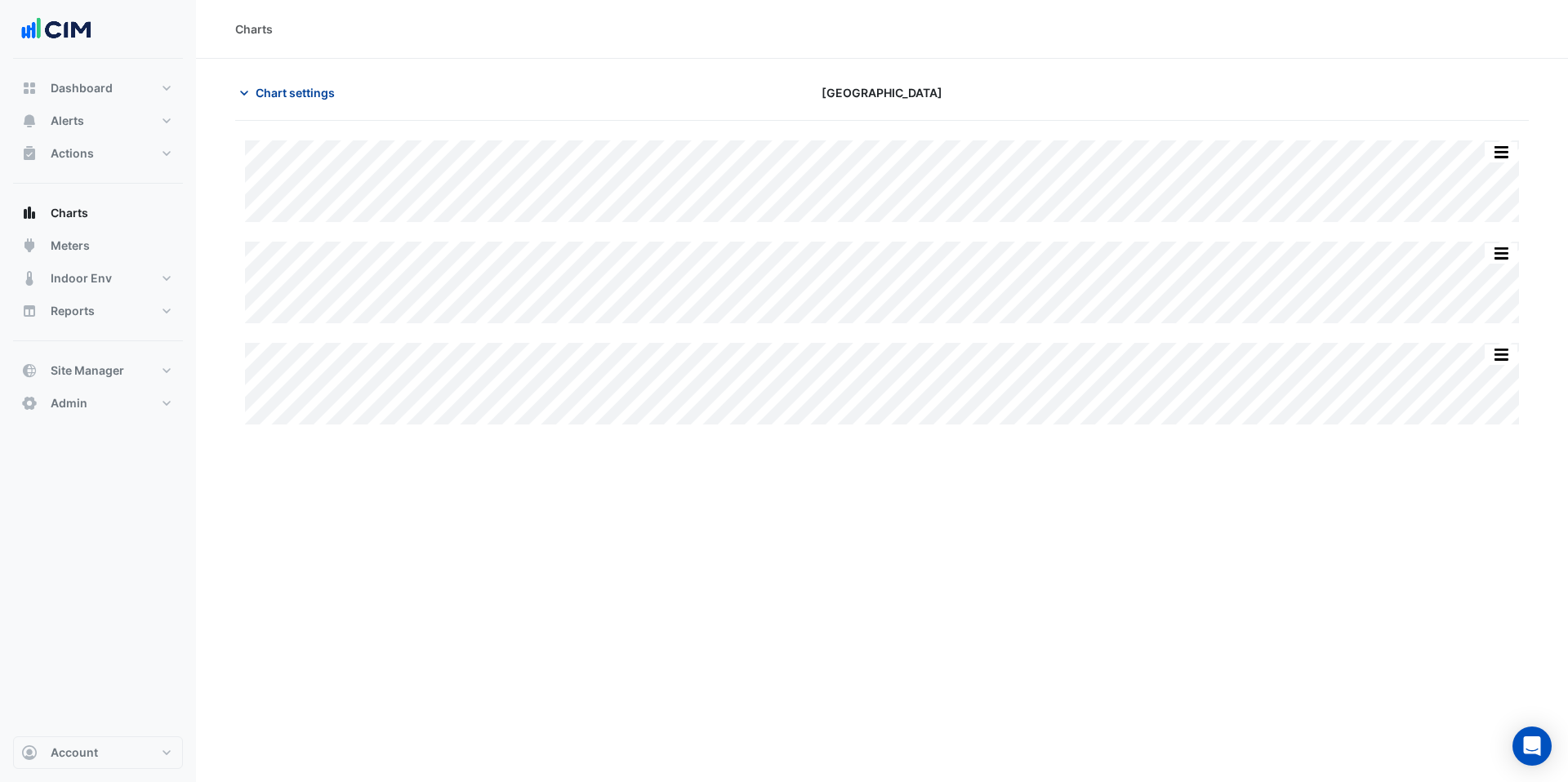
type input "**********"
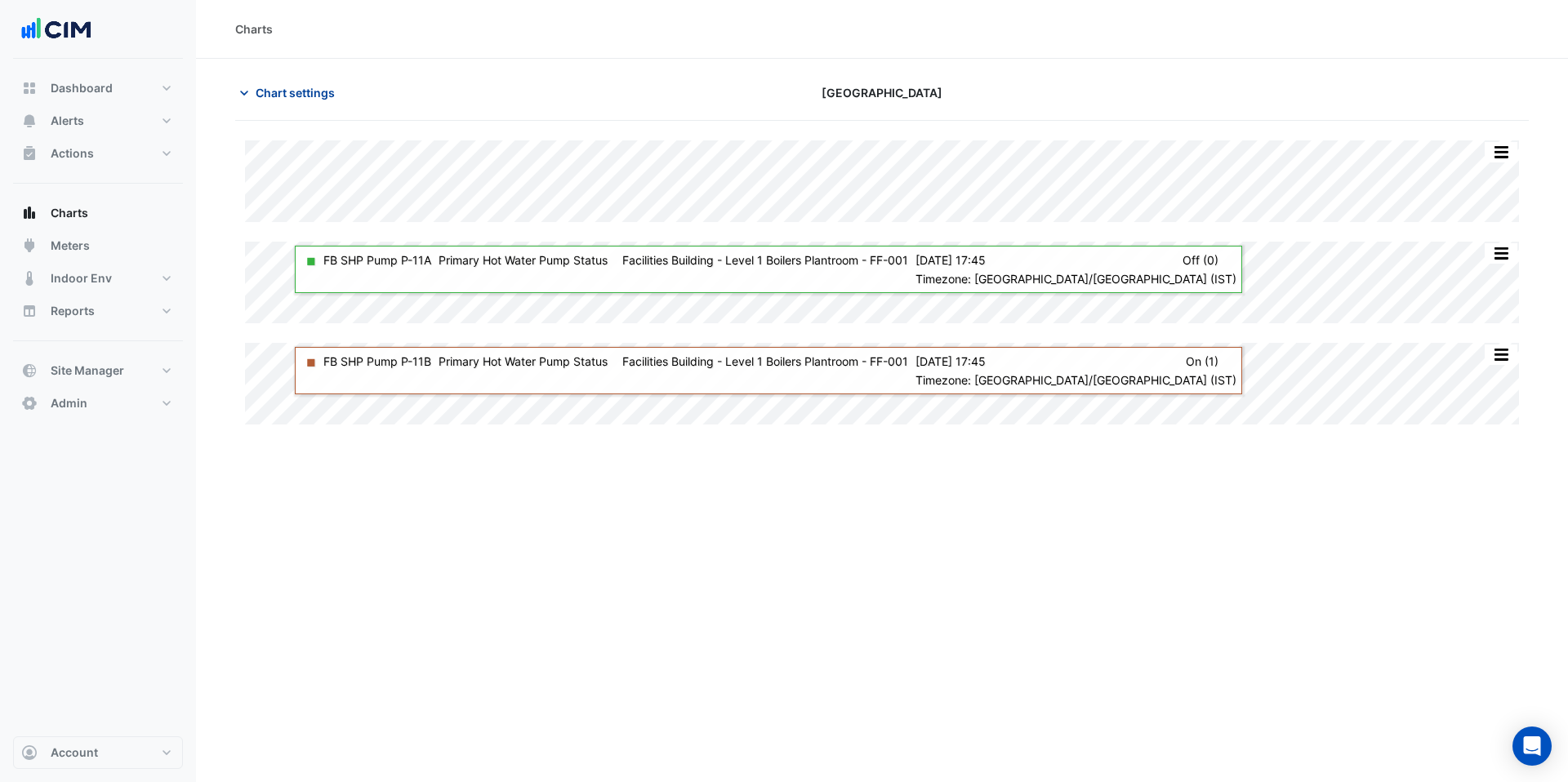
click at [270, 94] on span "Chart settings" at bounding box center [294, 93] width 79 height 17
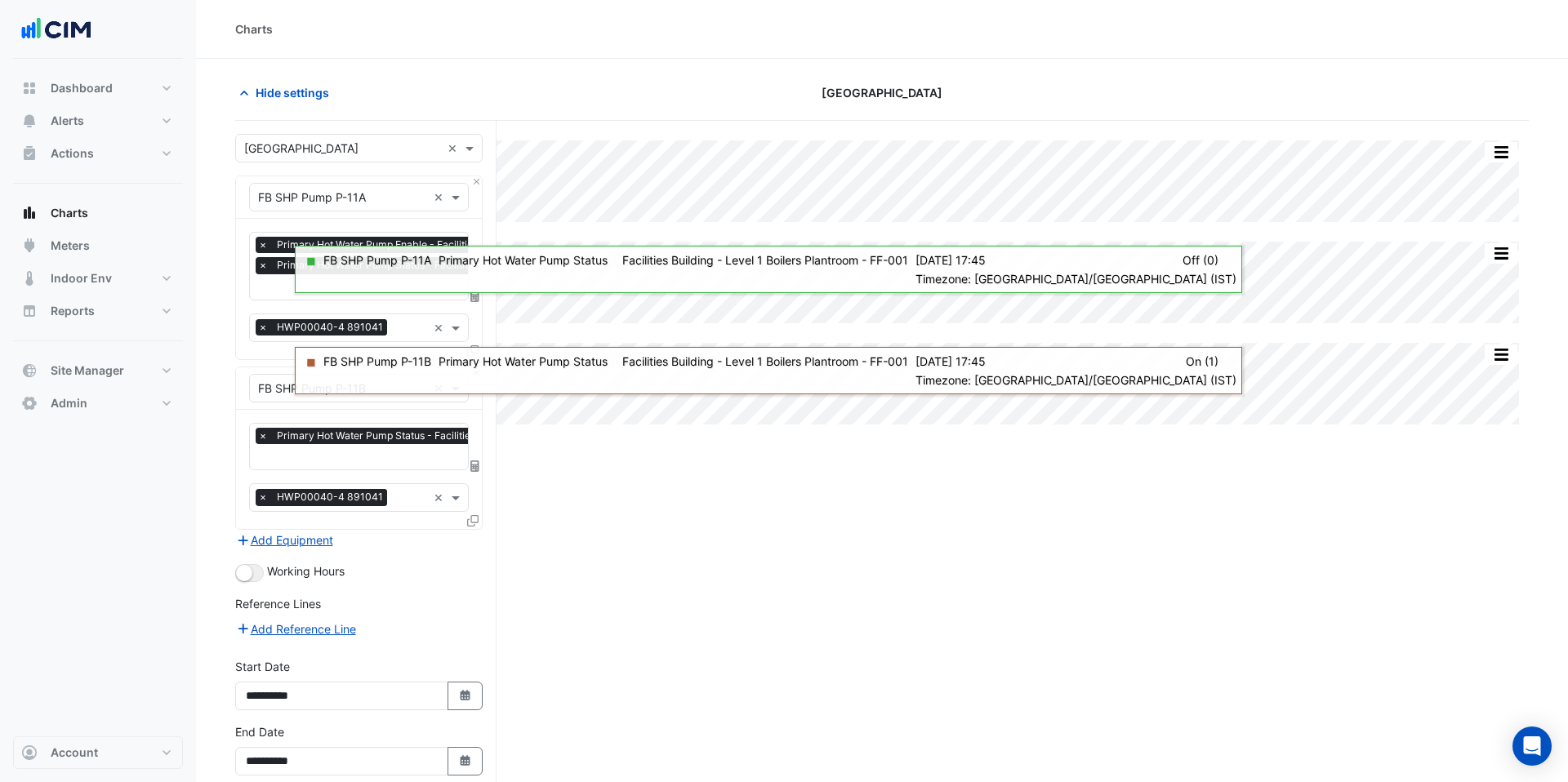
click at [280, 291] on input "text" at bounding box center [479, 288] width 442 height 17
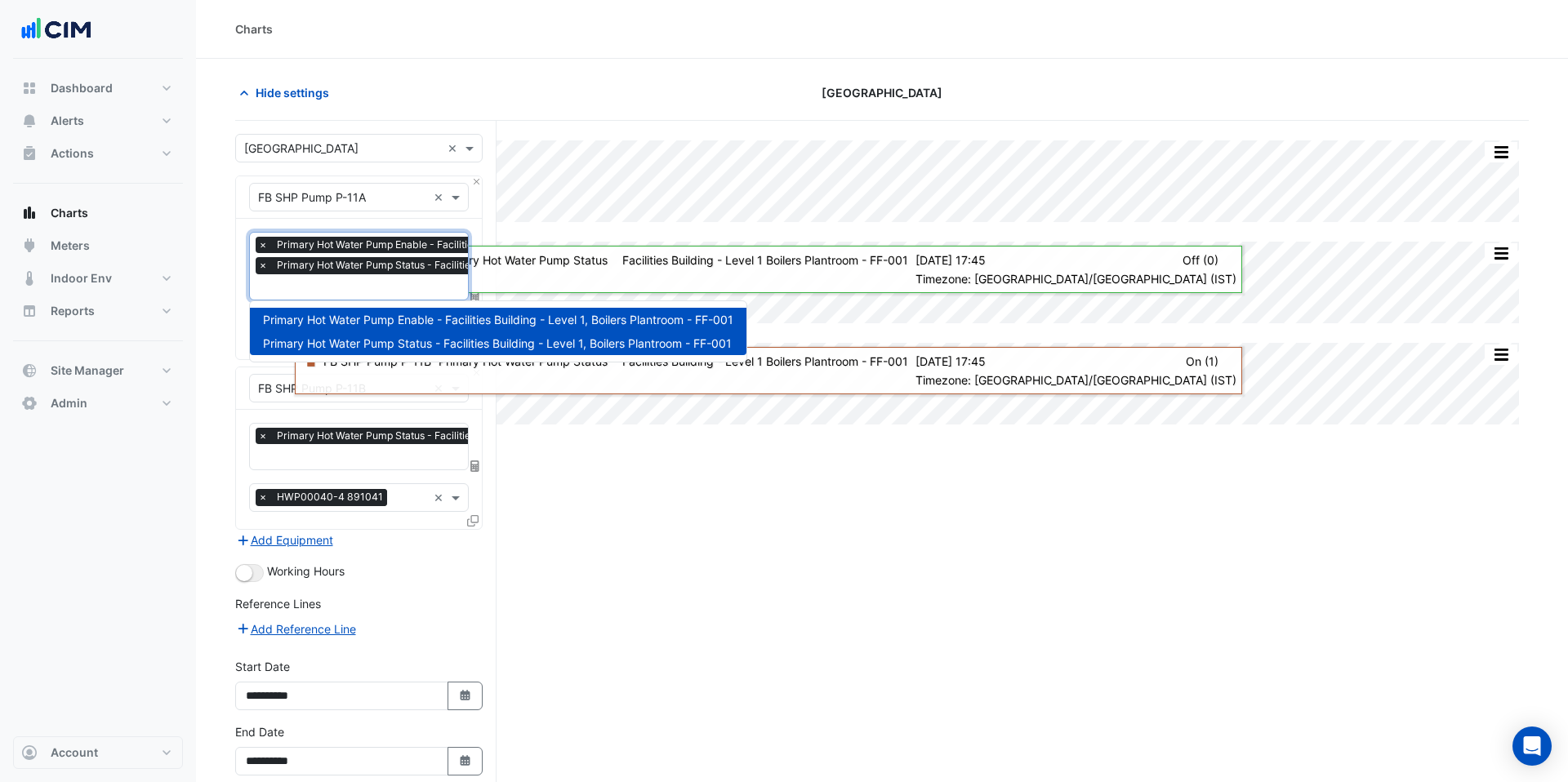
scroll to position [0, 8]
type input "*"
drag, startPoint x: 230, startPoint y: 381, endPoint x: 256, endPoint y: 417, distance: 44.4
click at [233, 382] on section "Hide settings Adare Manor Split by Equip Split All Split None Print Save as JPE…" at bounding box center [882, 460] width 1373 height 804
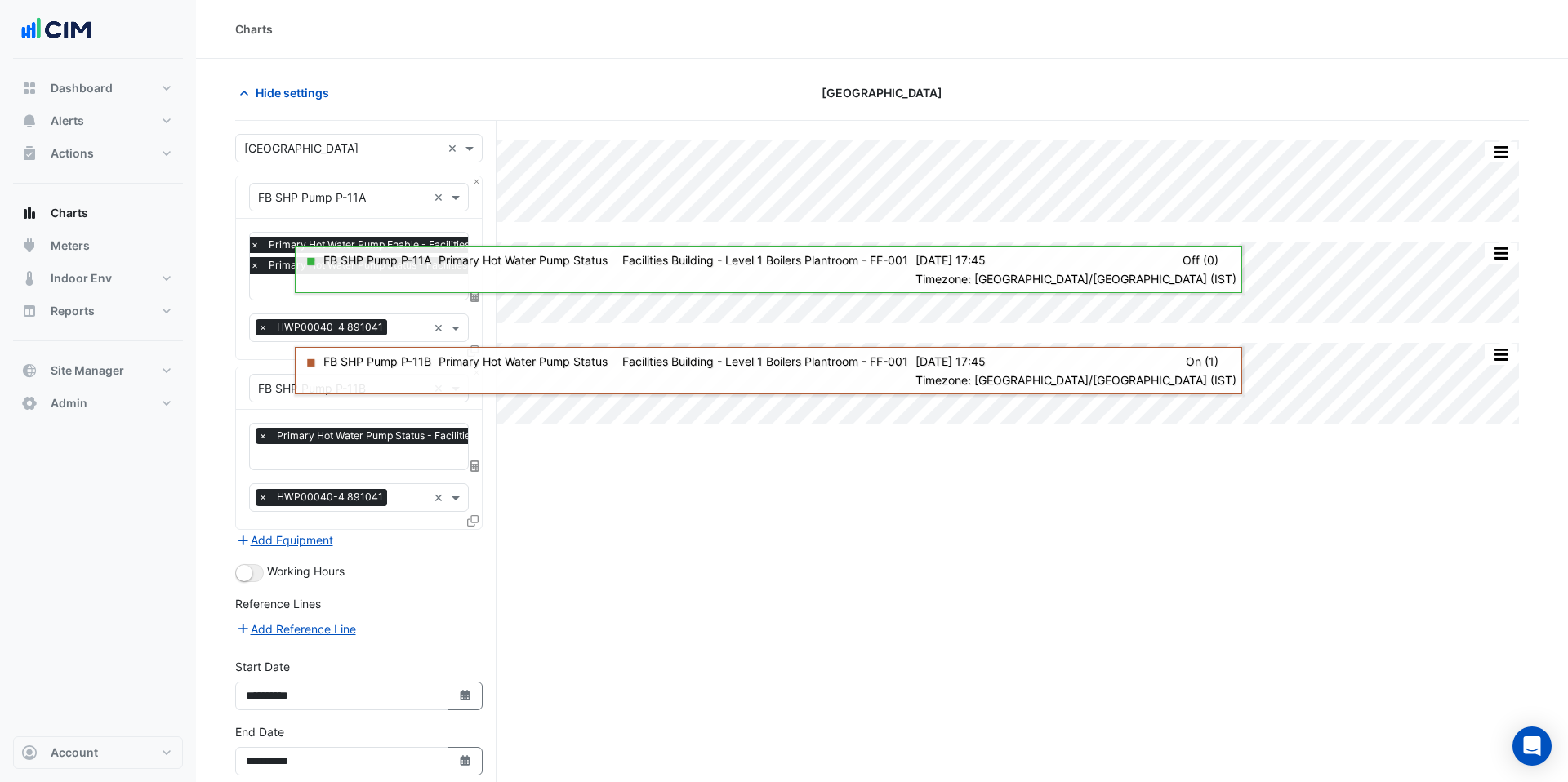
click at [305, 458] on input "text" at bounding box center [477, 458] width 439 height 17
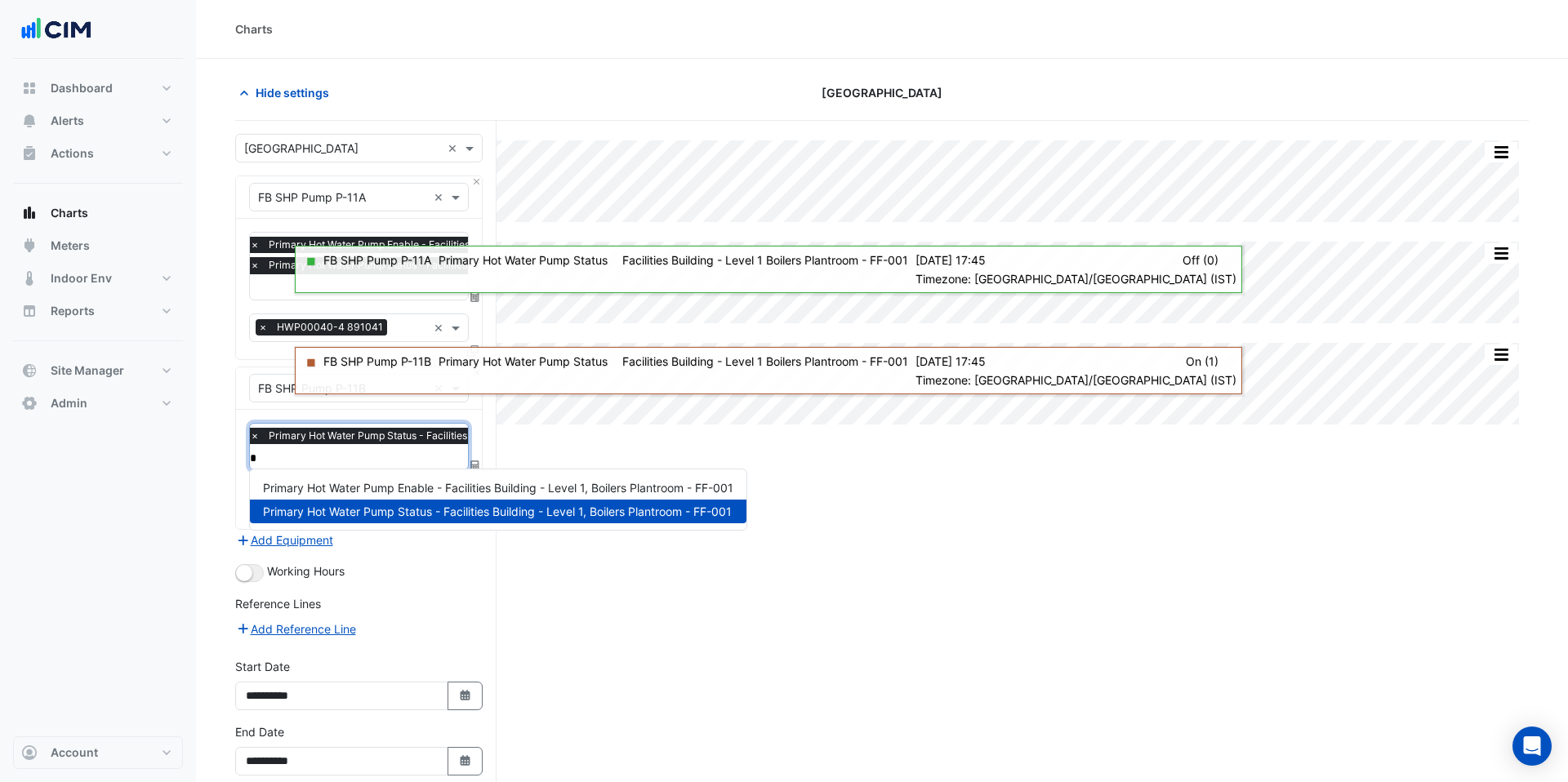
type input "*"
click at [686, 596] on div "Split by Equip Split All Split None Print Save as JPEG Save as PNG Pivot Data T…" at bounding box center [882, 491] width 1294 height 741
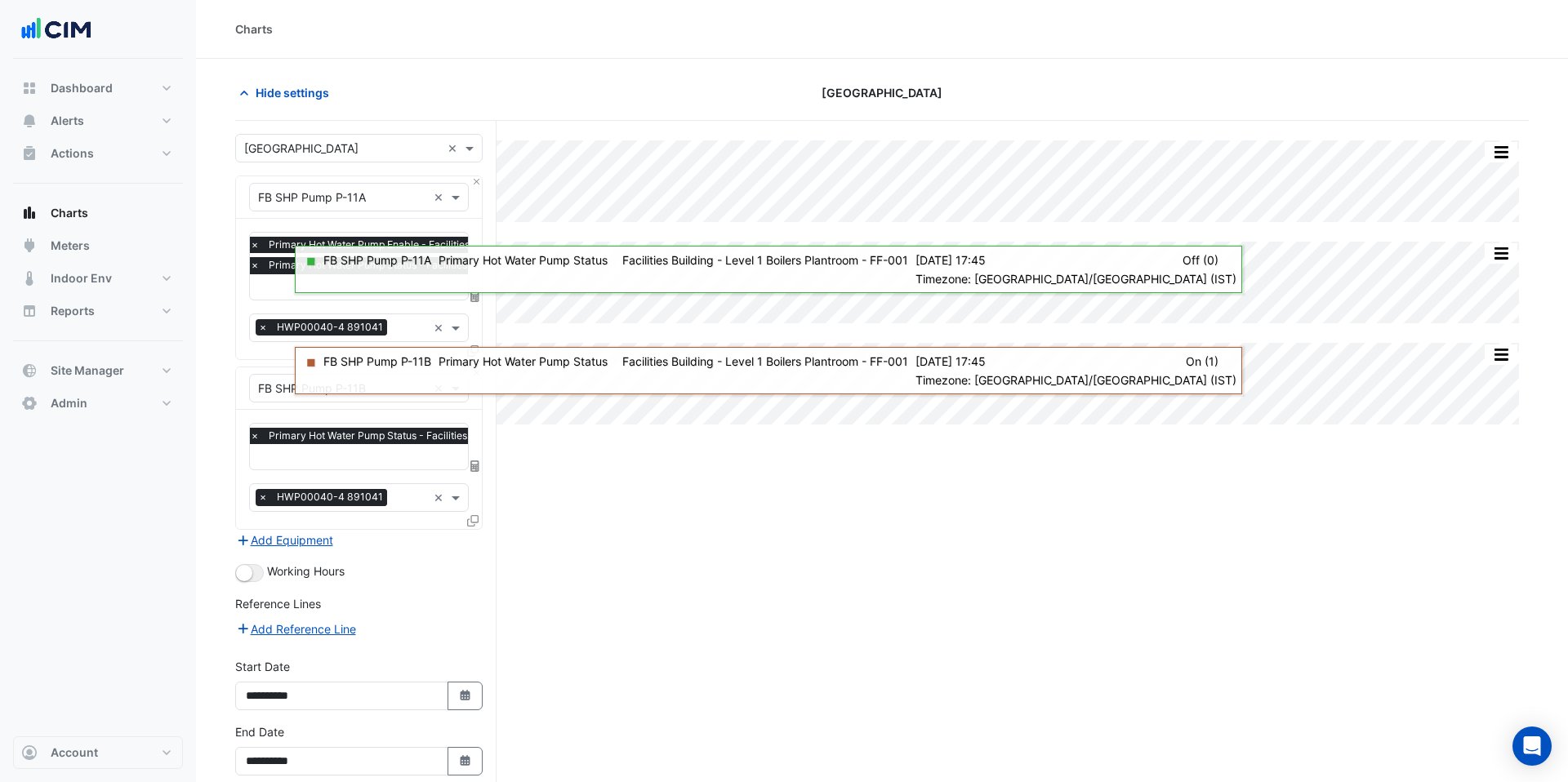
click at [683, 569] on div "Split by Equip Split All Split None Print Save as JPEG Save as PNG Pivot Data T…" at bounding box center [882, 491] width 1294 height 741
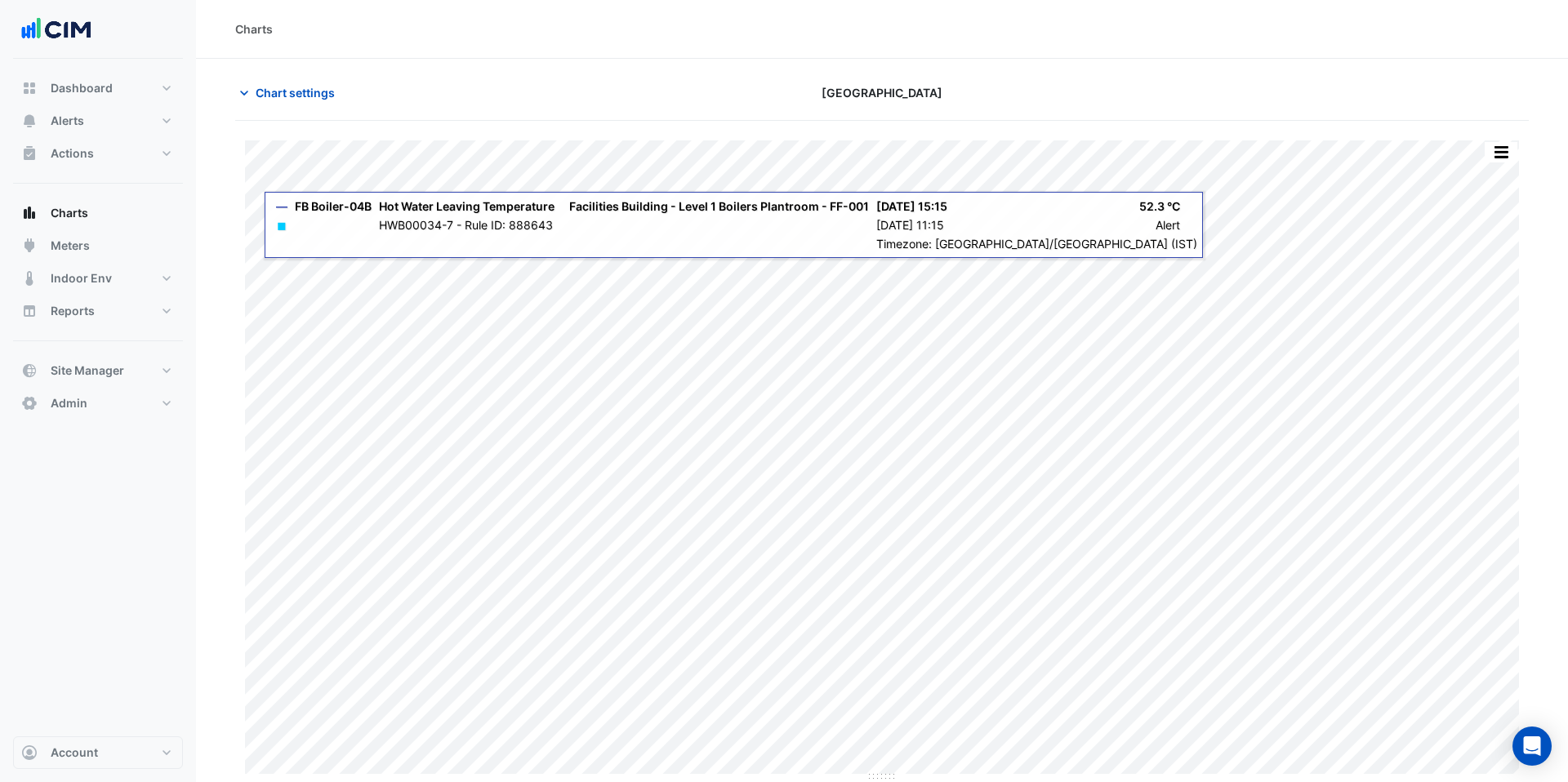
type input "**********"
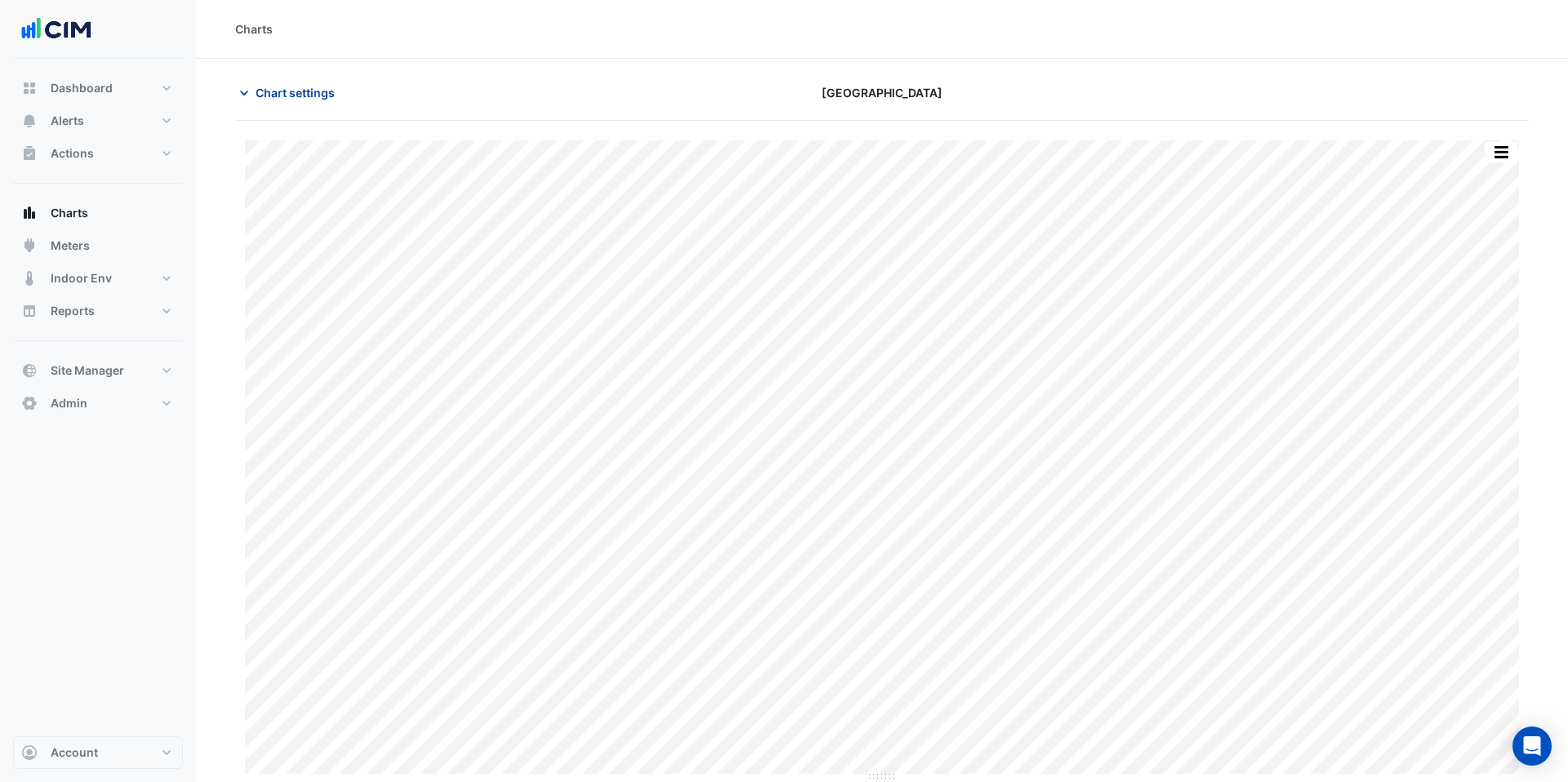
click at [301, 89] on span "Chart settings" at bounding box center [294, 93] width 79 height 17
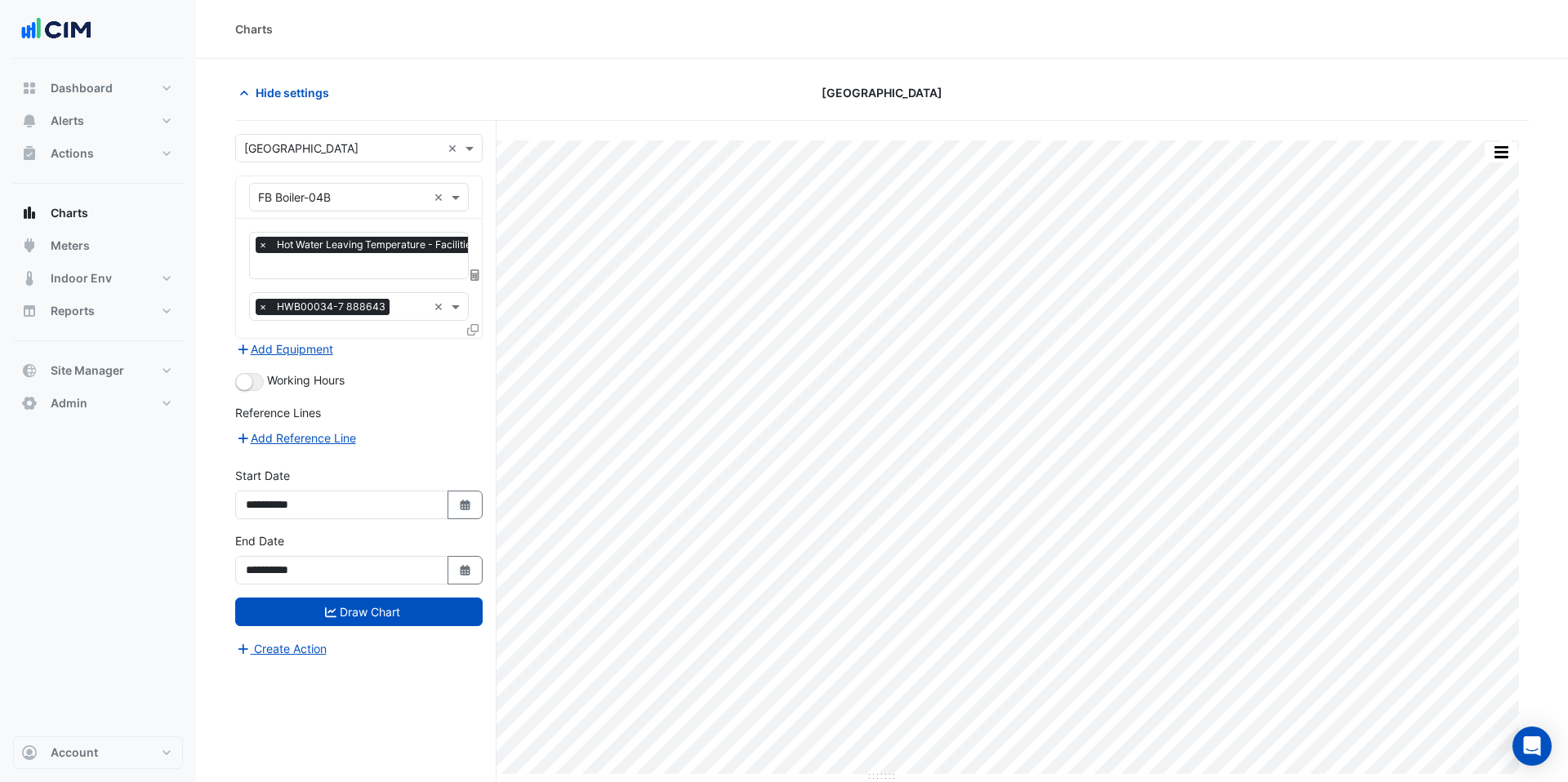
click at [473, 328] on icon at bounding box center [472, 330] width 12 height 12
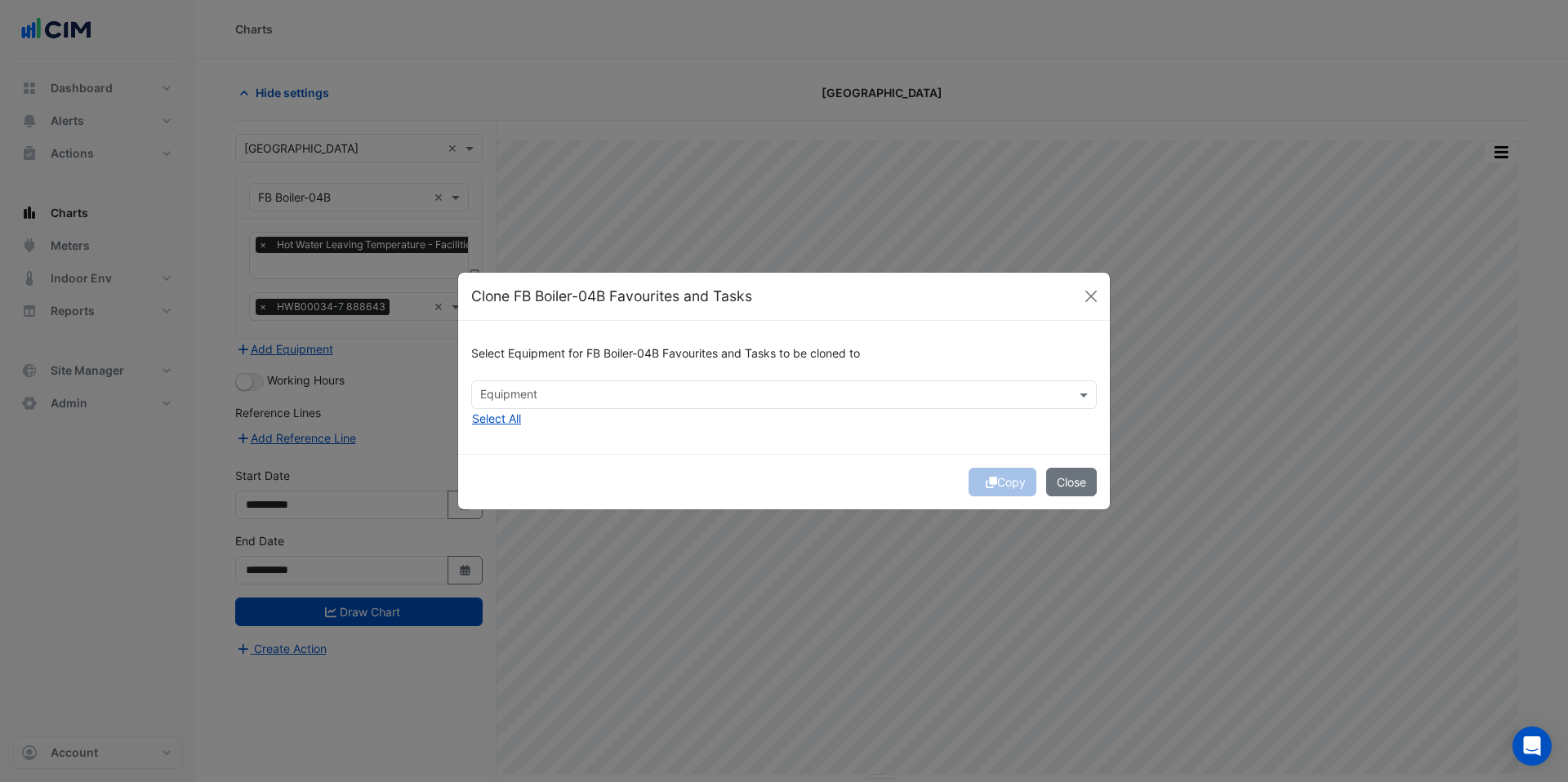
click at [537, 391] on input "text" at bounding box center [775, 396] width 589 height 17
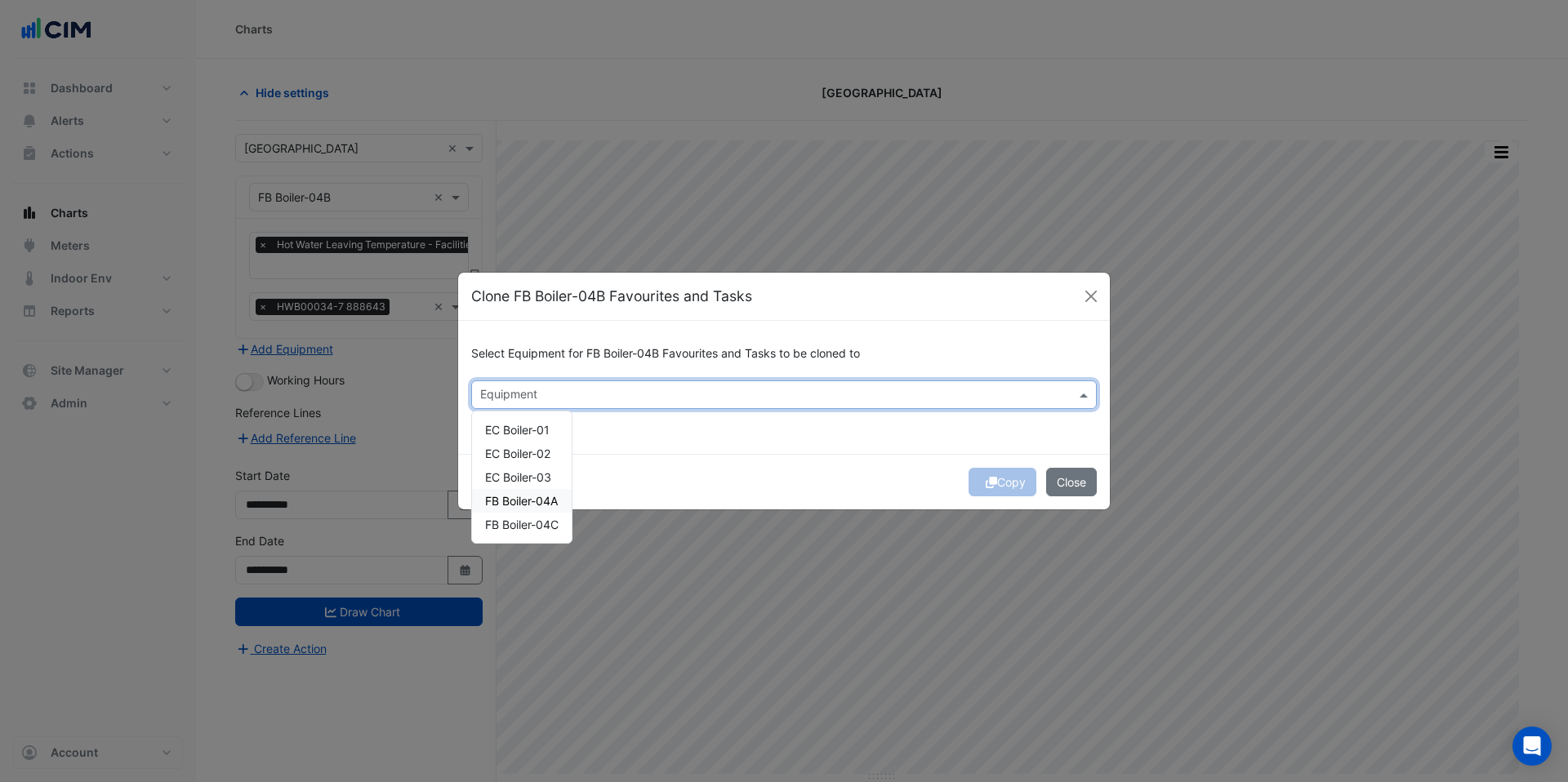
click at [544, 496] on span "FB Boiler-04A" at bounding box center [521, 500] width 73 height 14
drag, startPoint x: 557, startPoint y: 515, endPoint x: 565, endPoint y: 515, distance: 8.0
click at [560, 515] on div "FB Boiler-04C" at bounding box center [522, 525] width 100 height 24
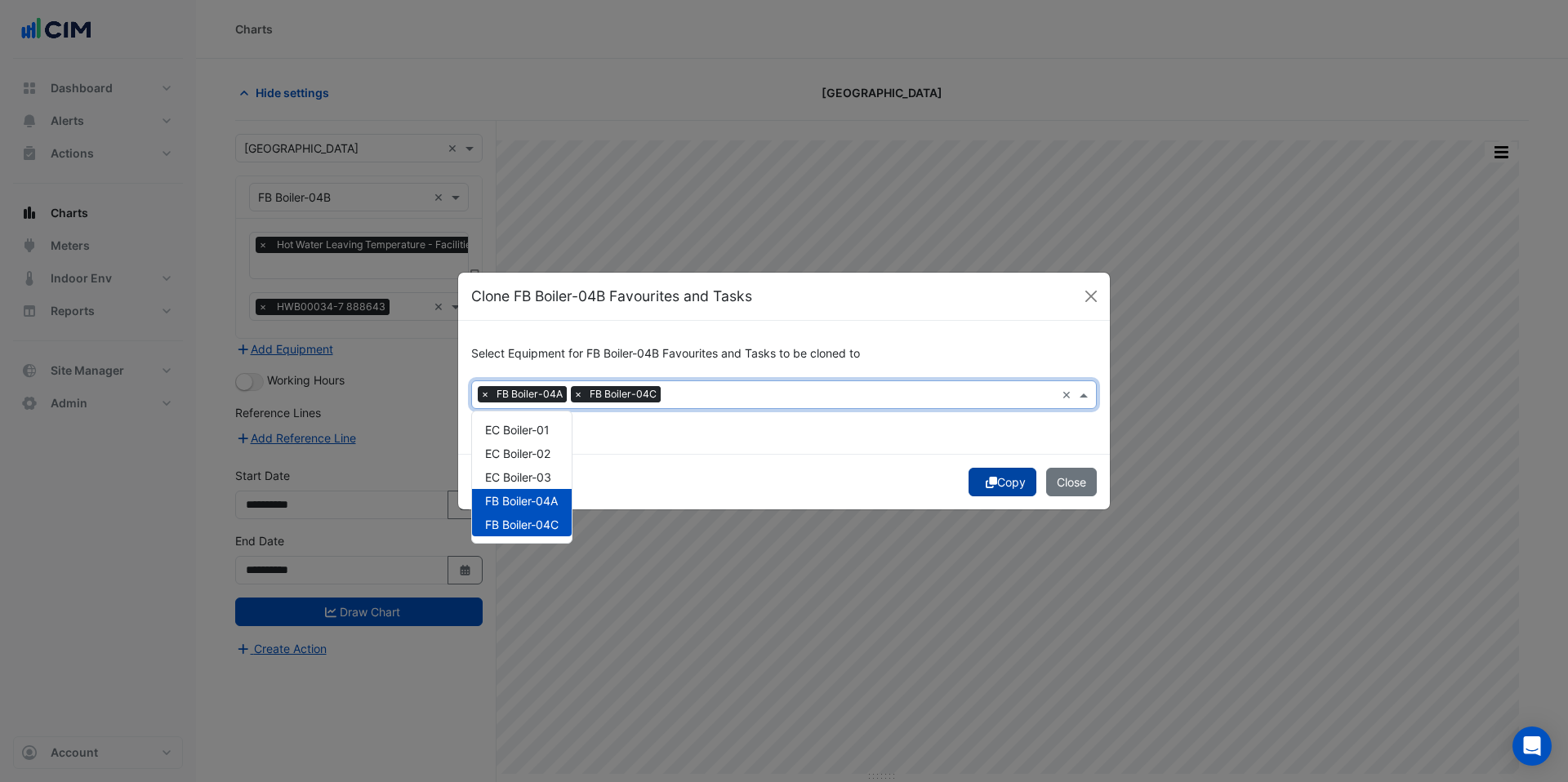
click at [988, 482] on icon "submit" at bounding box center [991, 482] width 12 height 12
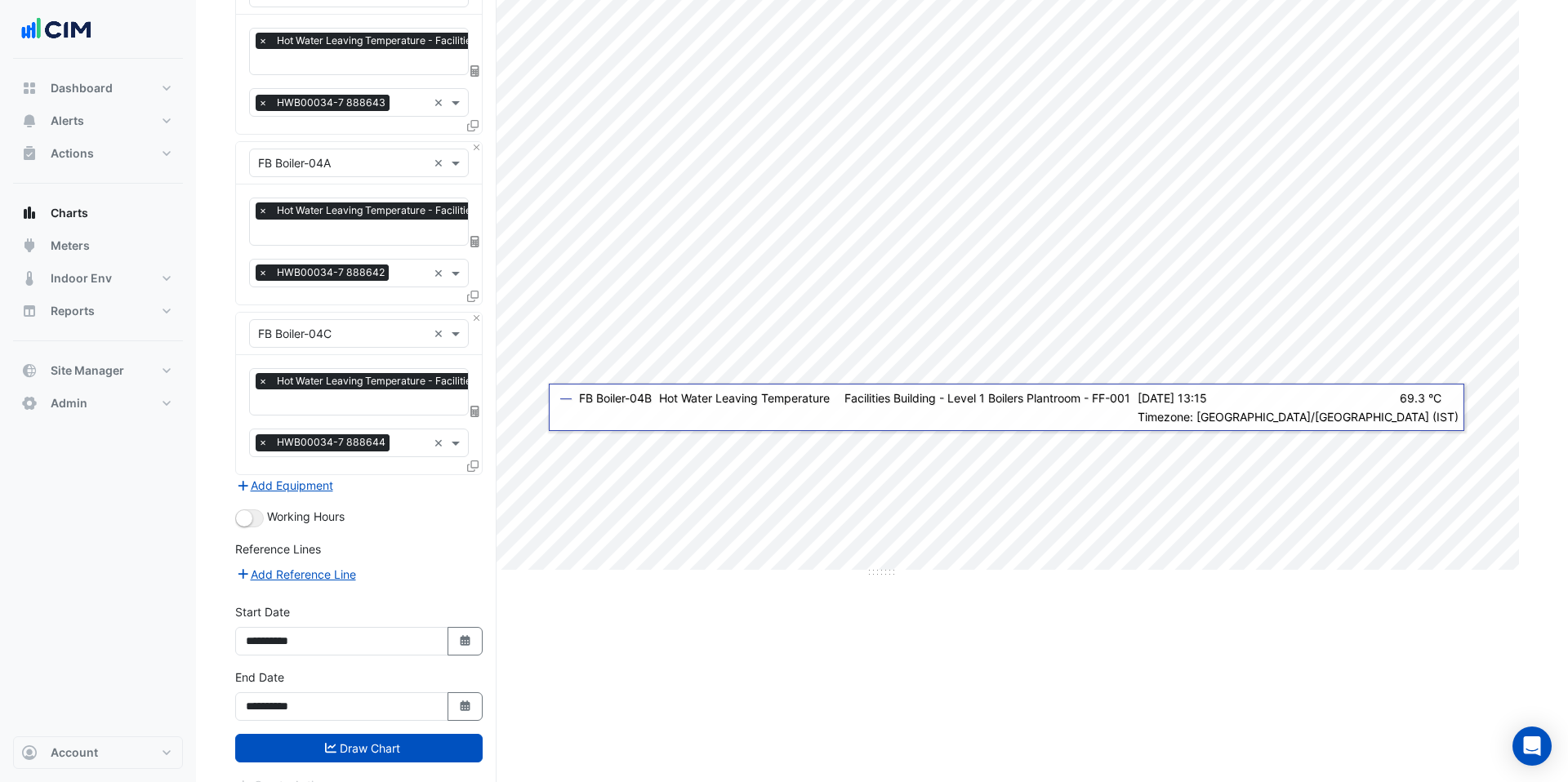
scroll to position [224, 0]
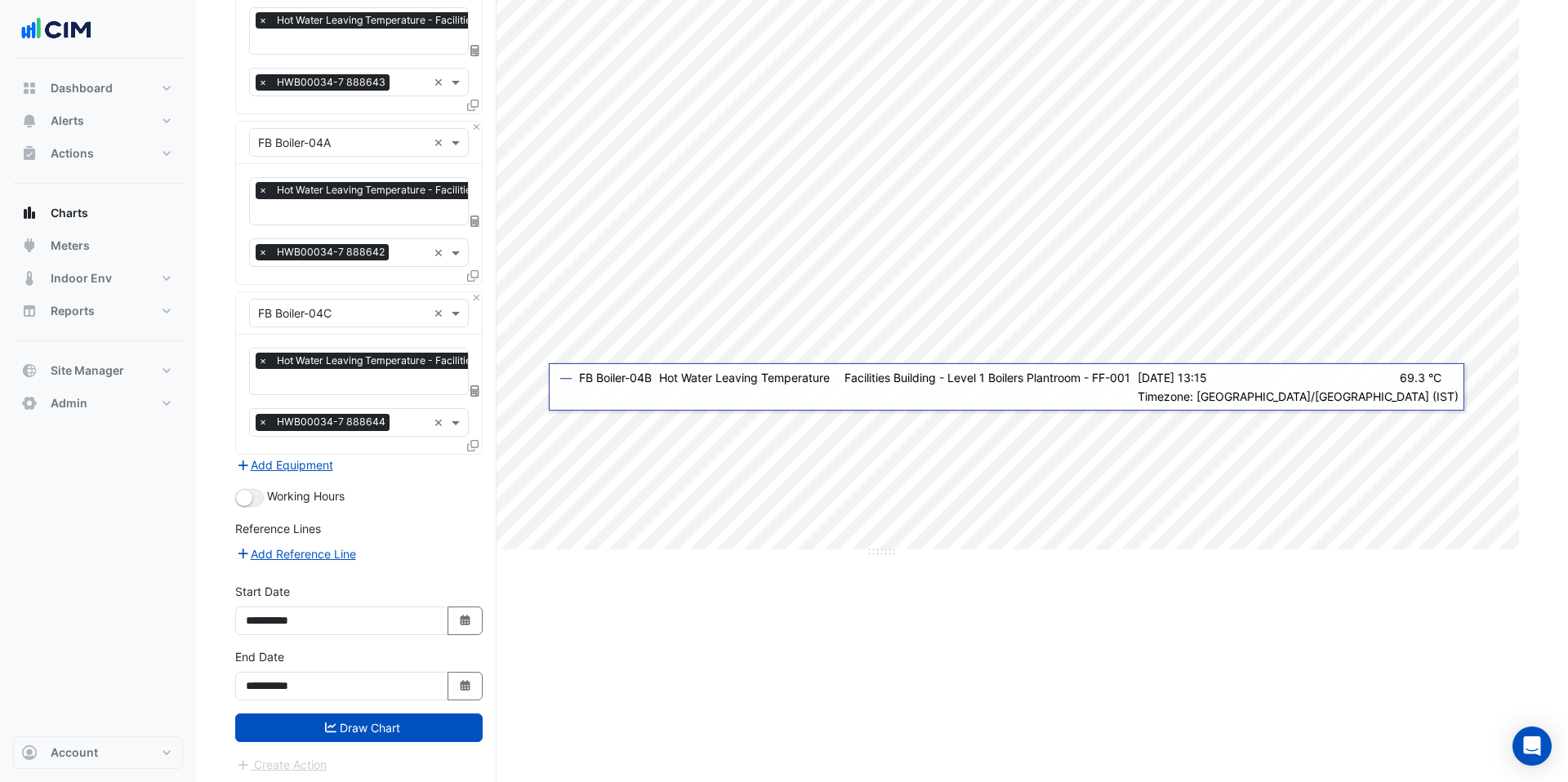
click at [406, 715] on button "Draw Chart" at bounding box center [359, 728] width 247 height 28
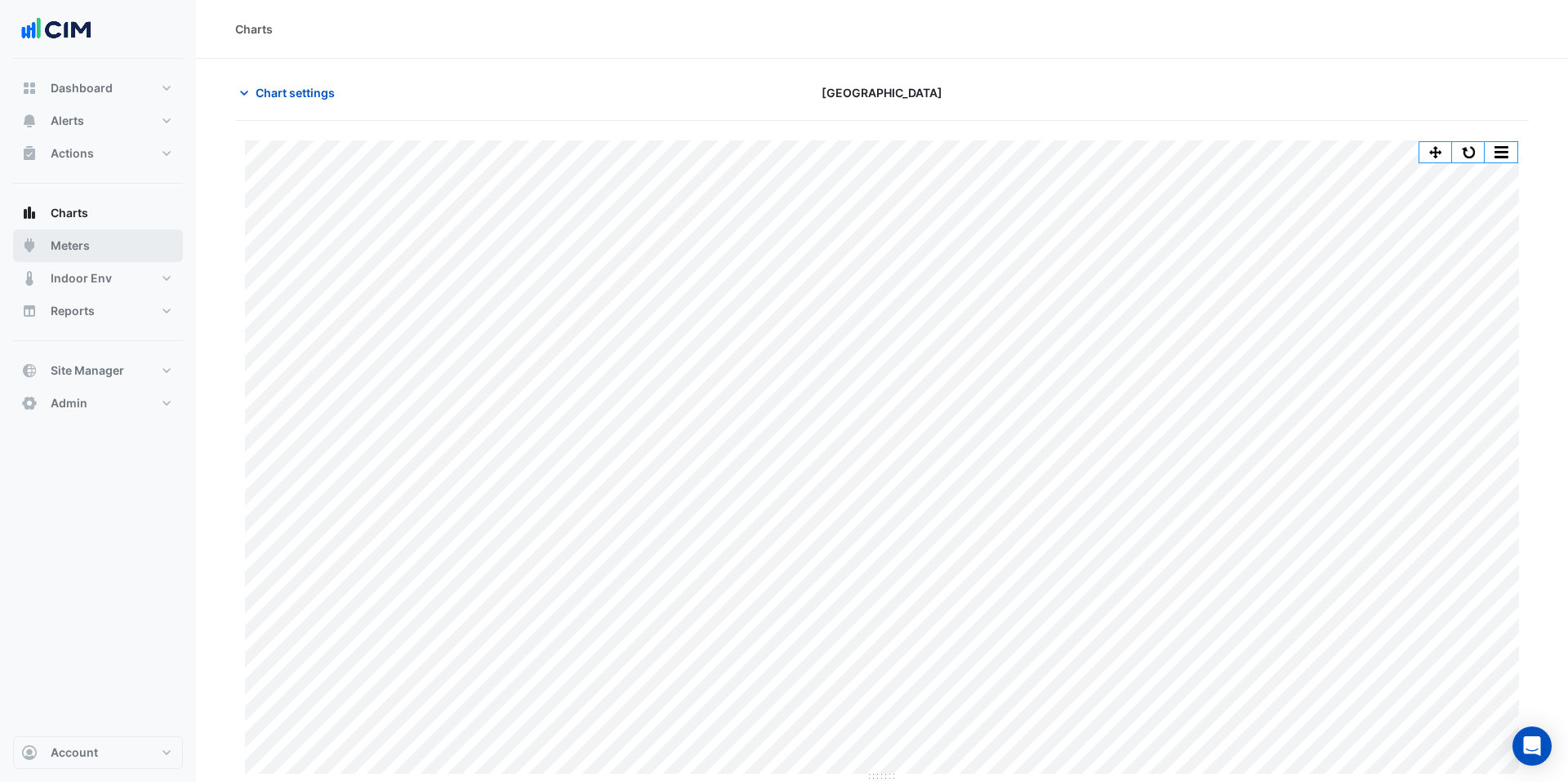
click at [69, 247] on span "Meters" at bounding box center [70, 246] width 39 height 16
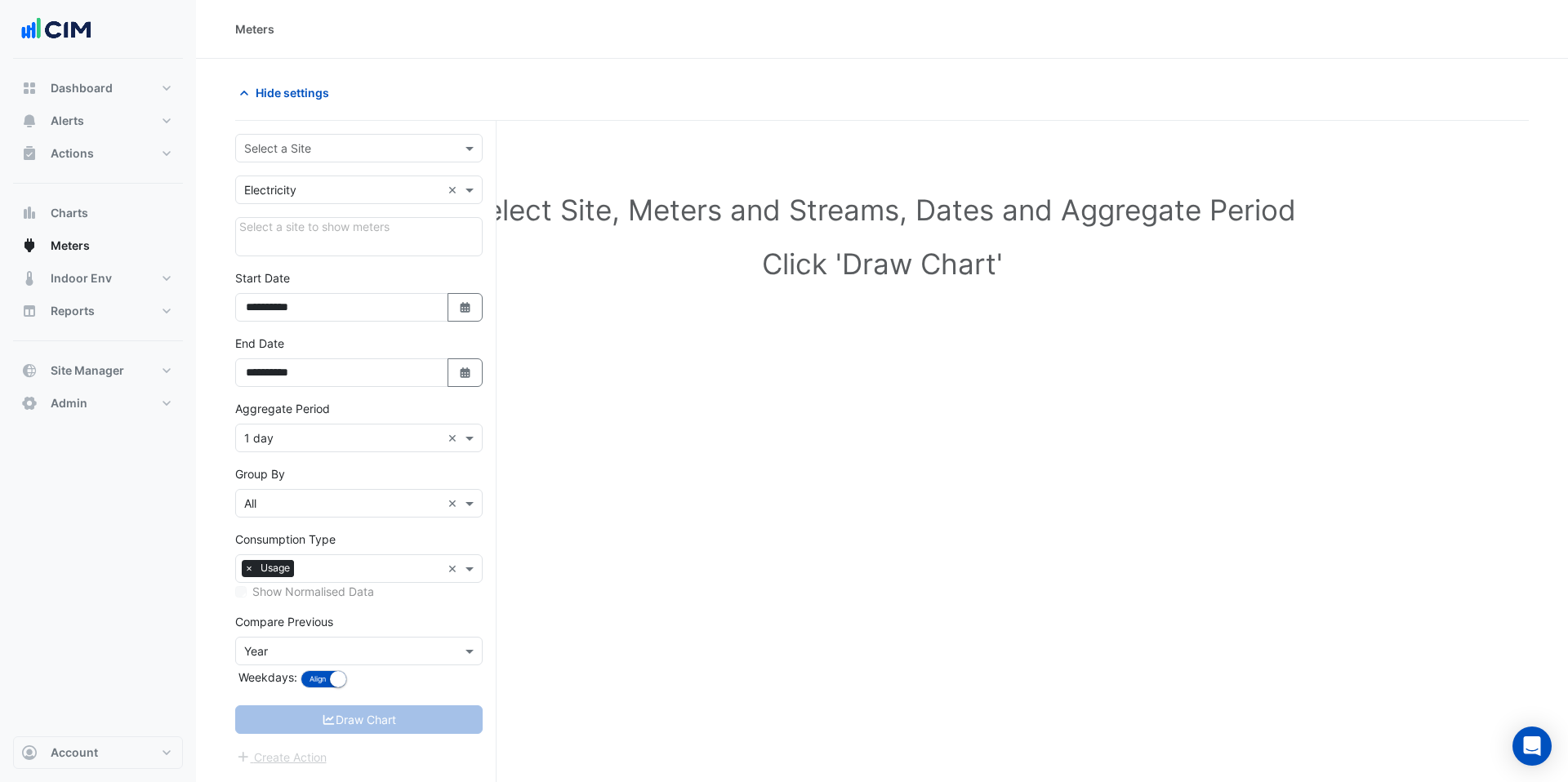
click at [318, 154] on input "text" at bounding box center [342, 149] width 197 height 17
type input "**"
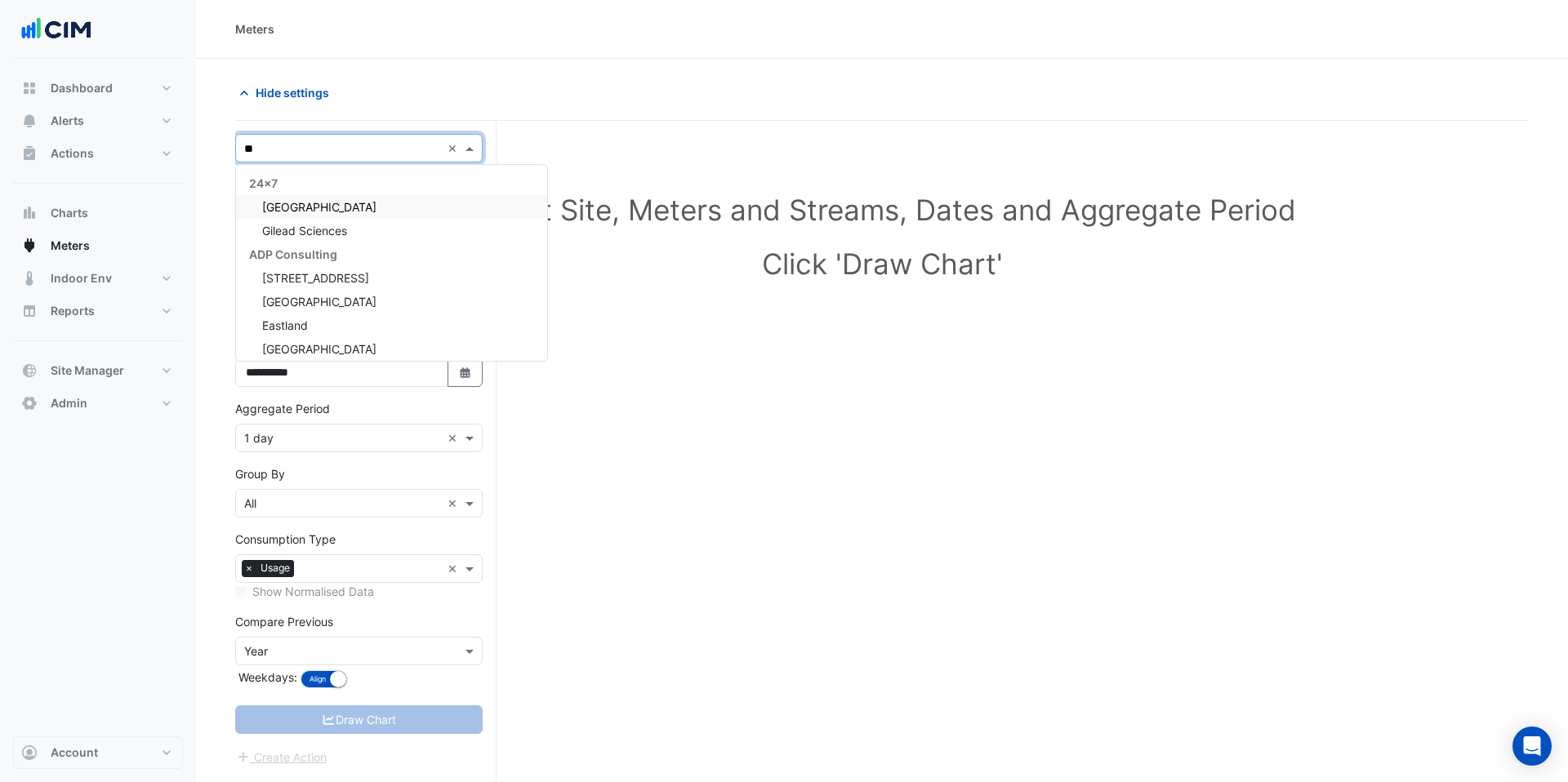
click at [304, 206] on span "[GEOGRAPHIC_DATA]" at bounding box center [320, 206] width 114 height 14
